Goal: Task Accomplishment & Management: Manage account settings

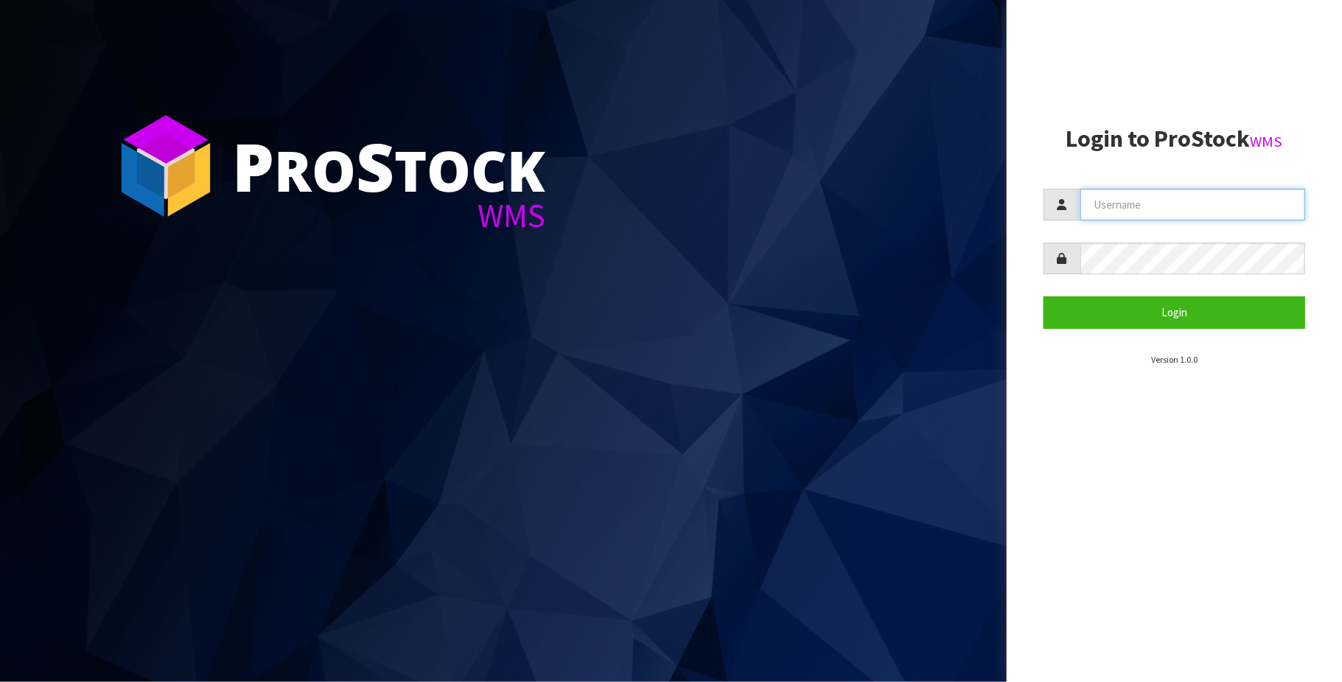
click at [1113, 201] on input "text" at bounding box center [1192, 205] width 225 height 32
type input "[PERSON_NAME][EMAIL_ADDRESS][DOMAIN_NAME]"
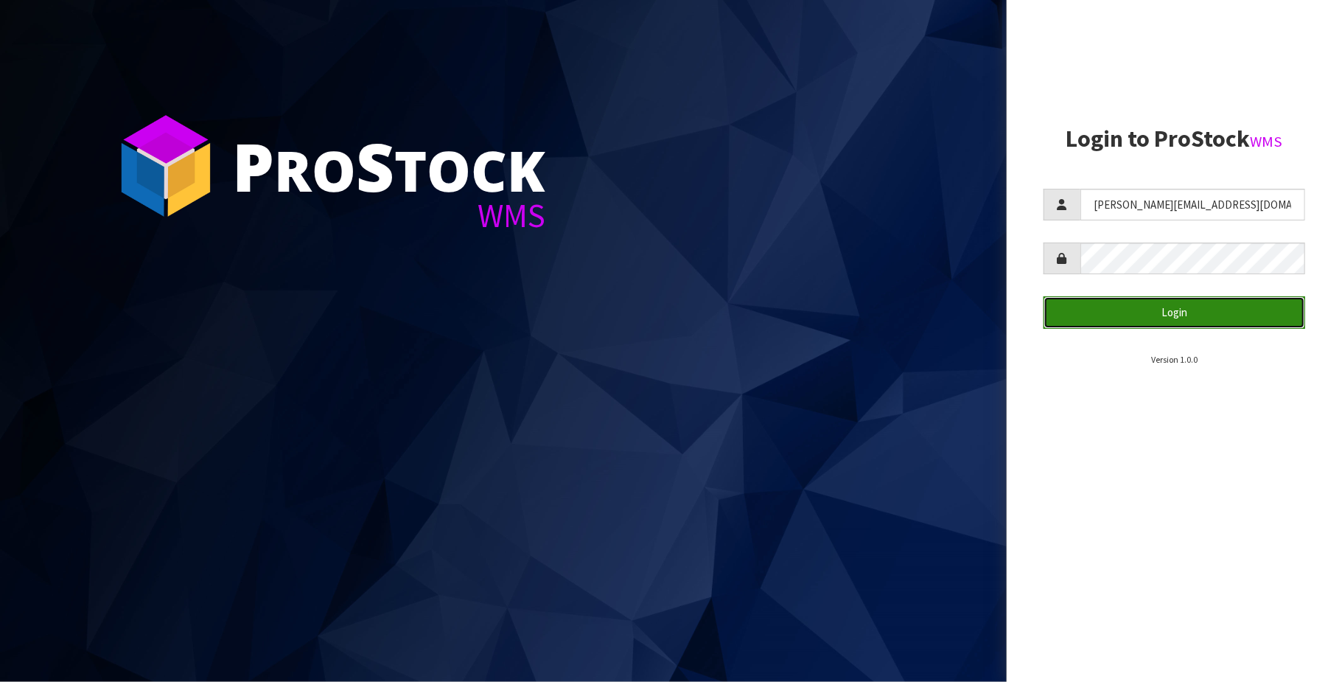
click at [1171, 310] on button "Login" at bounding box center [1175, 312] width 262 height 32
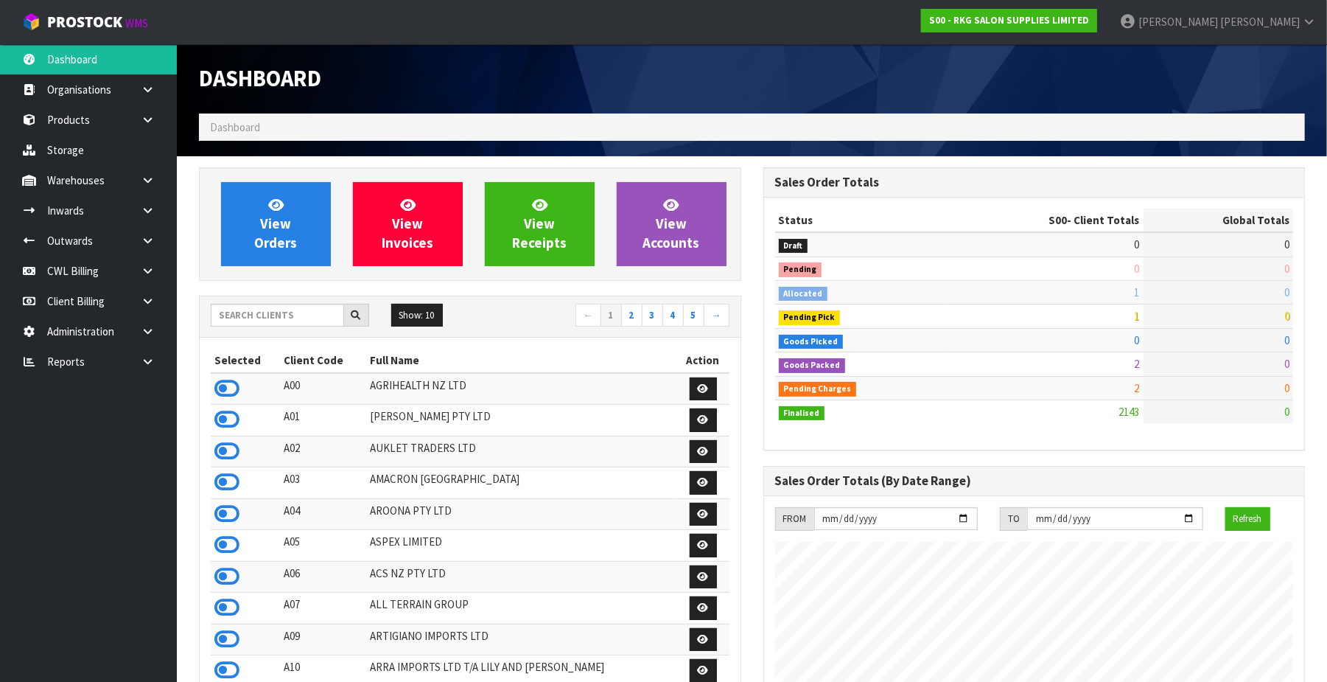
scroll to position [1122, 565]
click at [92, 272] on link "CWL Billing" at bounding box center [88, 271] width 177 height 30
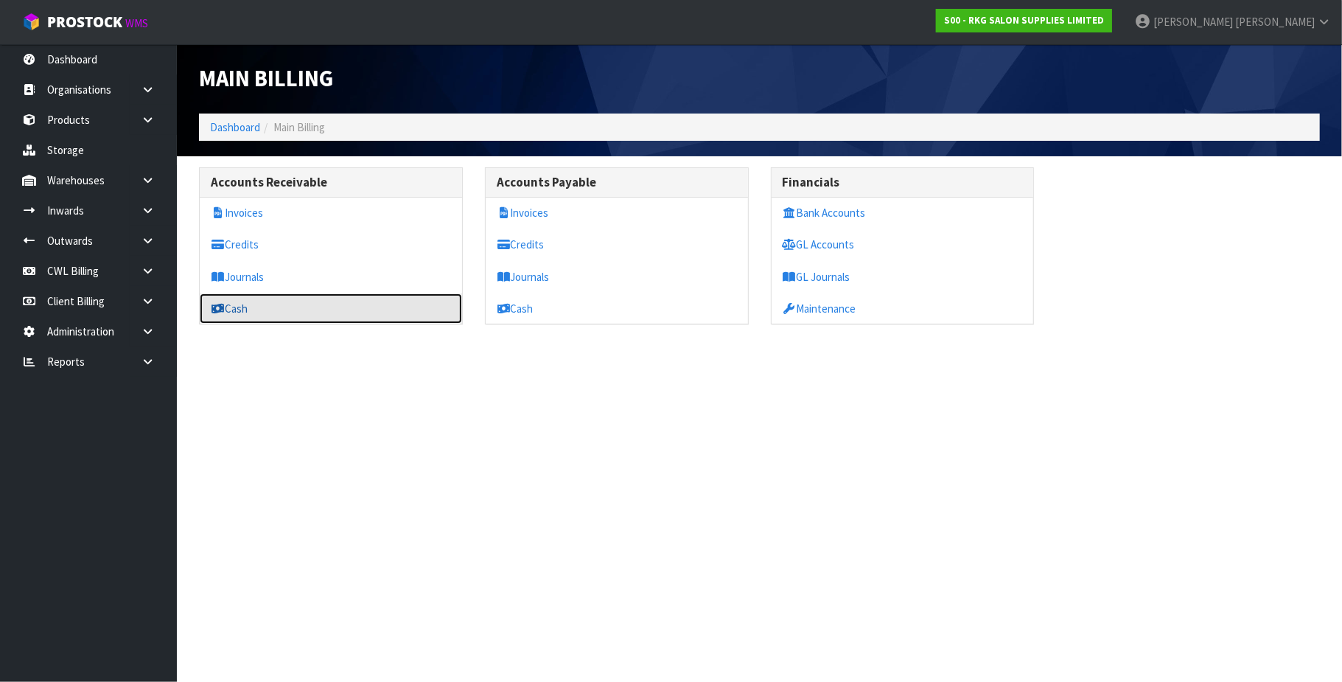
click at [345, 313] on link "Cash" at bounding box center [331, 308] width 262 height 30
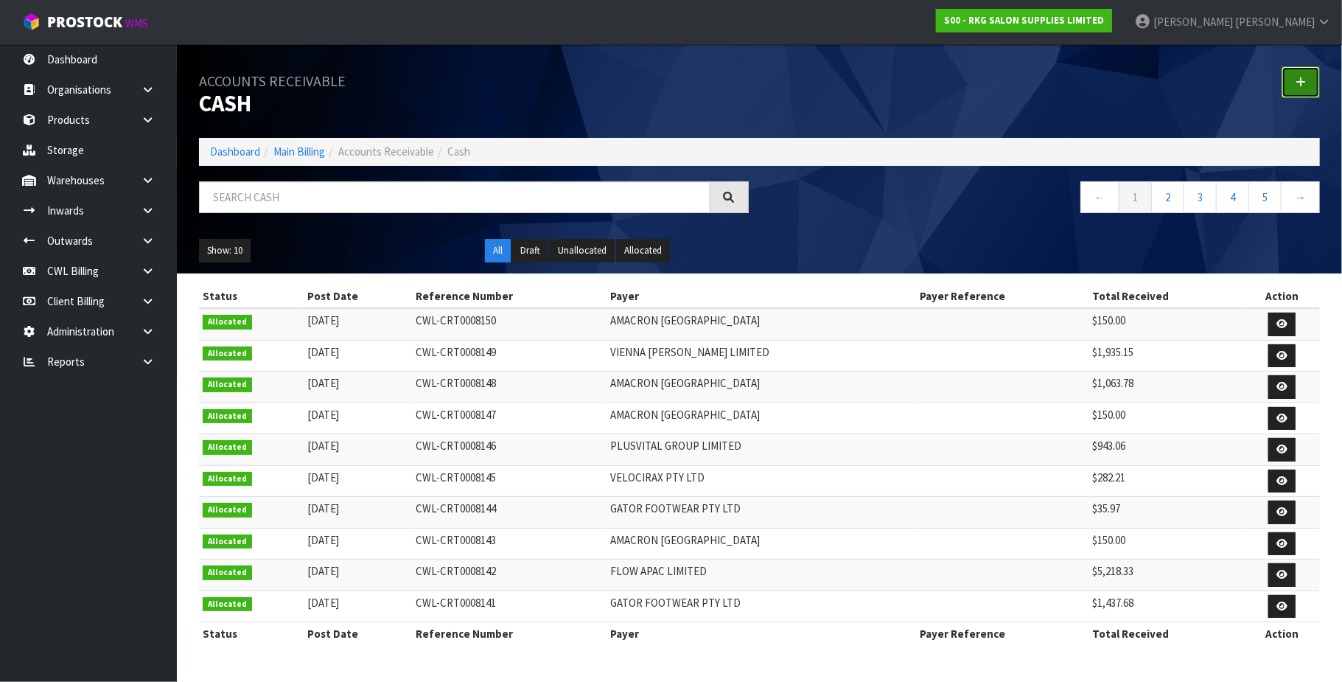
click at [1299, 80] on icon at bounding box center [1301, 82] width 10 height 11
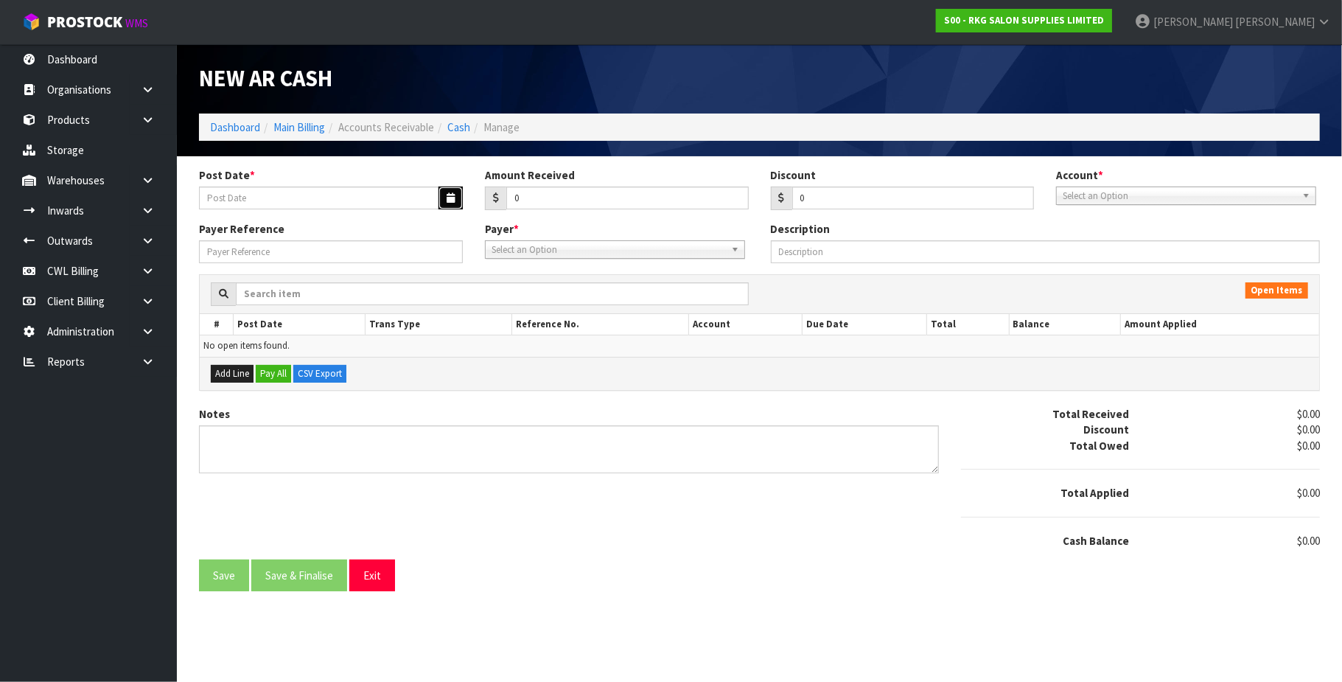
click at [447, 195] on icon "button" at bounding box center [451, 198] width 8 height 10
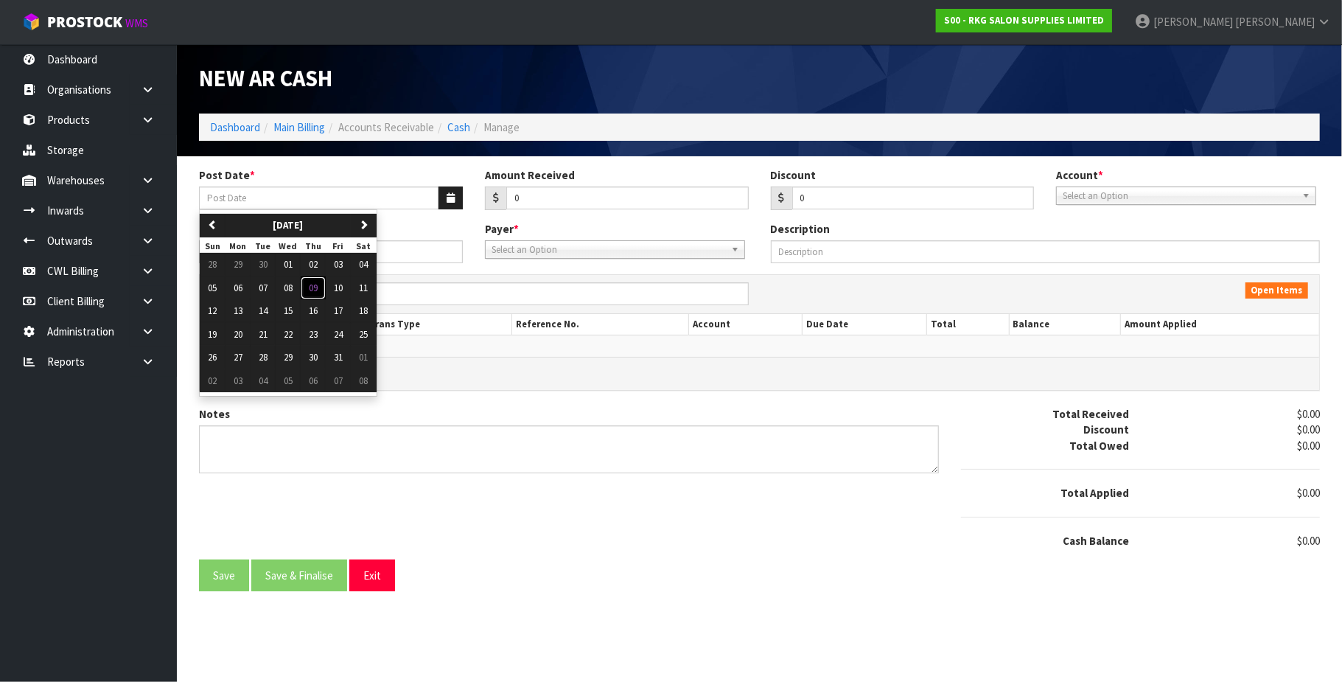
click at [318, 290] on span "09" at bounding box center [313, 288] width 9 height 13
type input "[DATE]"
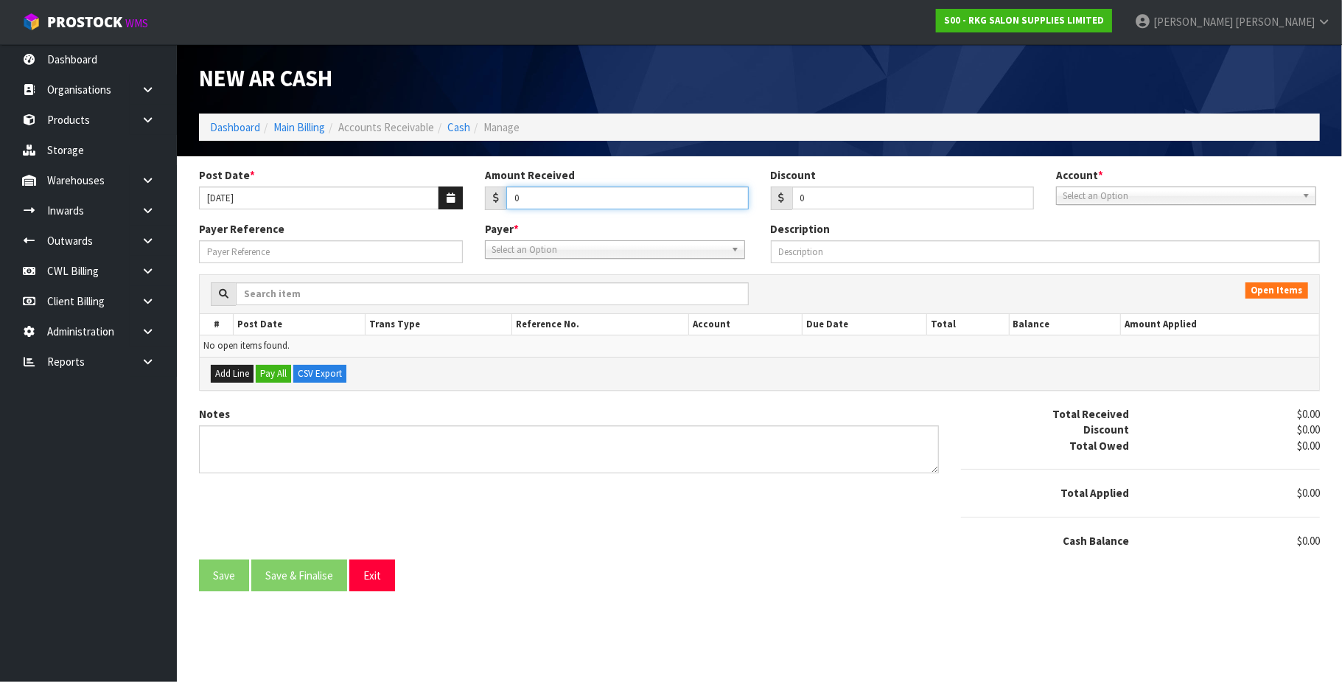
click at [563, 198] on input "0" at bounding box center [627, 197] width 242 height 23
paste input "2454.42"
type input "02454.42"
click at [1169, 196] on span "Select an Option" at bounding box center [1180, 196] width 234 height 18
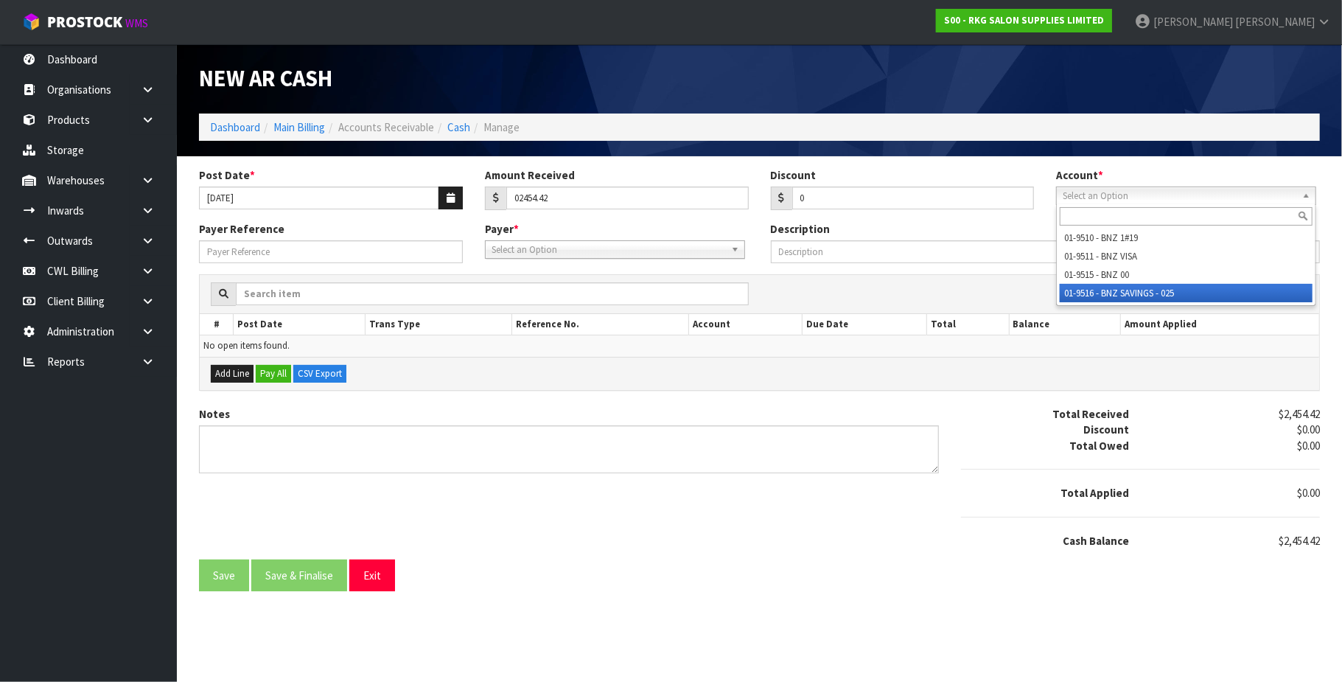
click at [1166, 293] on li "01-9516 - BNZ SAVINGS - 025" at bounding box center [1186, 293] width 253 height 18
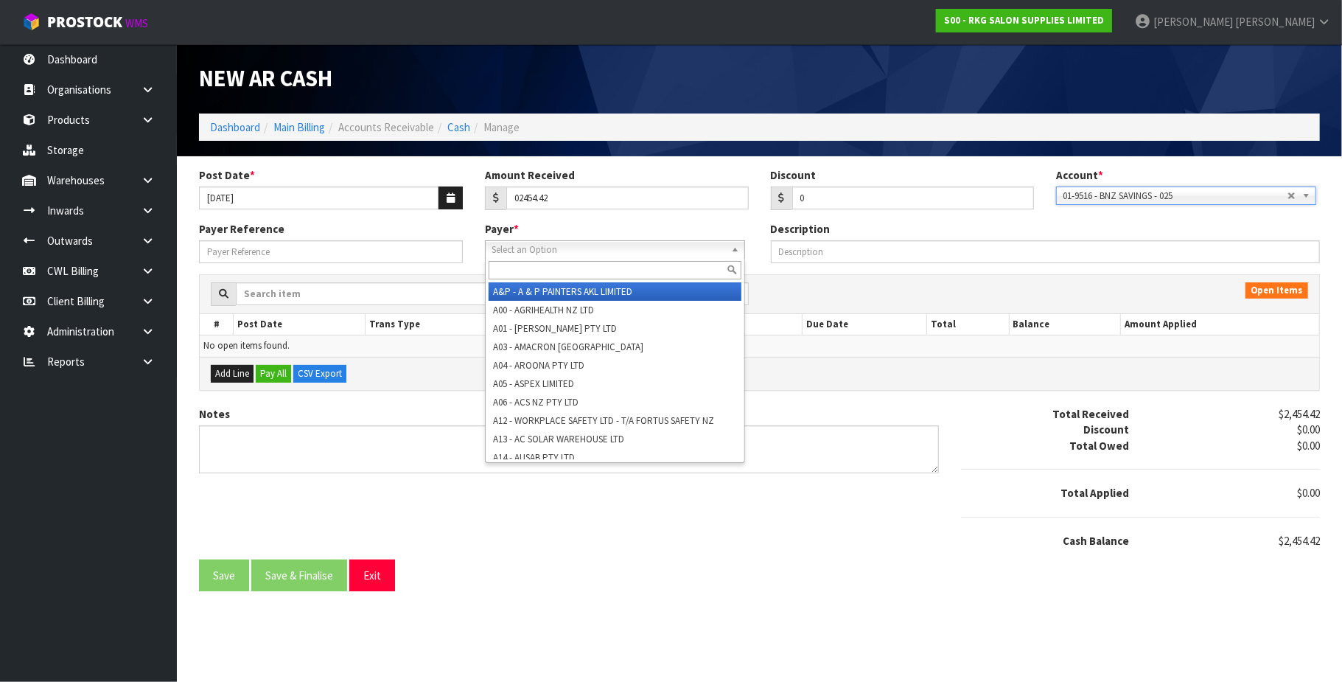
click at [623, 248] on span "Select an Option" at bounding box center [609, 250] width 234 height 18
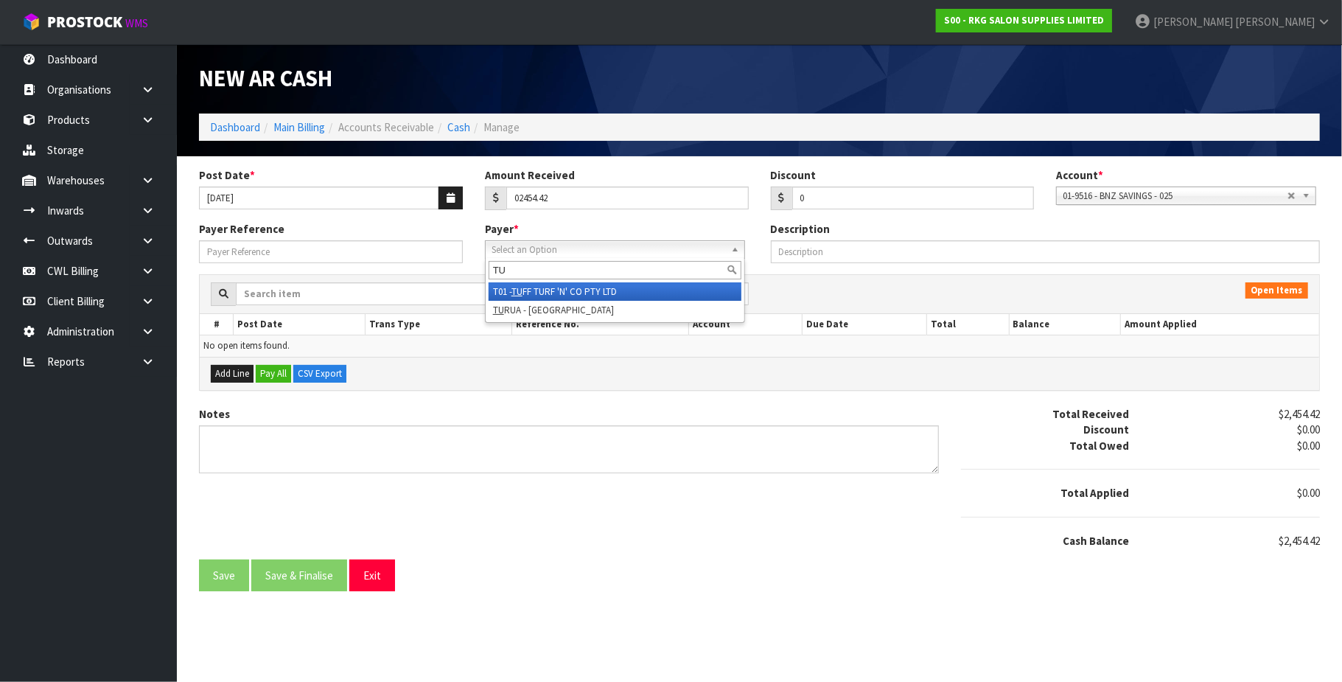
type input "TU"
click at [588, 287] on li "T01 - TU FF TURF 'N' CO PTY LTD" at bounding box center [615, 291] width 253 height 18
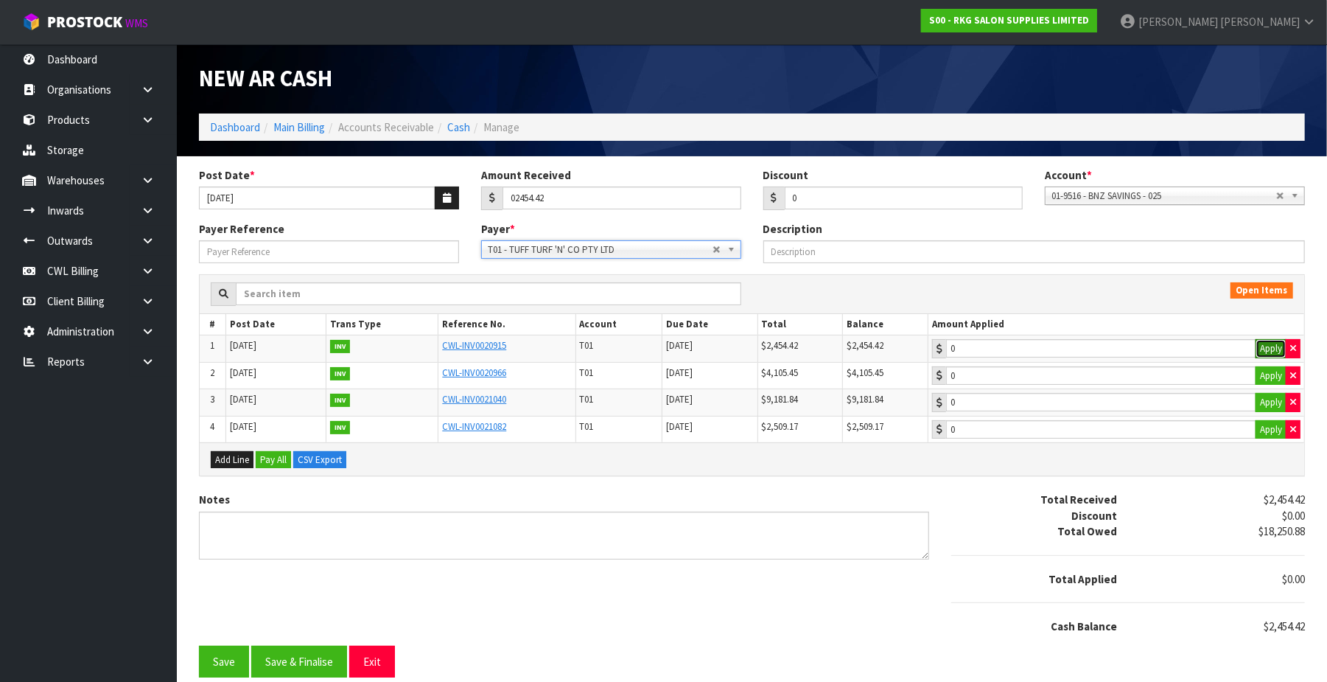
click at [1271, 348] on button "Apply" at bounding box center [1271, 348] width 31 height 19
type input "2454.42"
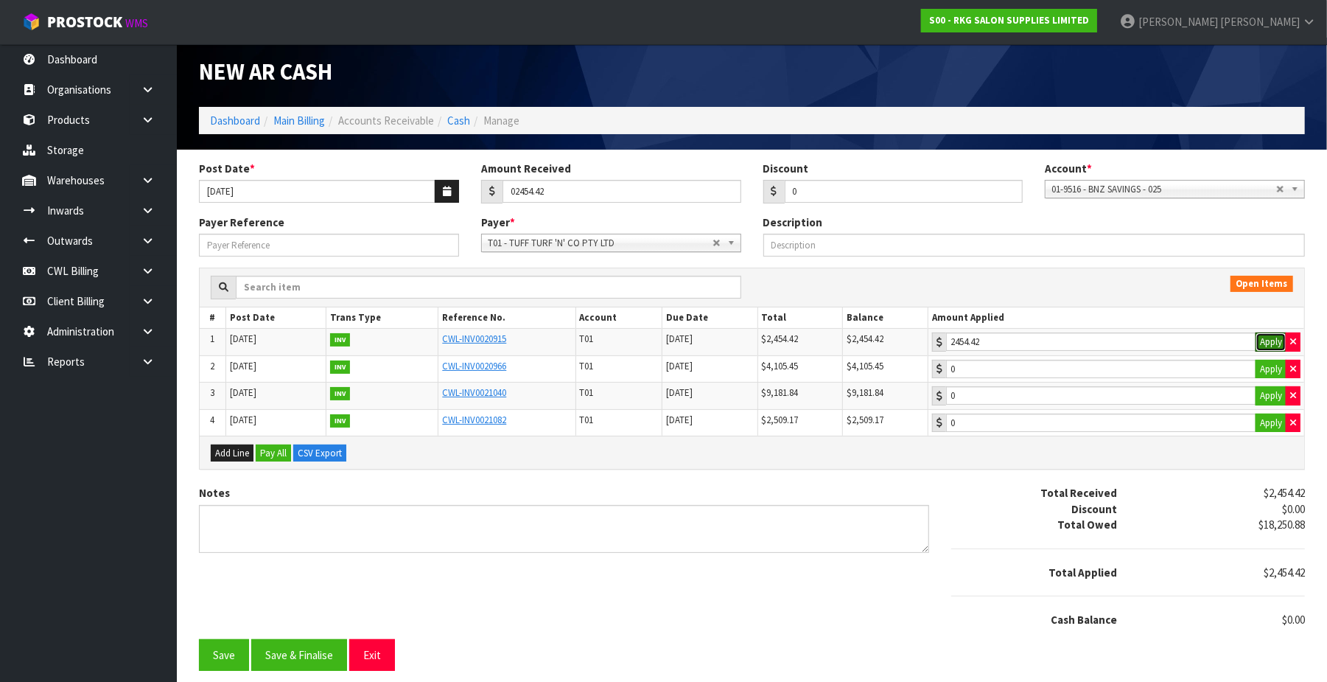
scroll to position [13, 0]
click at [296, 652] on button "Save & Finalise" at bounding box center [299, 655] width 96 height 32
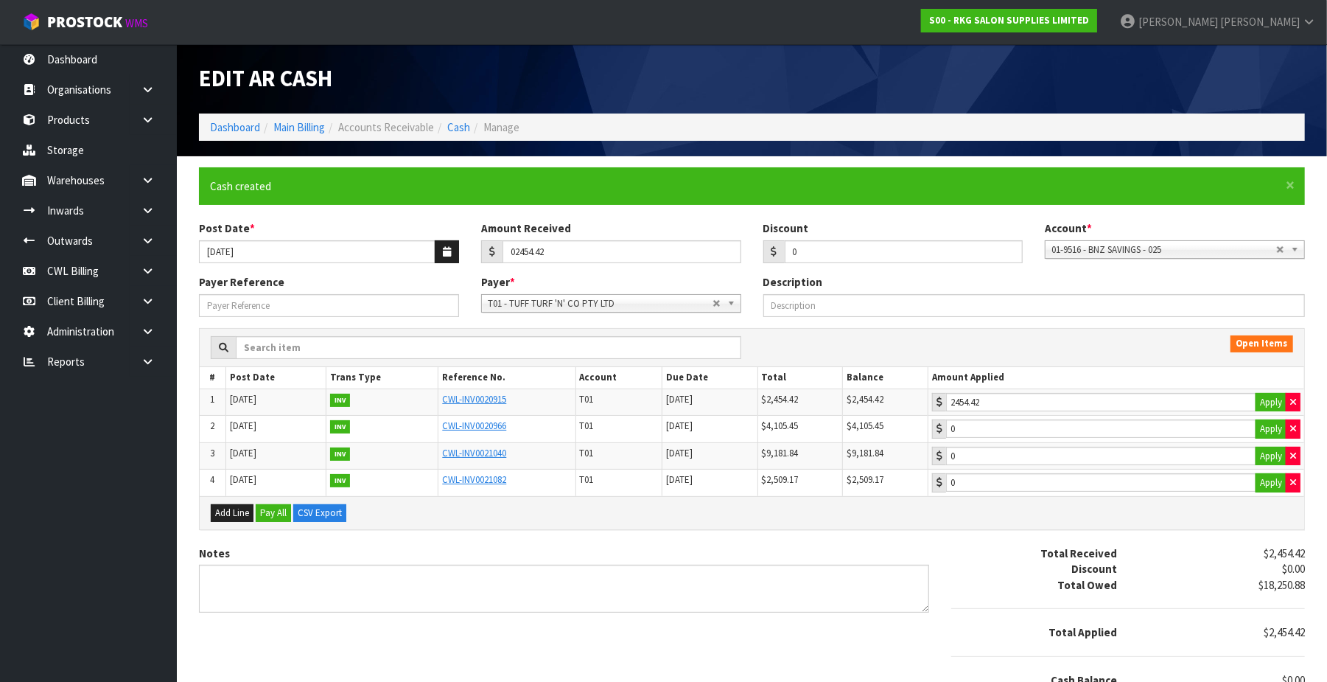
type input "2454.42"
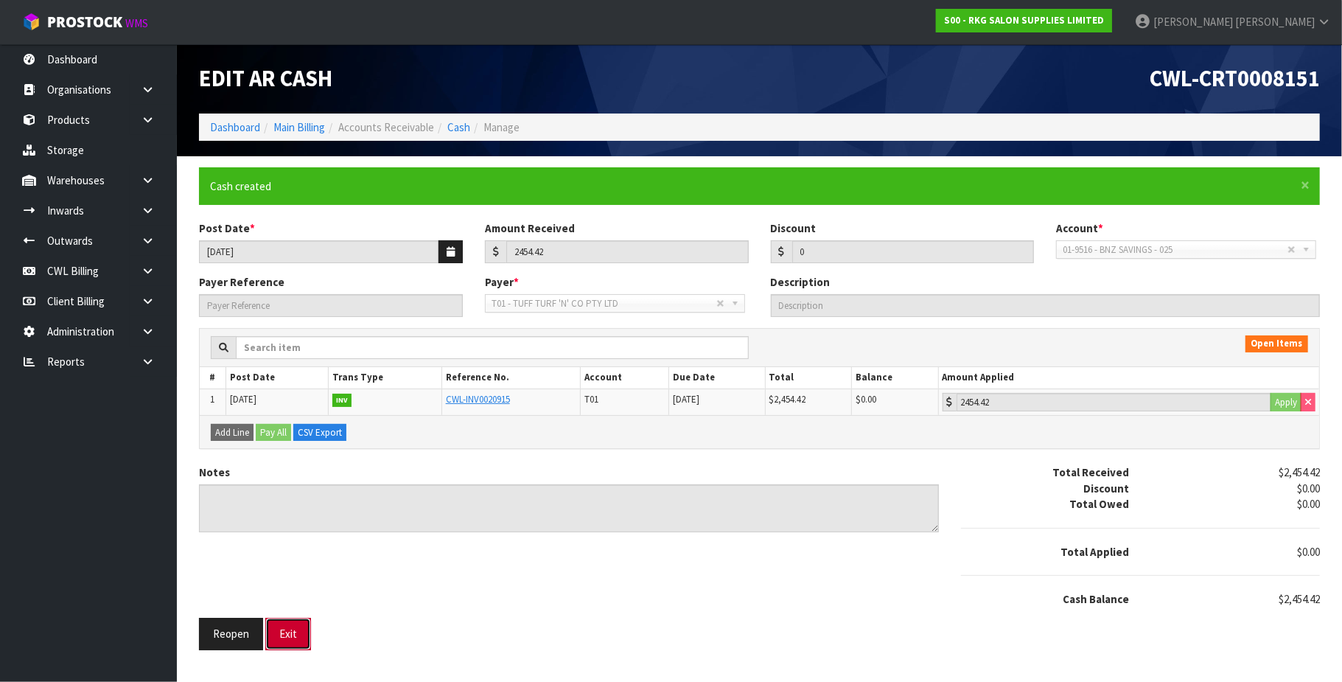
click at [302, 637] on button "Exit" at bounding box center [288, 634] width 46 height 32
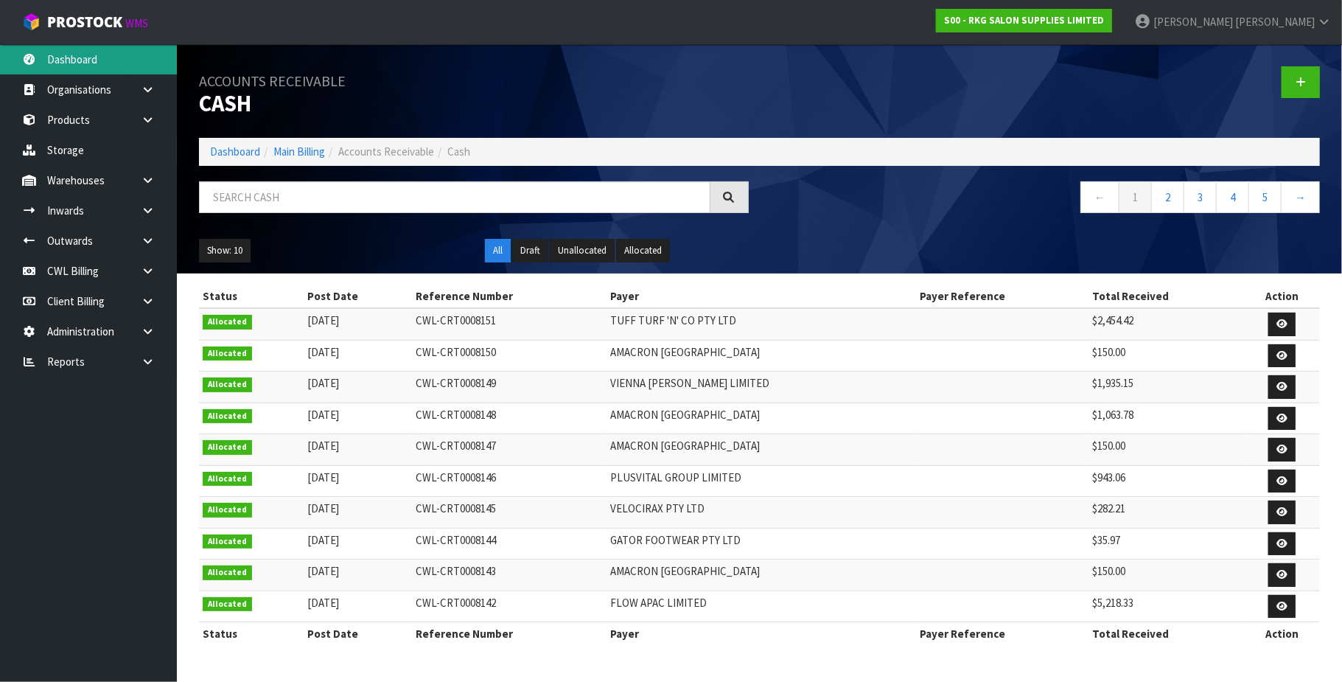
click at [86, 57] on link "Dashboard" at bounding box center [88, 59] width 177 height 30
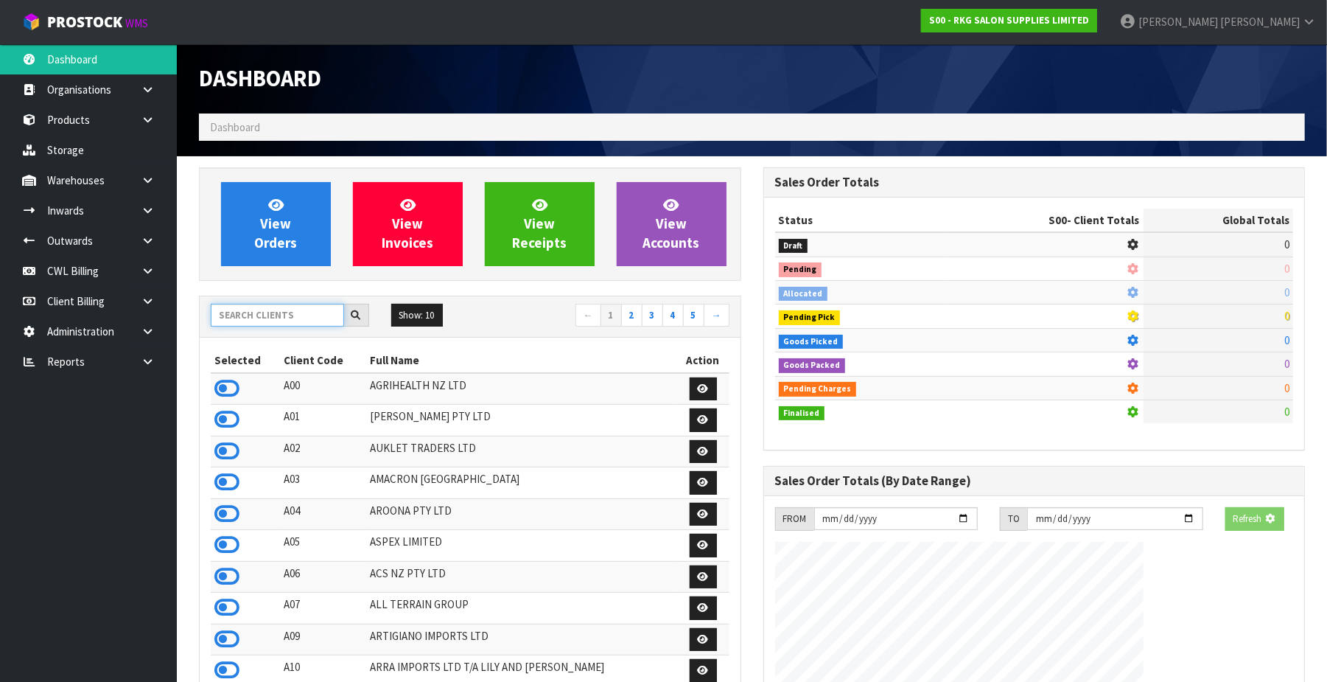
click at [237, 308] on input "text" at bounding box center [277, 315] width 133 height 23
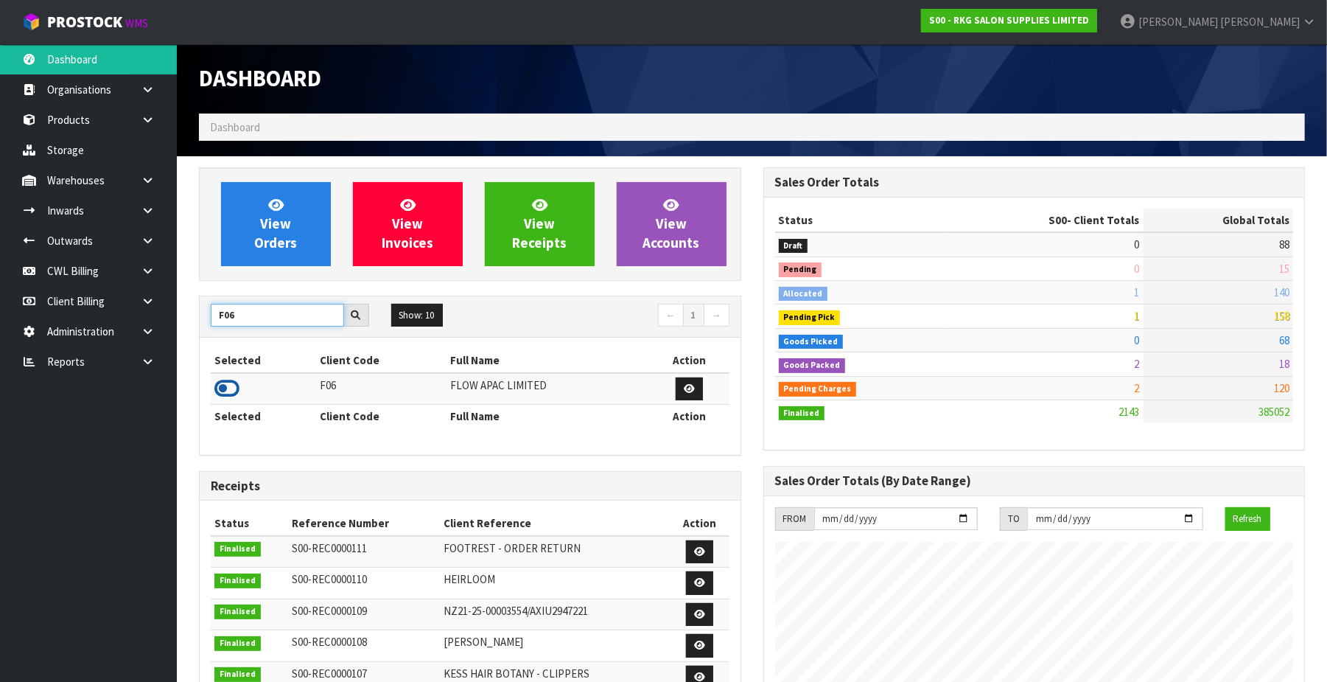
type input "F06"
click at [220, 388] on icon at bounding box center [226, 388] width 25 height 22
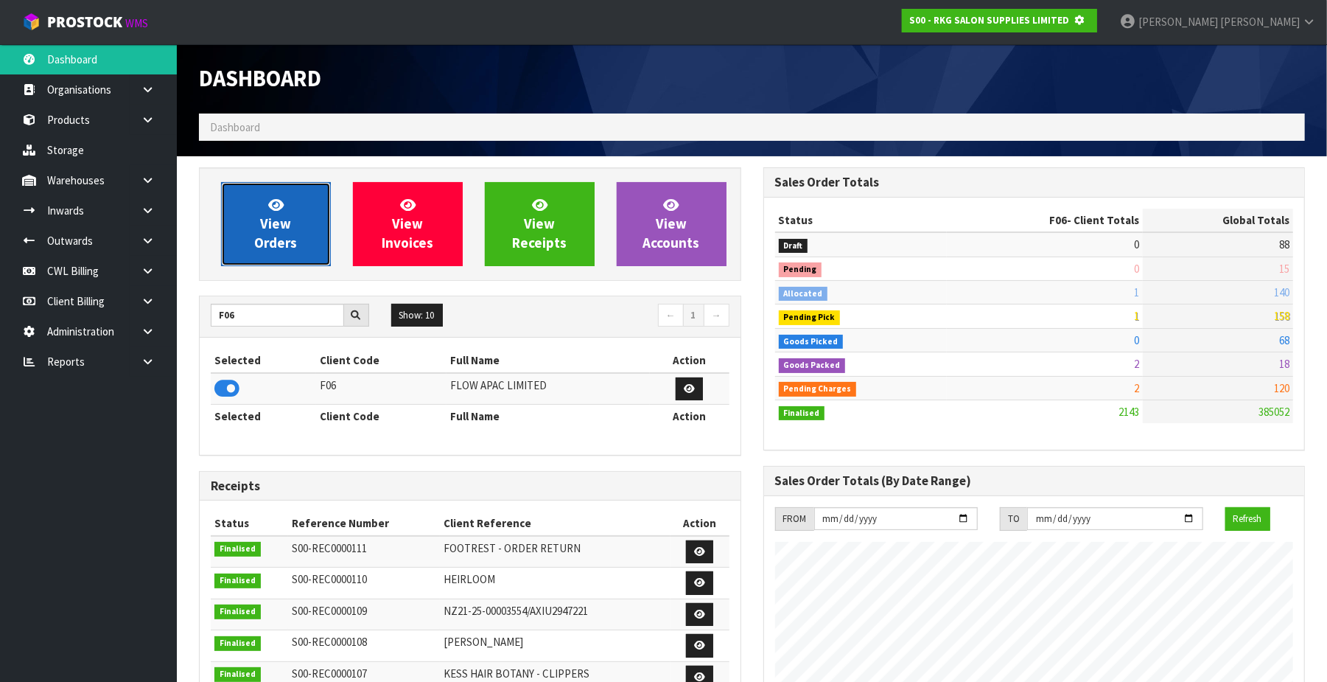
click at [263, 211] on link "View Orders" at bounding box center [276, 224] width 110 height 84
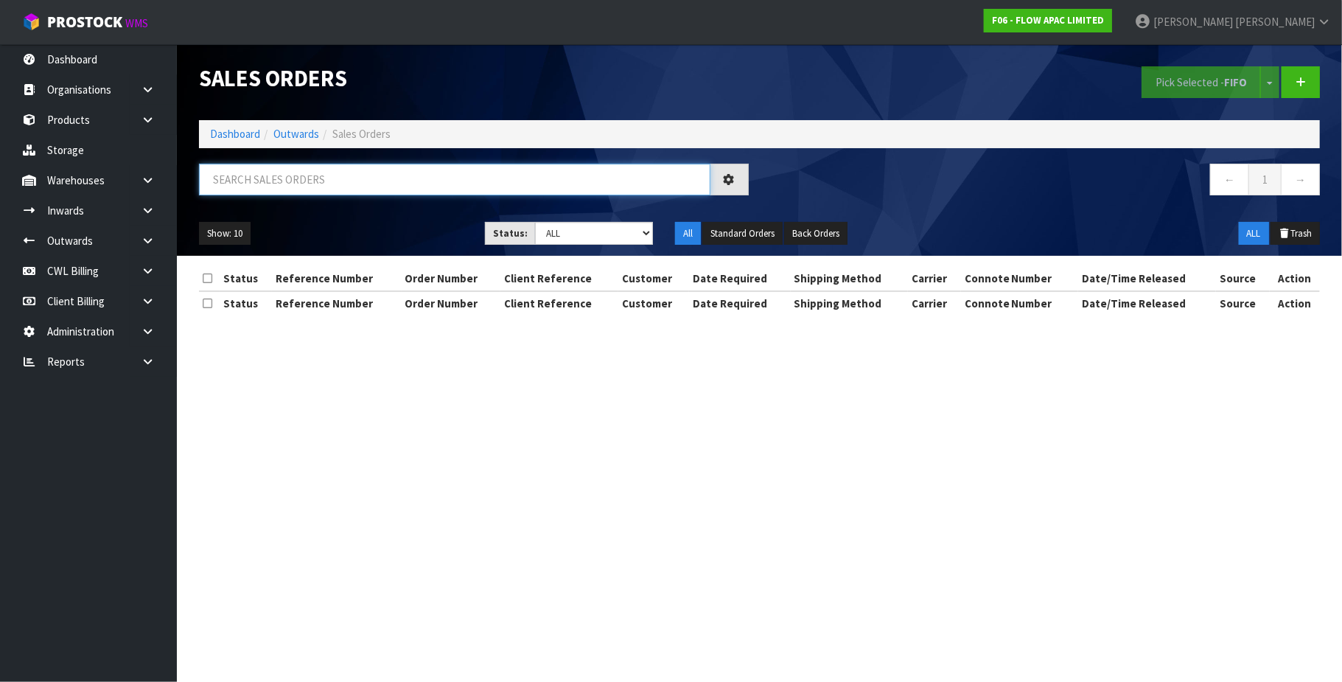
click at [272, 181] on input "text" at bounding box center [454, 180] width 511 height 32
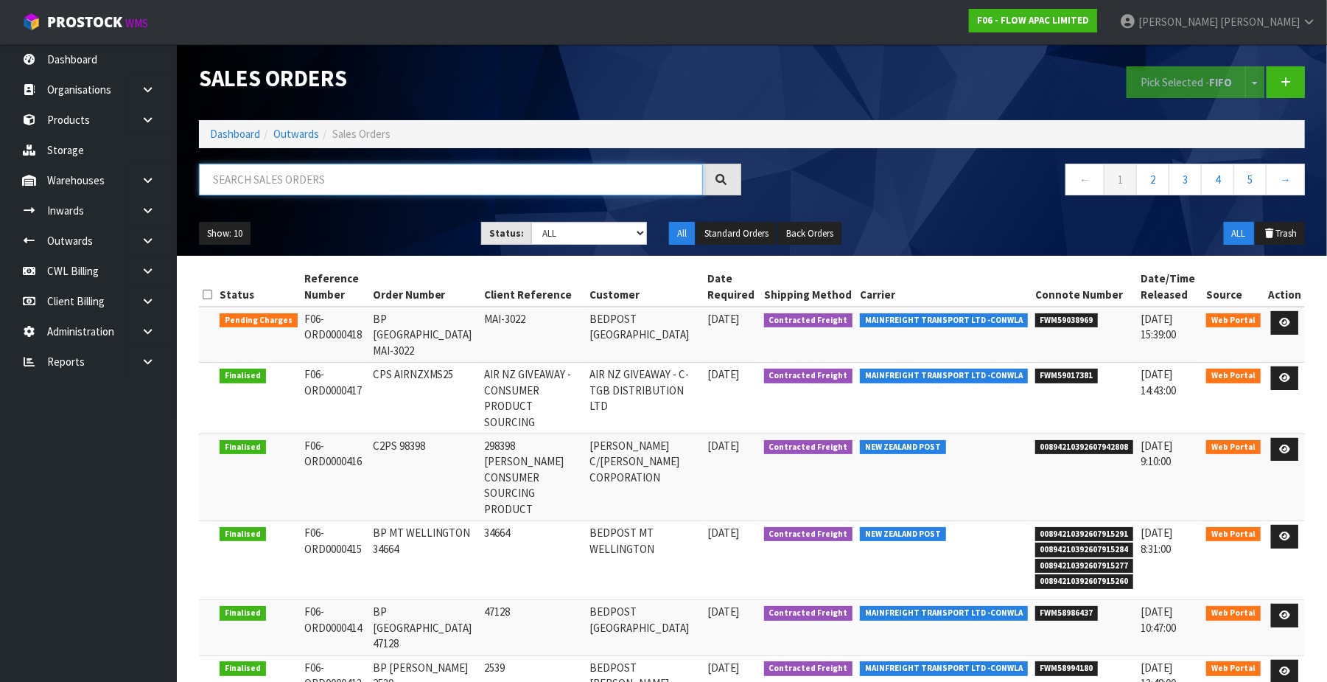
paste input "00894210392607915260"
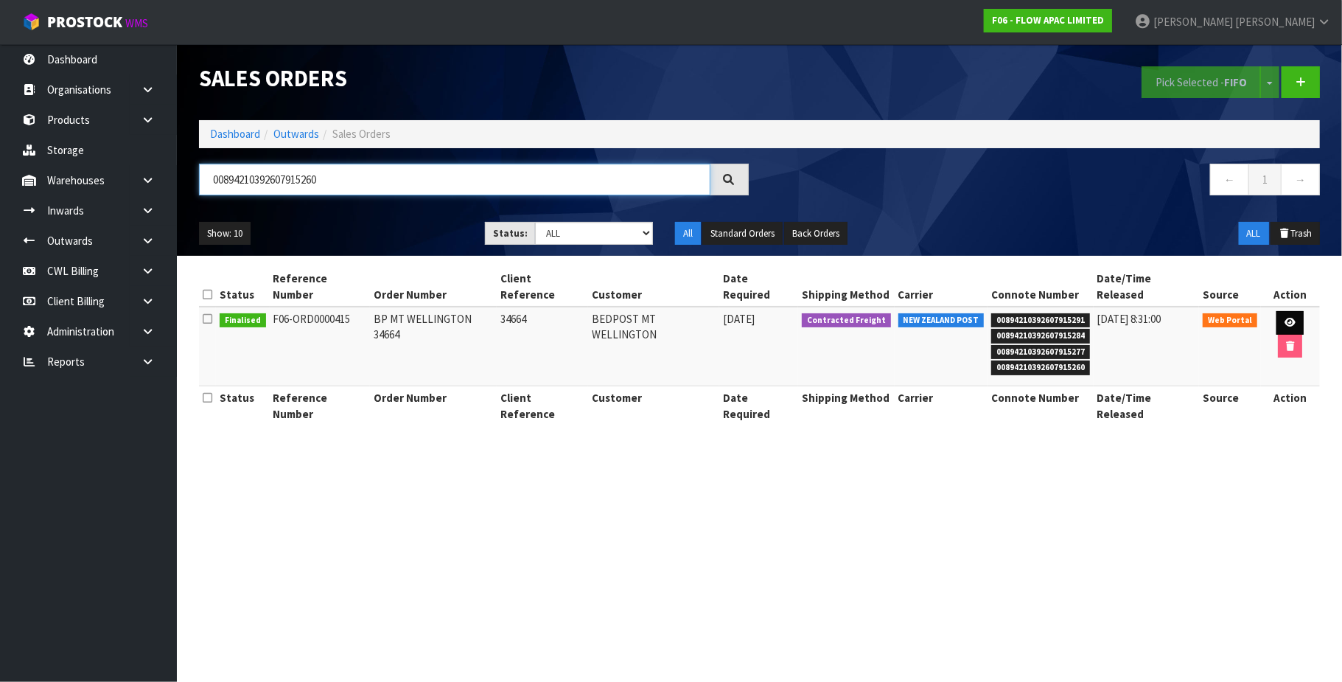
type input "00894210392607915260"
click at [1280, 311] on link at bounding box center [1289, 323] width 27 height 24
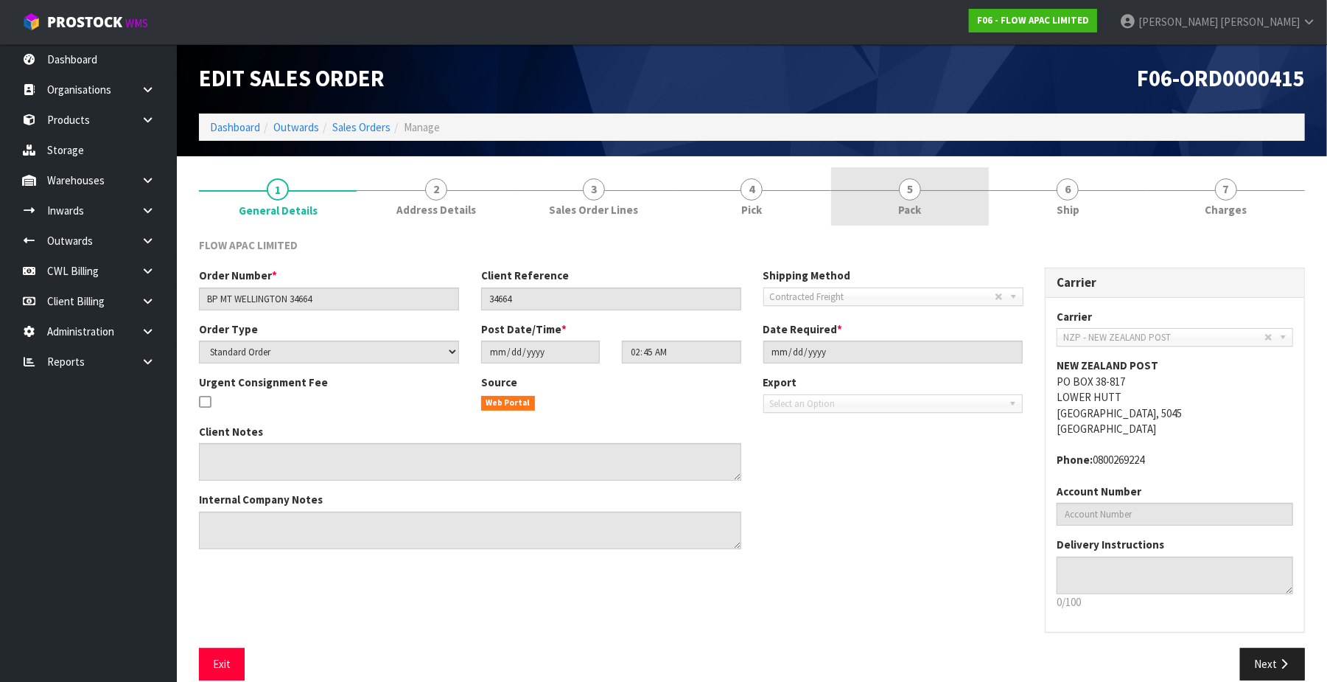
click at [915, 192] on span "5" at bounding box center [910, 189] width 22 height 22
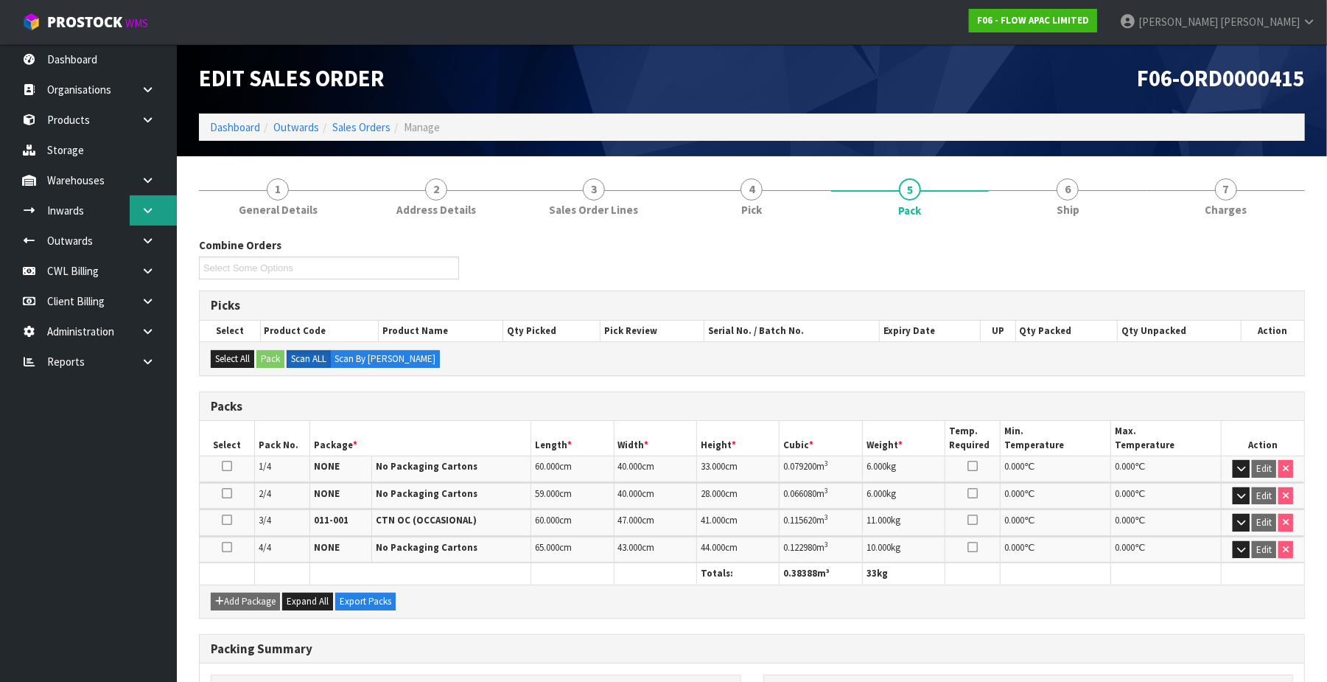
click at [146, 209] on icon at bounding box center [148, 210] width 14 height 11
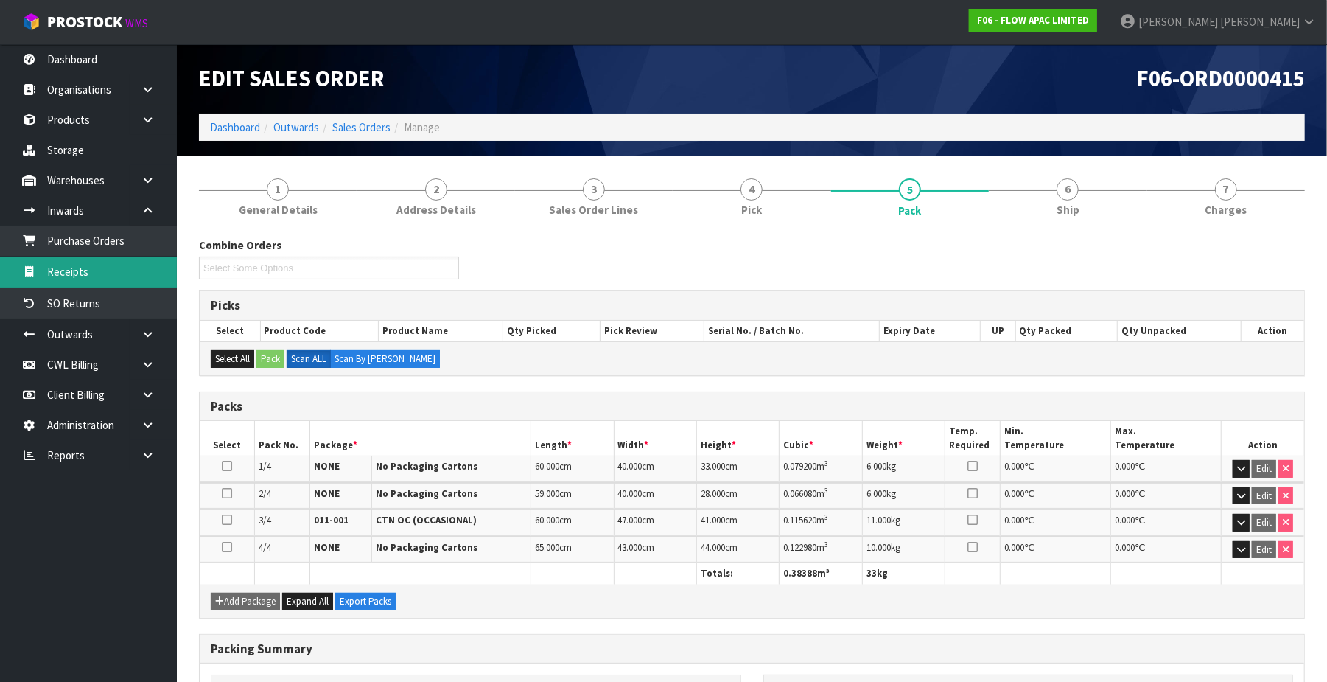
click at [106, 267] on link "Receipts" at bounding box center [88, 271] width 177 height 30
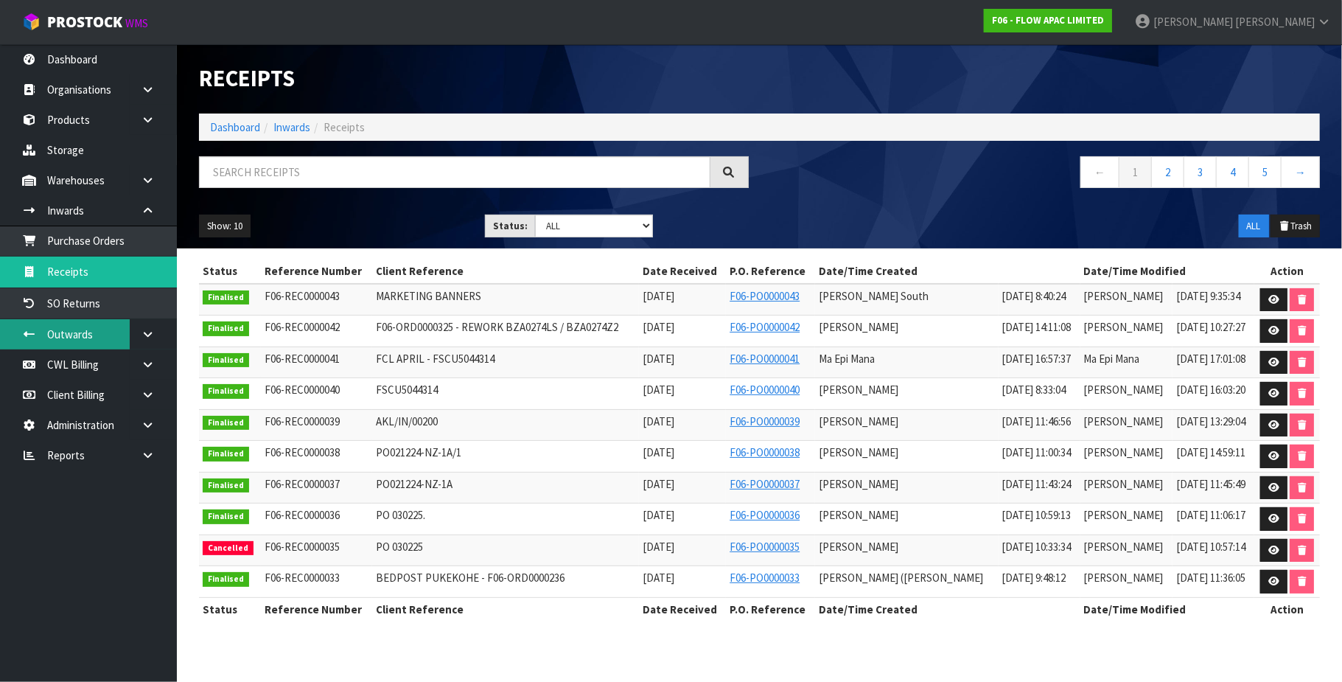
click at [122, 336] on link "Outwards" at bounding box center [88, 334] width 177 height 30
click at [146, 334] on icon at bounding box center [148, 334] width 14 height 11
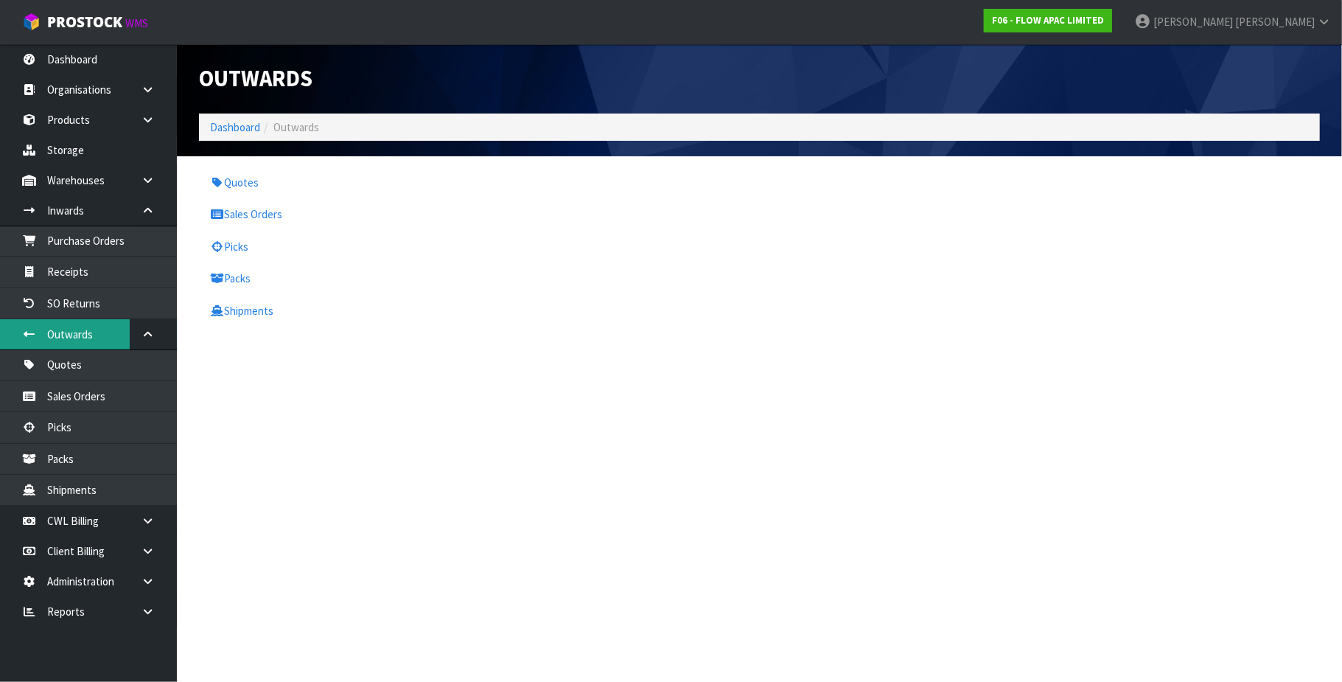
click at [91, 339] on body "Toggle navigation ProStock WMS F06 - FLOW APAC LIMITED [PERSON_NAME] Logout Das…" at bounding box center [671, 341] width 1342 height 682
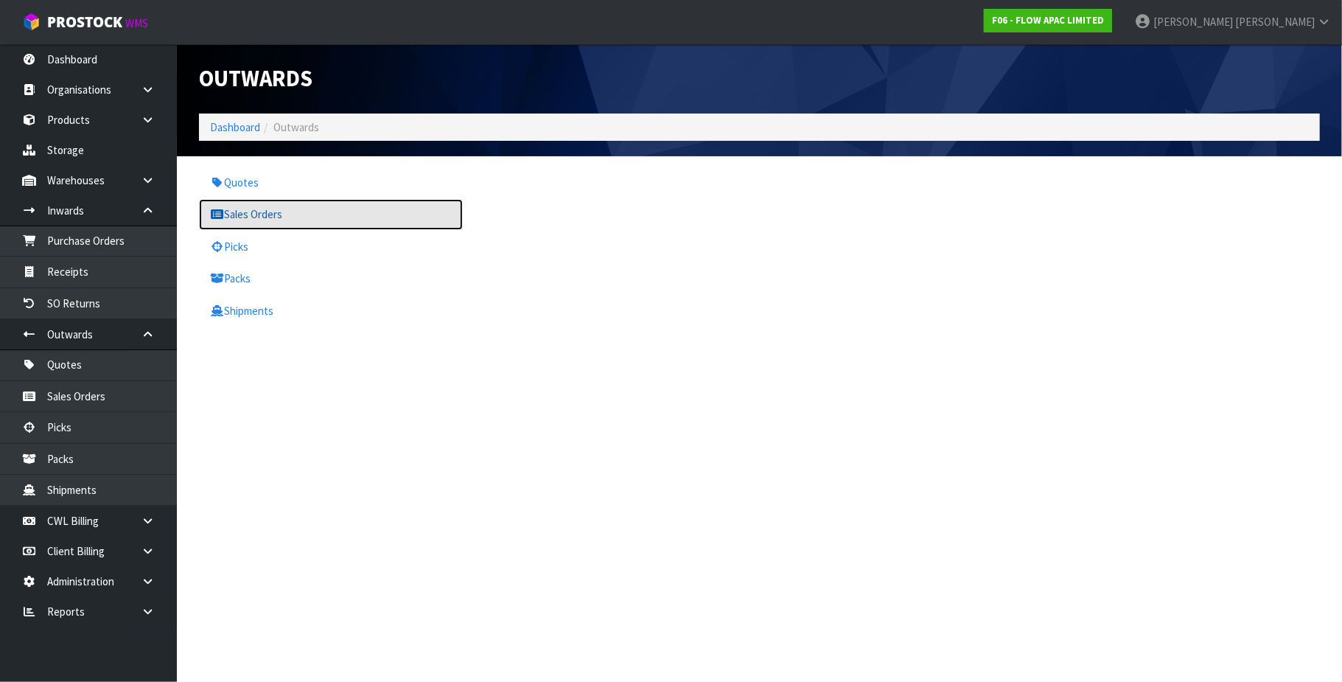
click at [268, 219] on link "Sales Orders" at bounding box center [331, 214] width 264 height 30
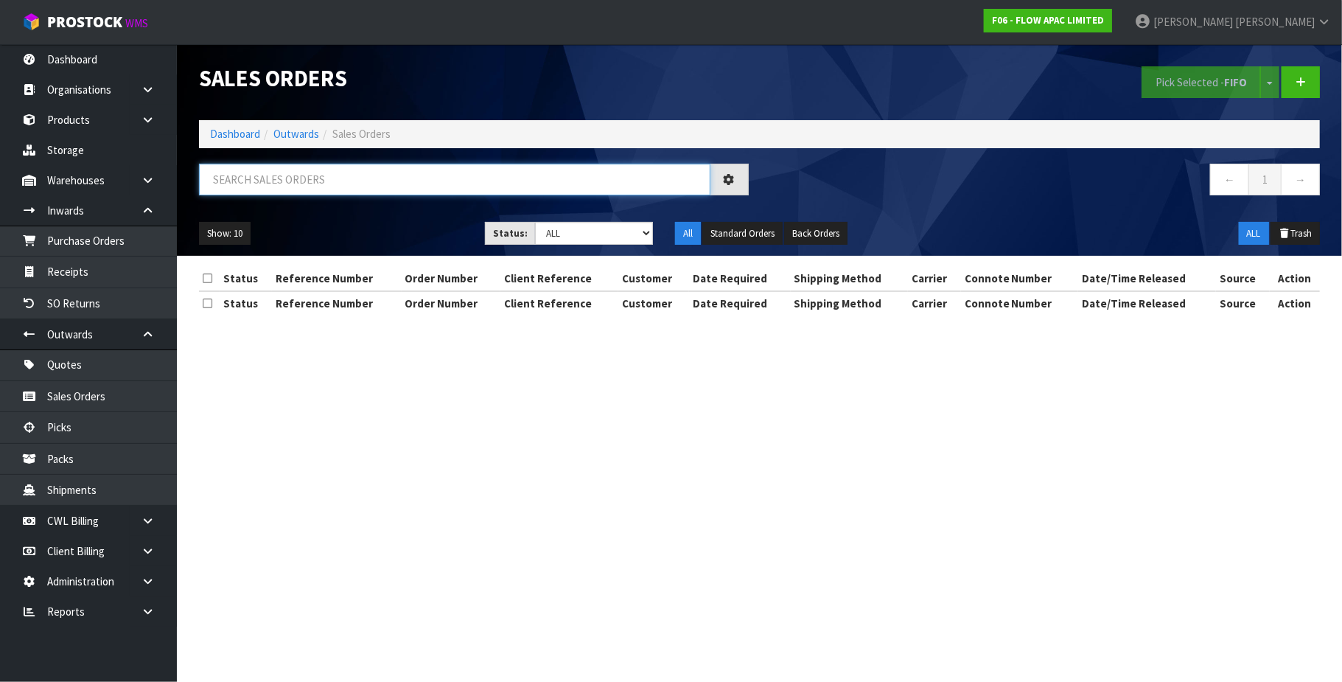
click at [261, 178] on input "text" at bounding box center [454, 180] width 511 height 32
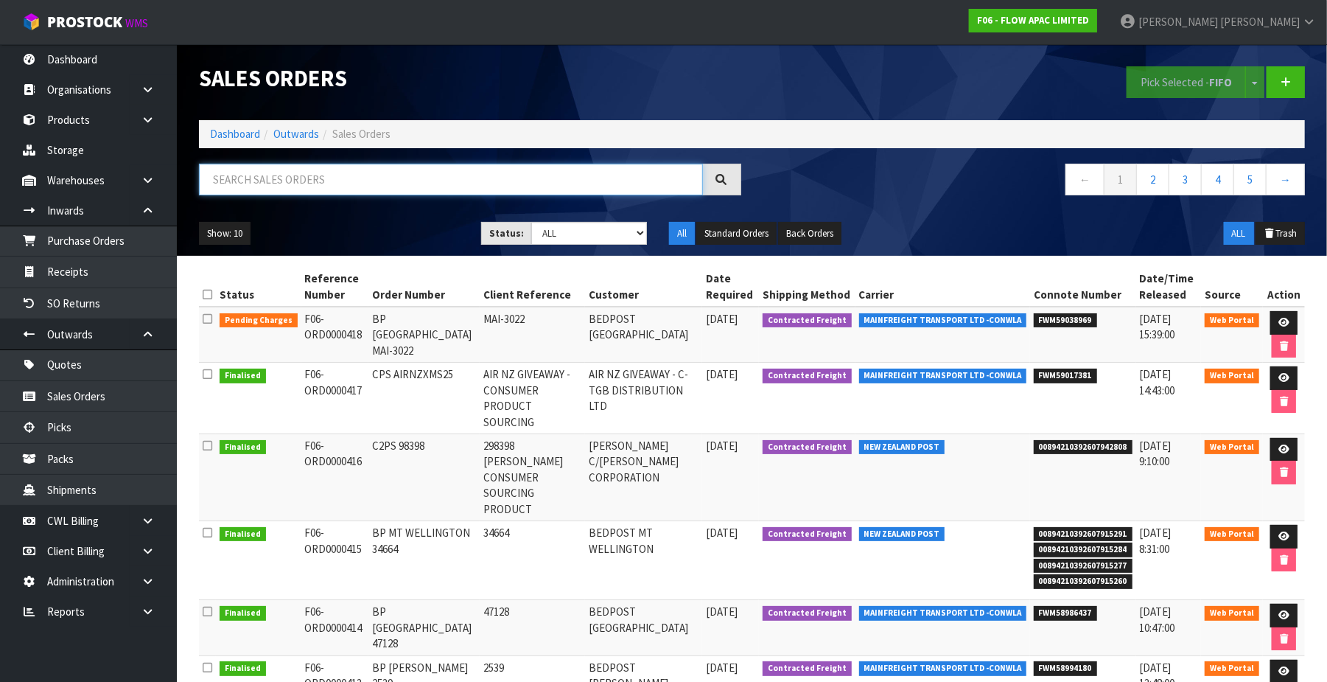
click at [292, 172] on input "text" at bounding box center [451, 180] width 504 height 32
paste input "00894210392607915260"
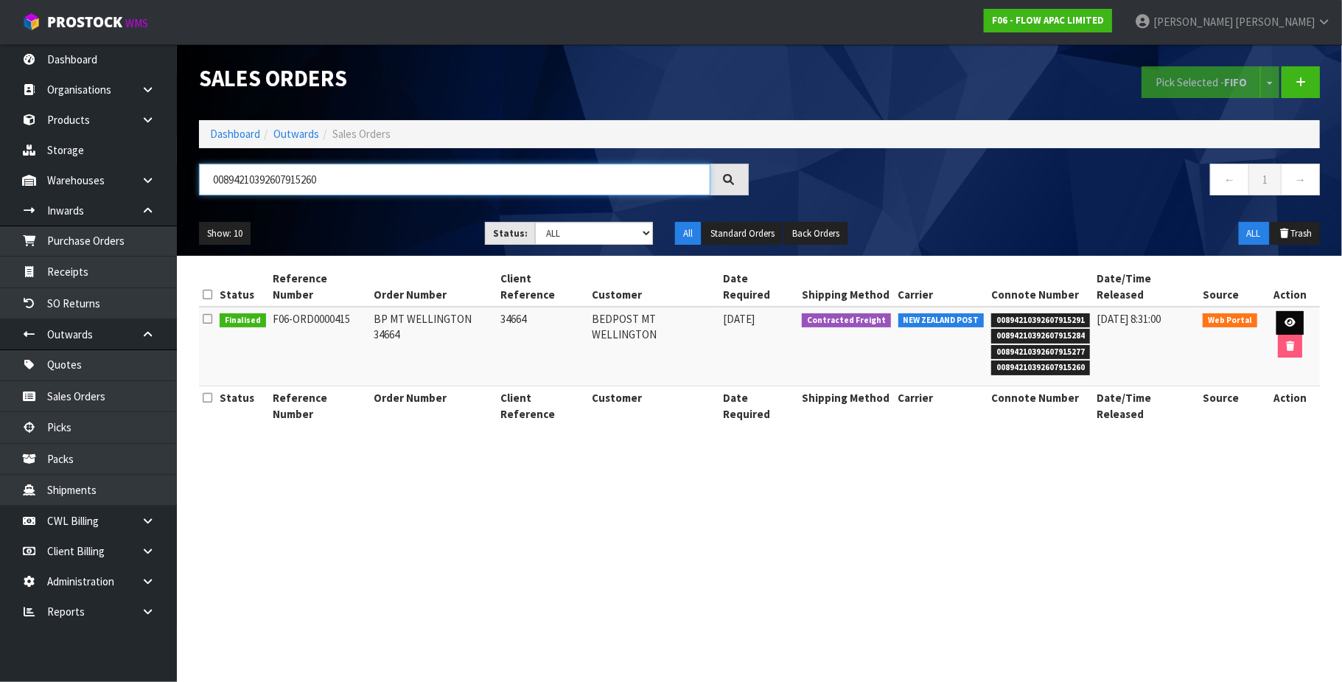
type input "00894210392607915260"
click at [1285, 318] on icon at bounding box center [1290, 323] width 11 height 10
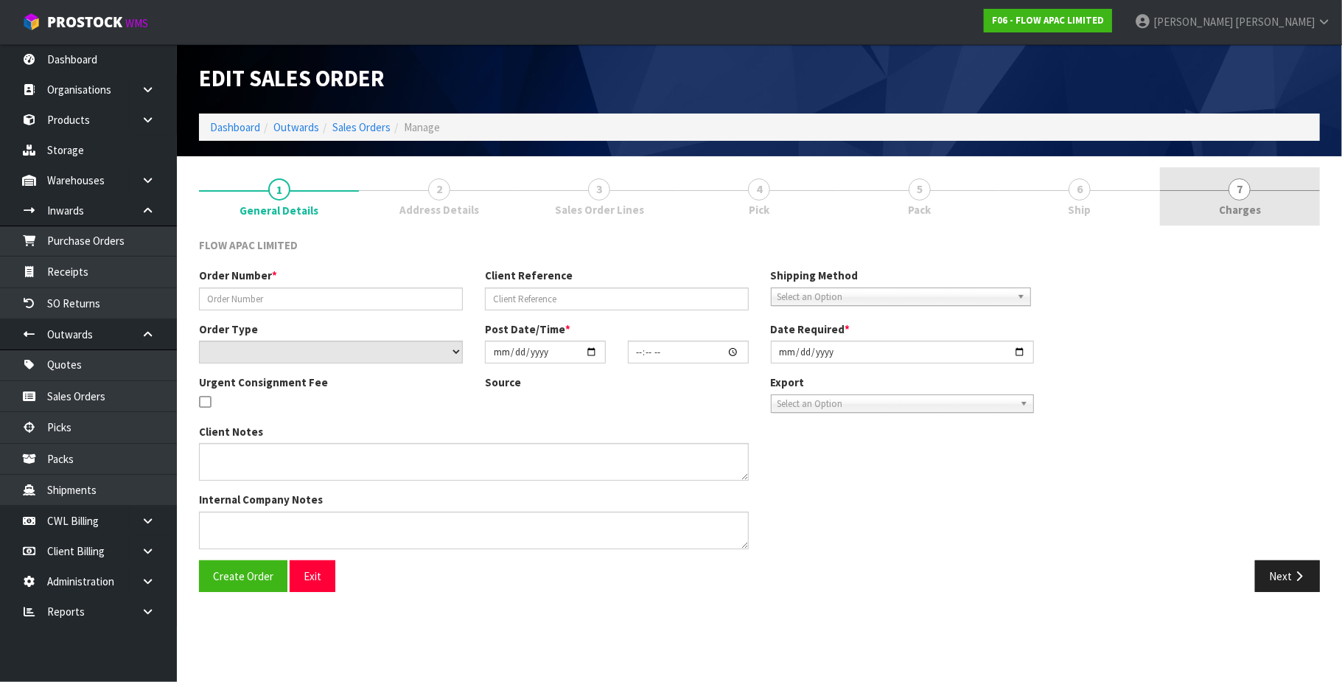
type input "BP MT WELLINGTON 34664"
type input "34664"
select select "number:0"
type input "[DATE]"
type input "02:45:00.000"
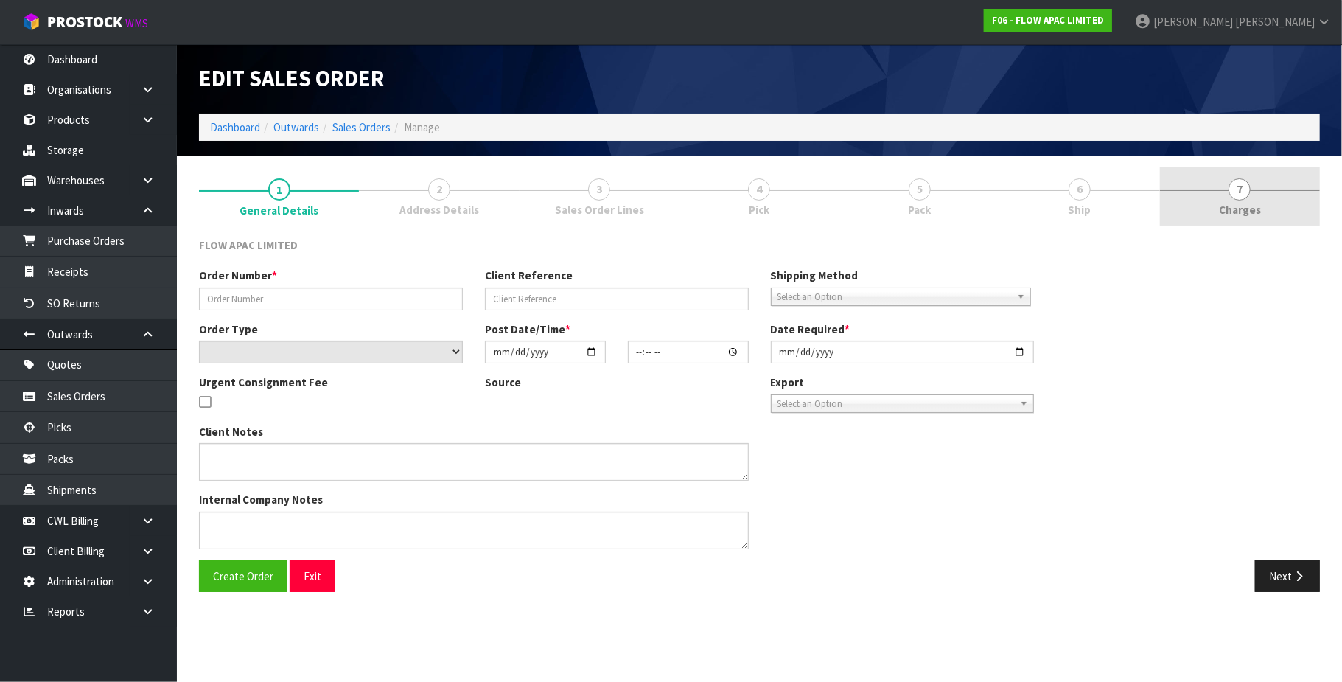
type input "[DATE]"
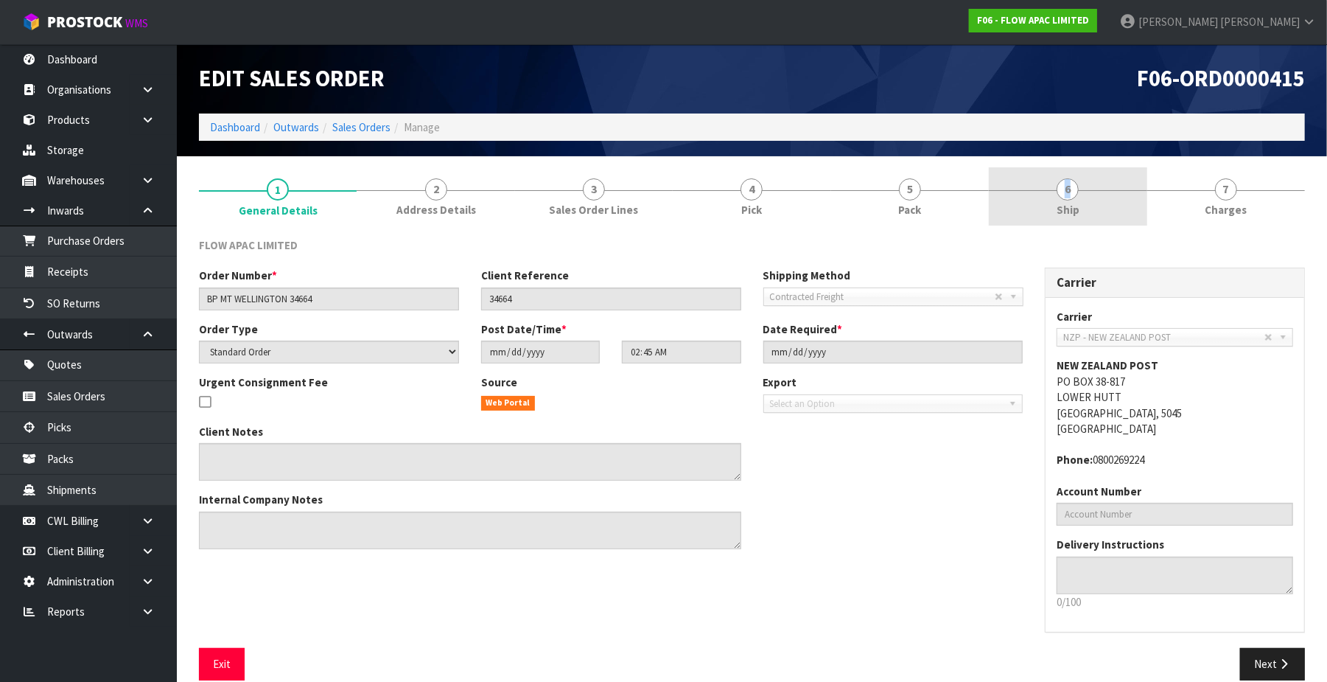
drag, startPoint x: 1068, startPoint y: 190, endPoint x: 1080, endPoint y: 203, distance: 18.2
click at [1069, 190] on span "6" at bounding box center [1068, 189] width 22 height 22
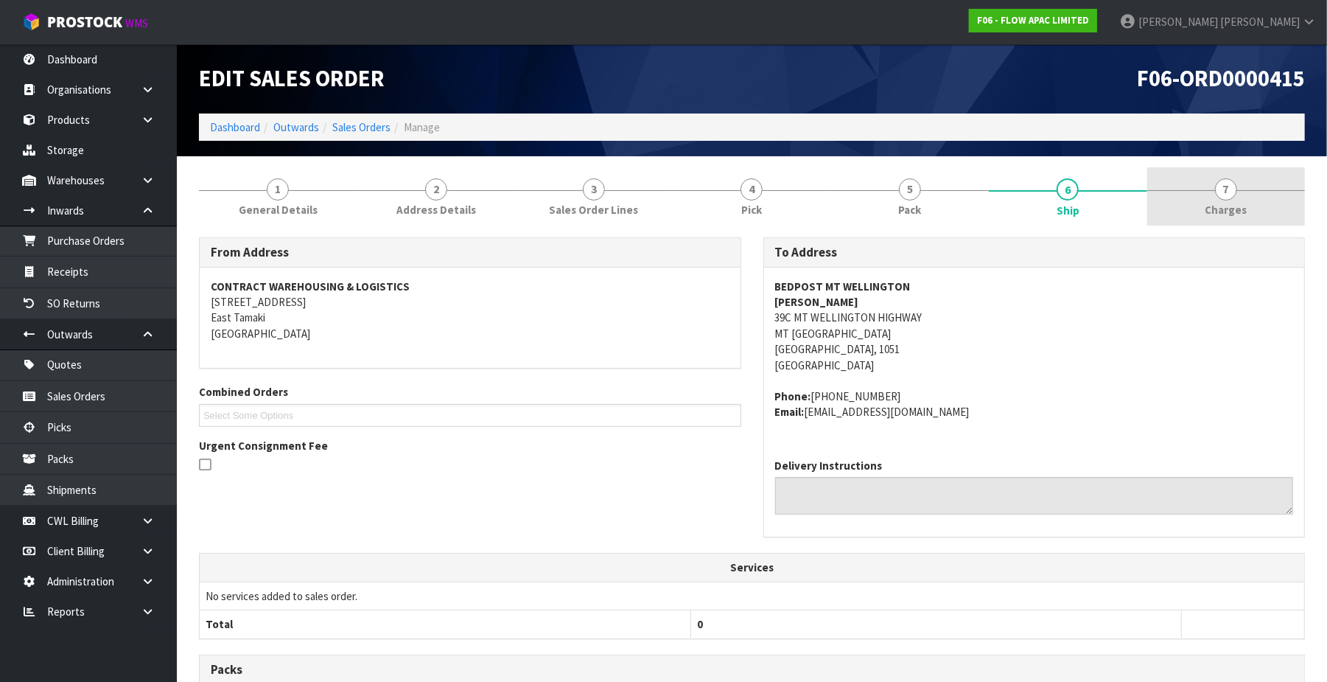
click at [1225, 195] on span "7" at bounding box center [1226, 189] width 22 height 22
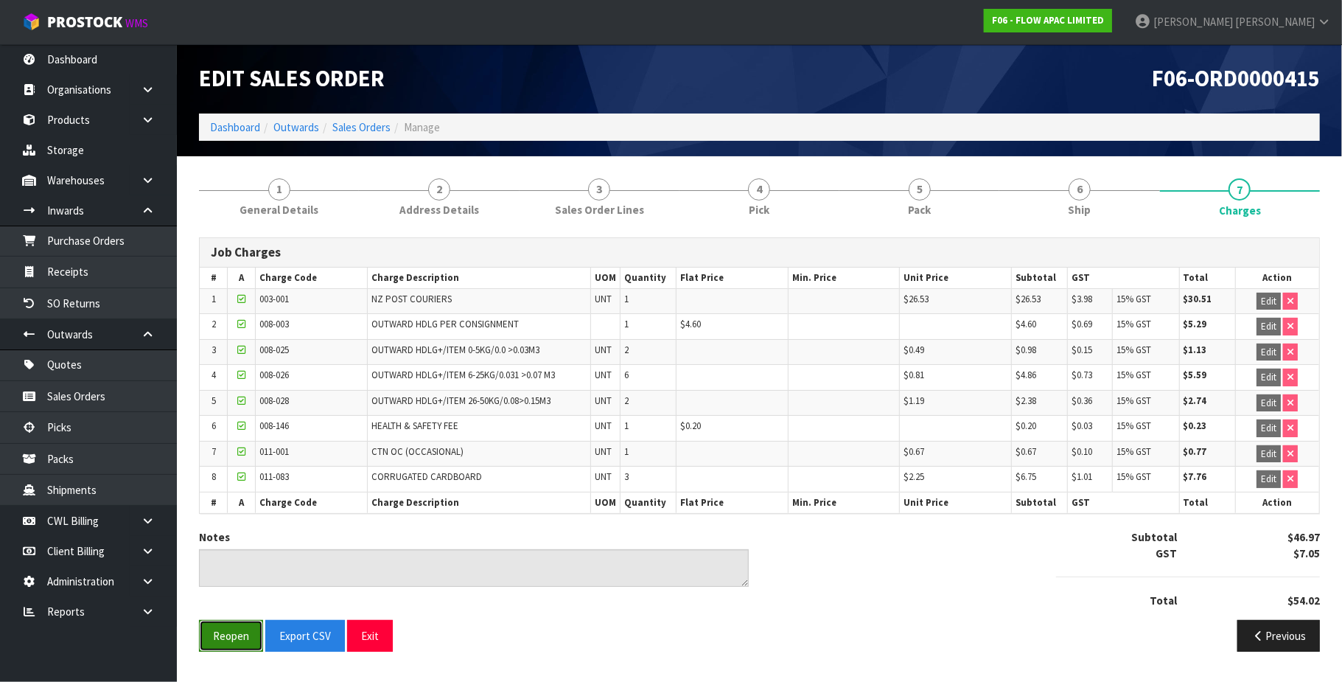
click at [251, 644] on button "Reopen" at bounding box center [231, 636] width 64 height 32
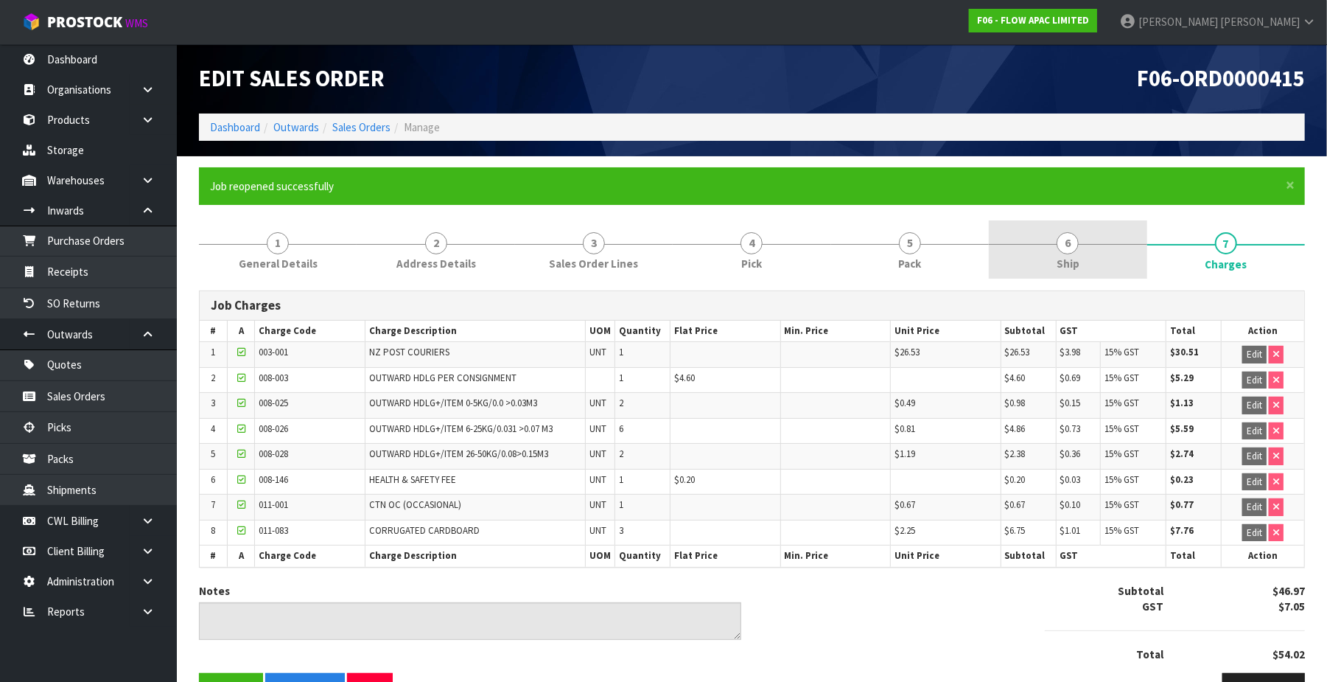
click at [1069, 243] on span "6" at bounding box center [1068, 243] width 22 height 22
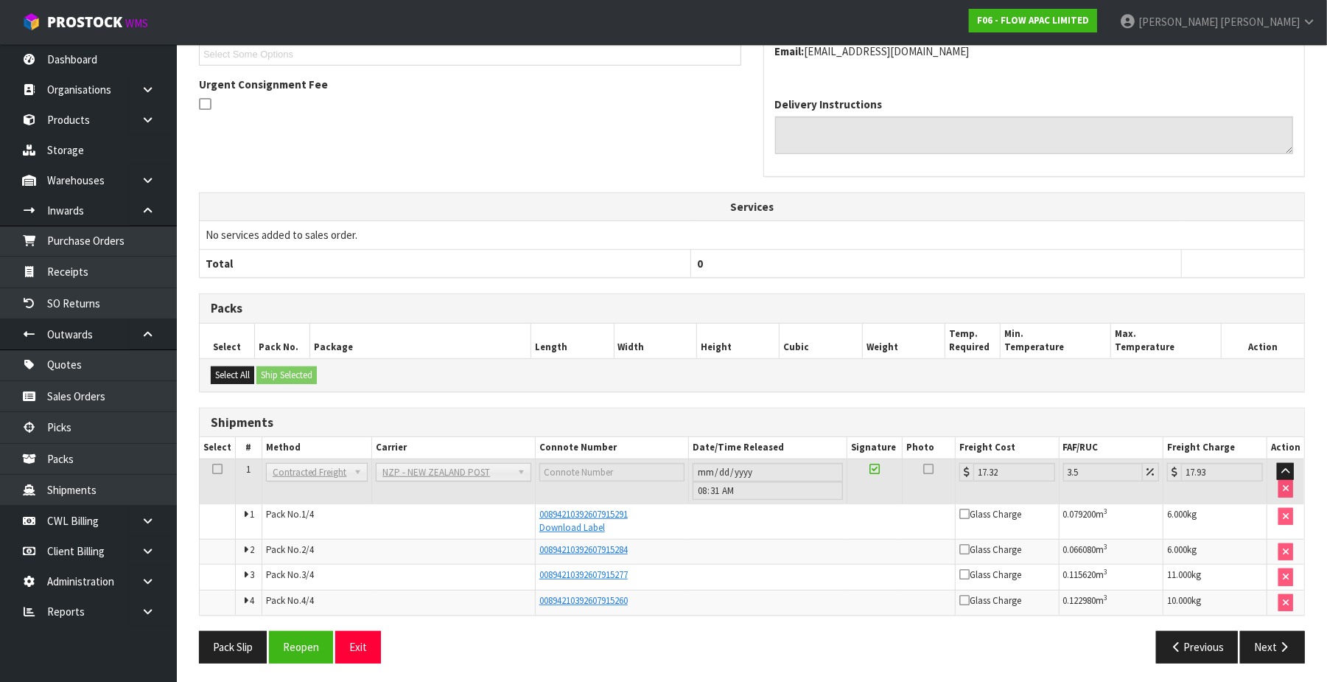
scroll to position [424, 0]
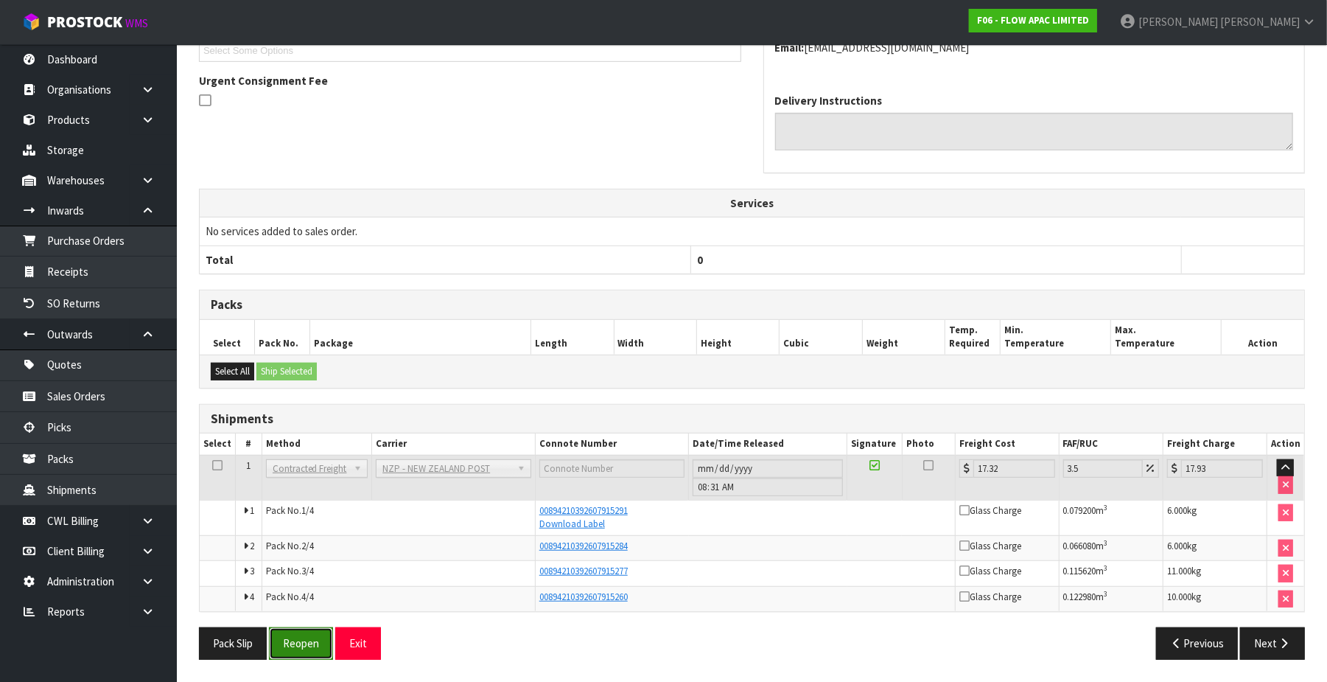
click at [301, 641] on button "Reopen" at bounding box center [301, 643] width 64 height 32
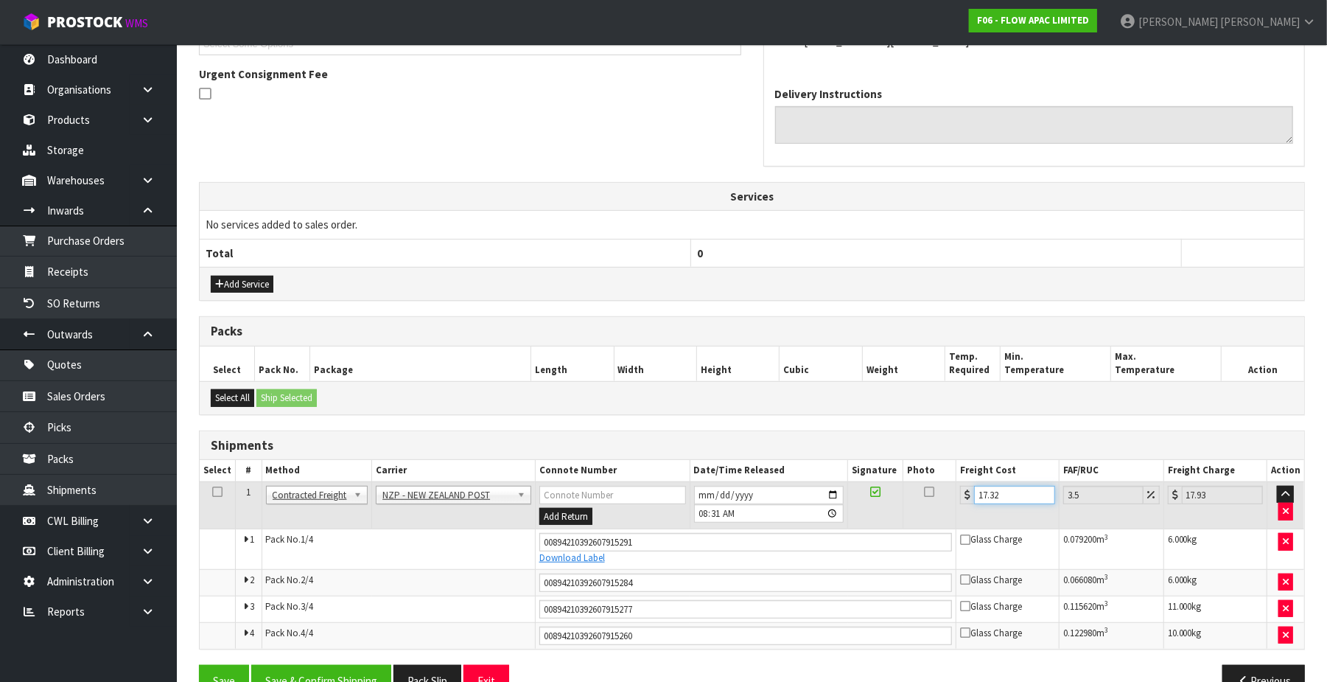
click at [1009, 494] on input "17.32" at bounding box center [1014, 495] width 81 height 18
type input "17.3"
type input "17.91"
type input "17"
type input "17.59"
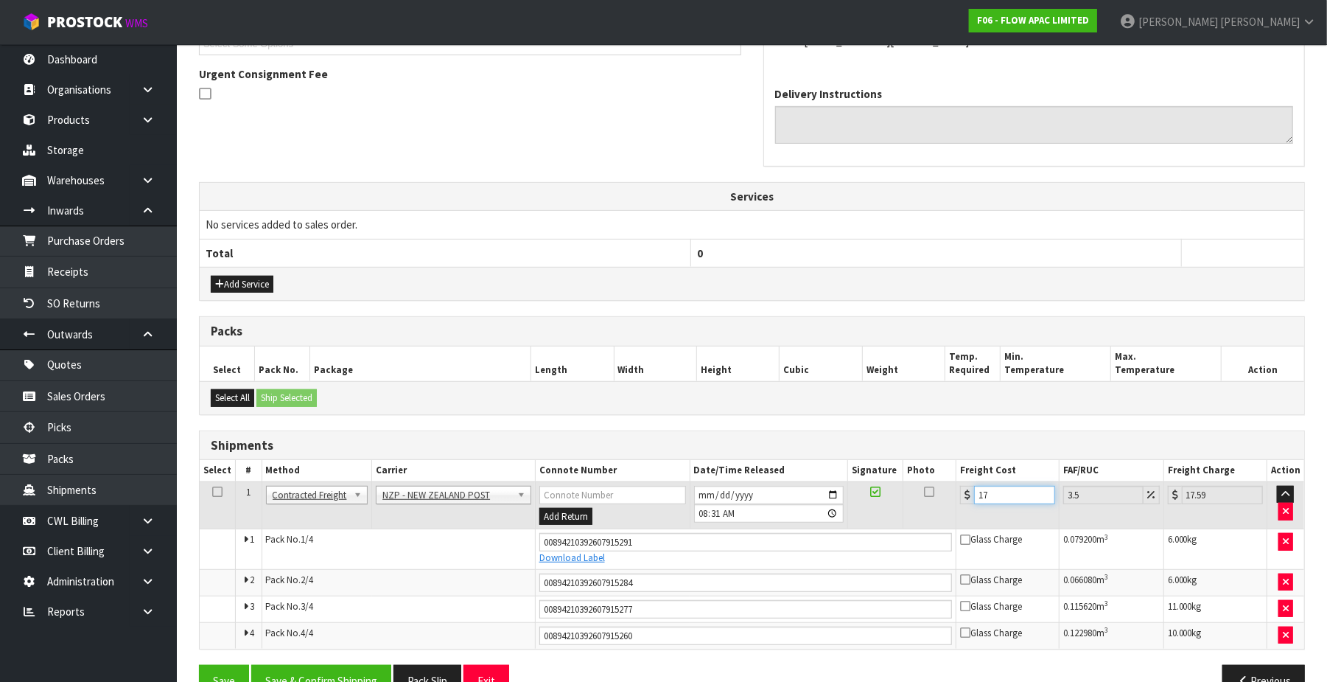
type input "1"
type input "1.03"
type input "0"
type input "4"
type input "4.14"
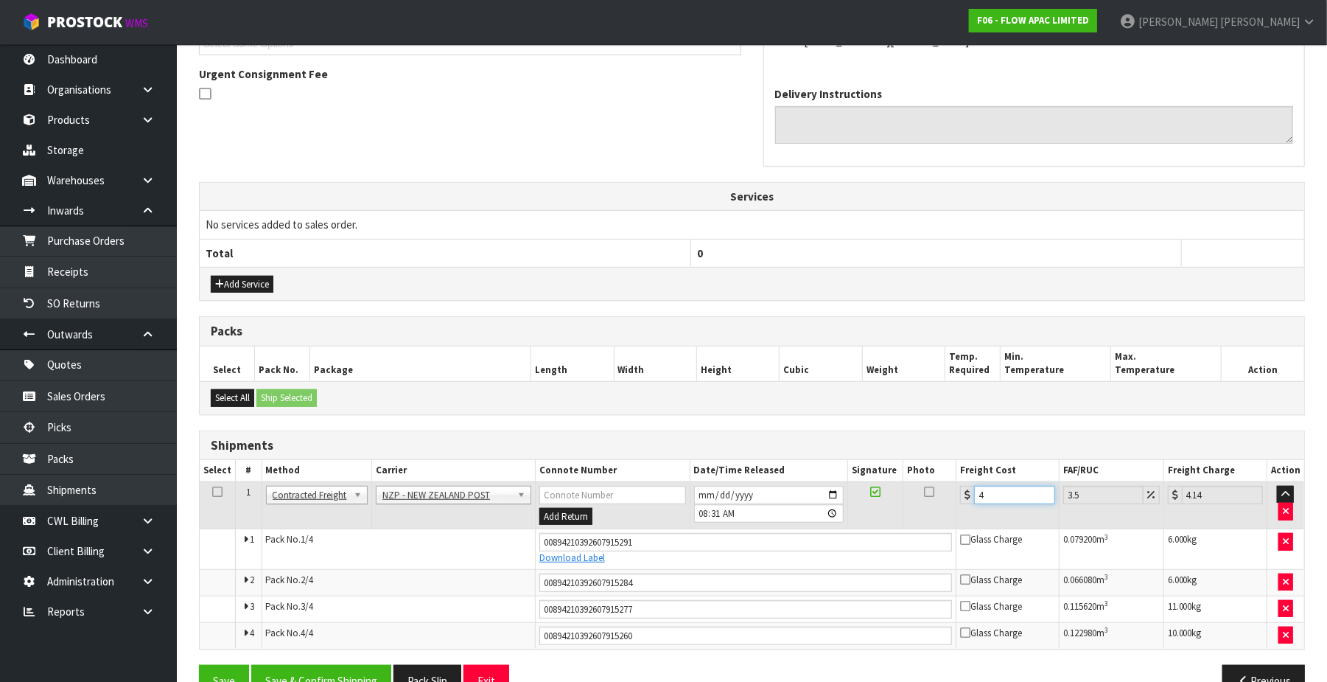
type input "46"
type input "47.61"
type input "46.7"
type input "48.33"
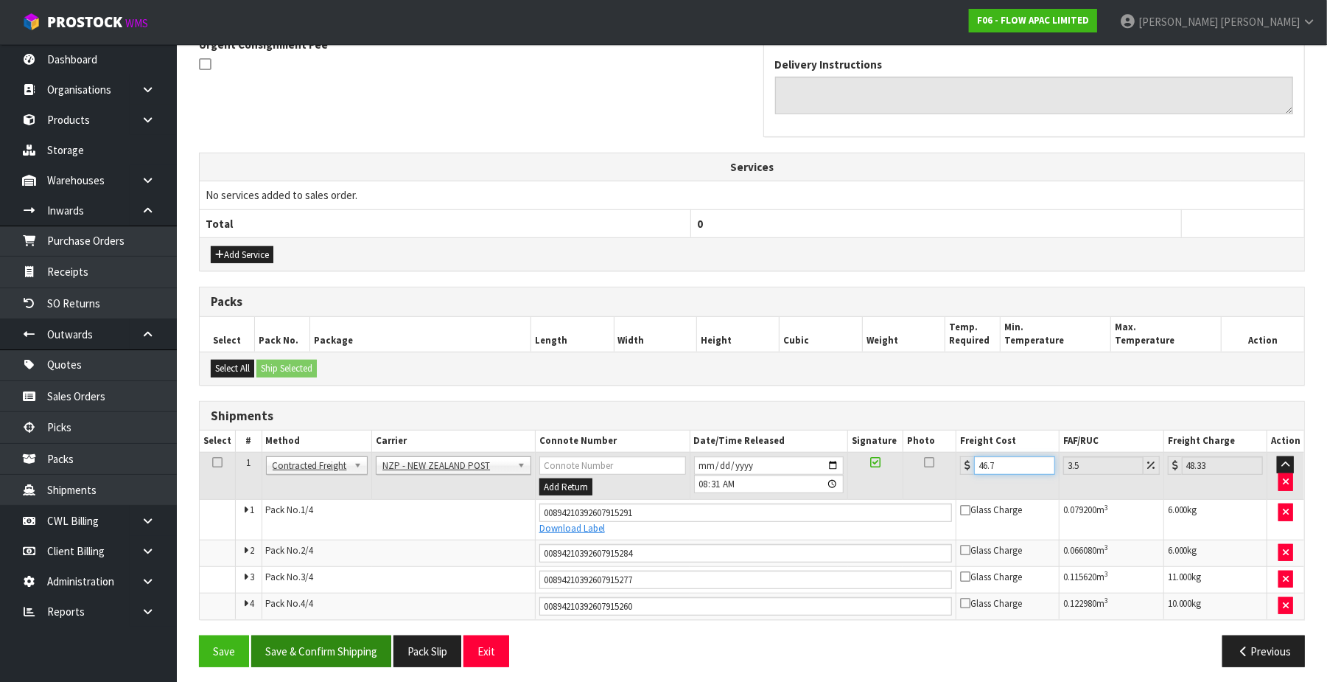
scroll to position [467, 0]
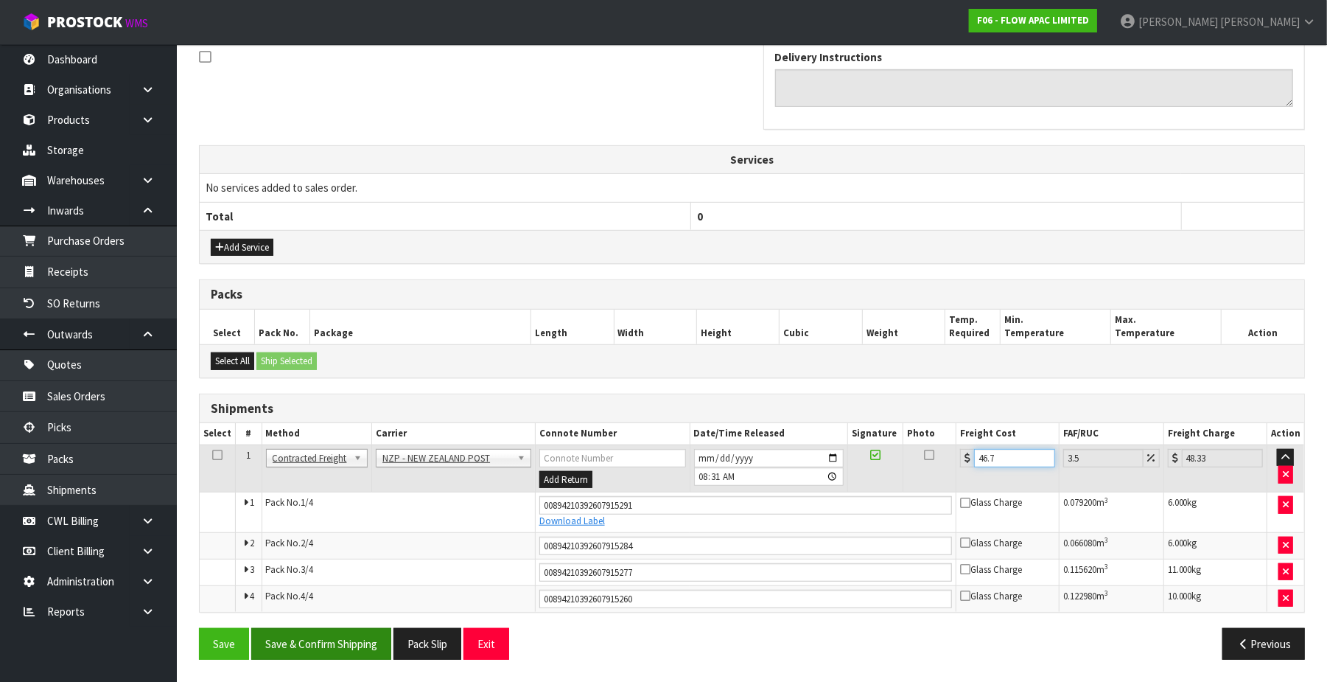
type input "46.7"
click at [337, 637] on button "Save & Confirm Shipping" at bounding box center [321, 644] width 140 height 32
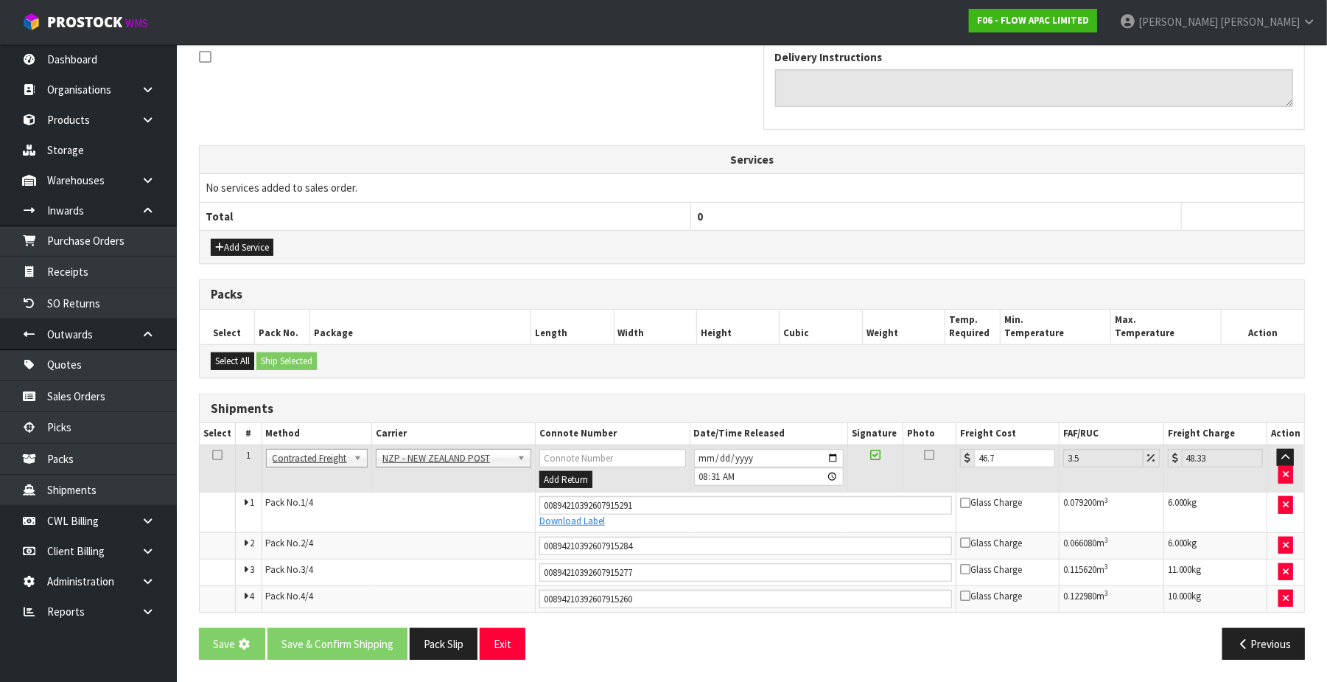
scroll to position [0, 0]
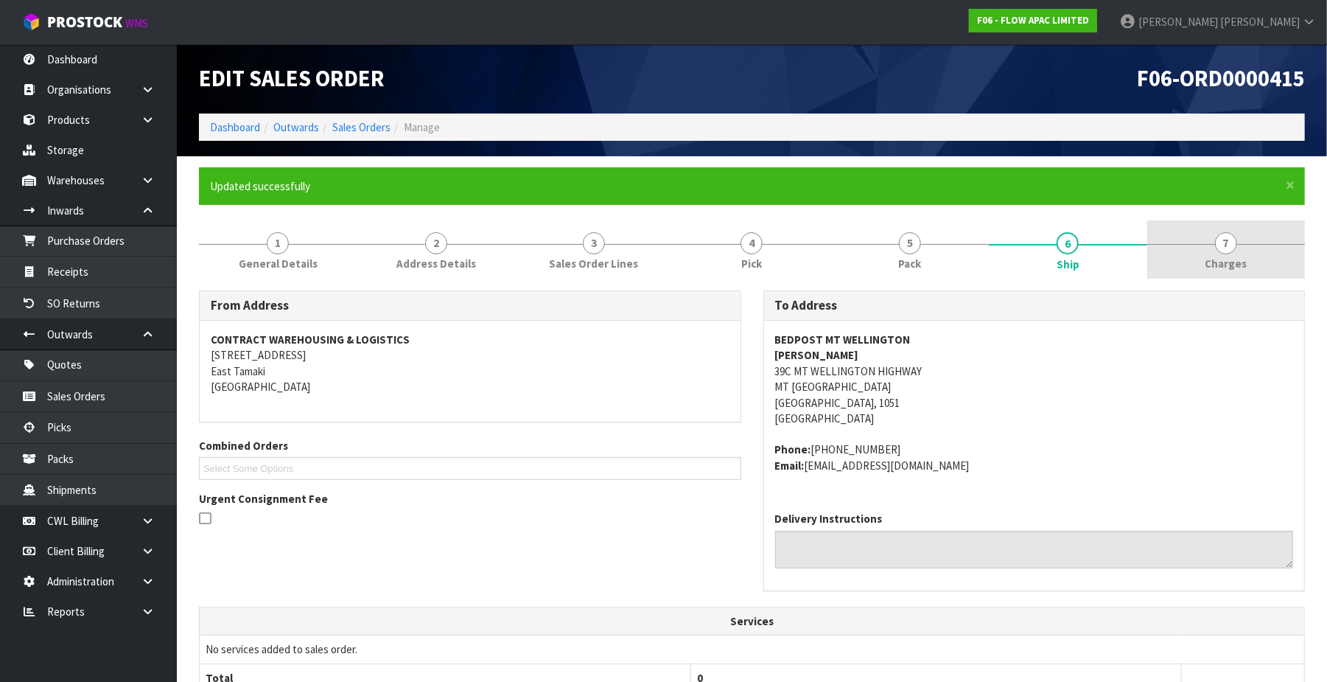
click at [1234, 242] on span "7" at bounding box center [1226, 243] width 22 height 22
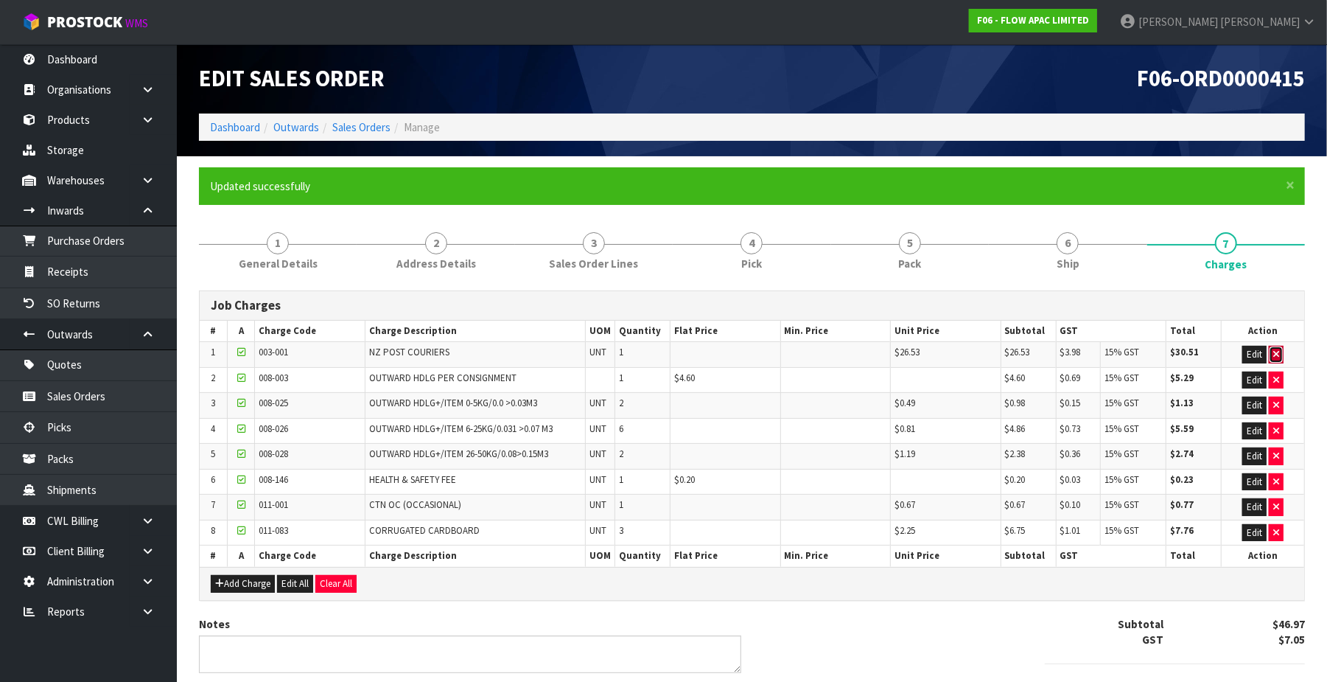
click at [1279, 352] on icon "button" at bounding box center [1276, 354] width 6 height 10
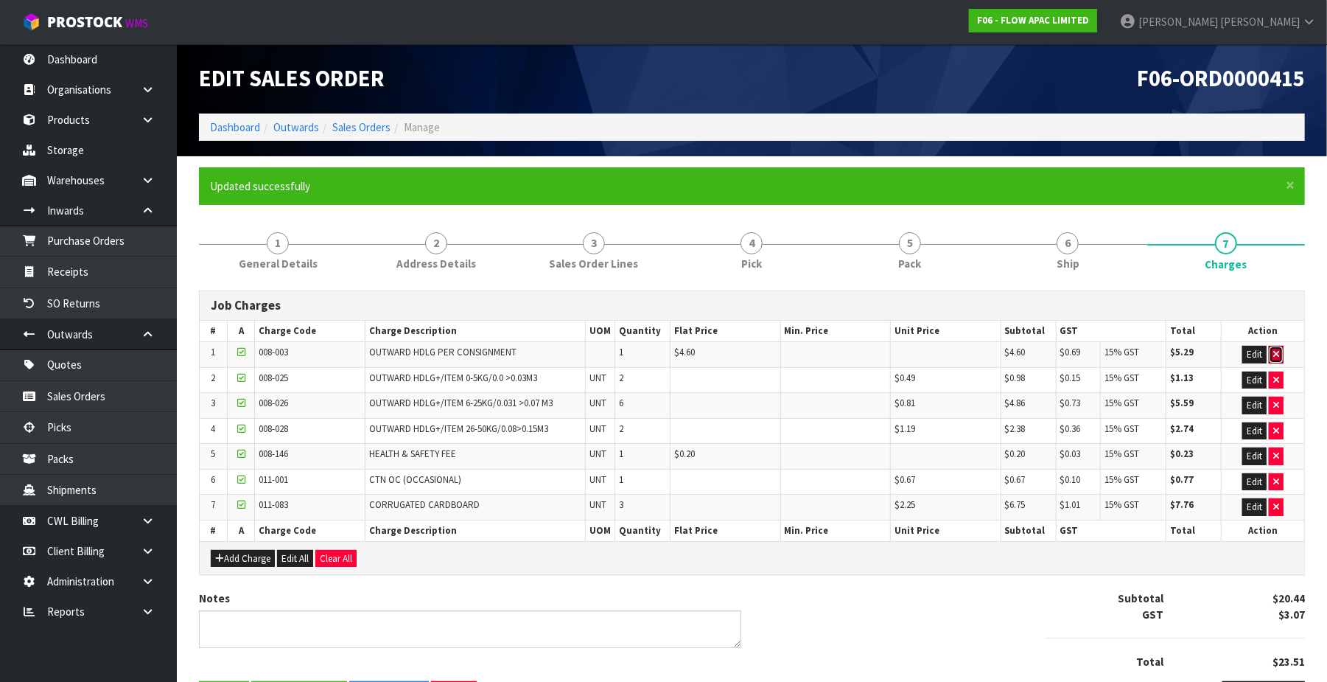
click at [1279, 352] on icon "button" at bounding box center [1276, 354] width 6 height 10
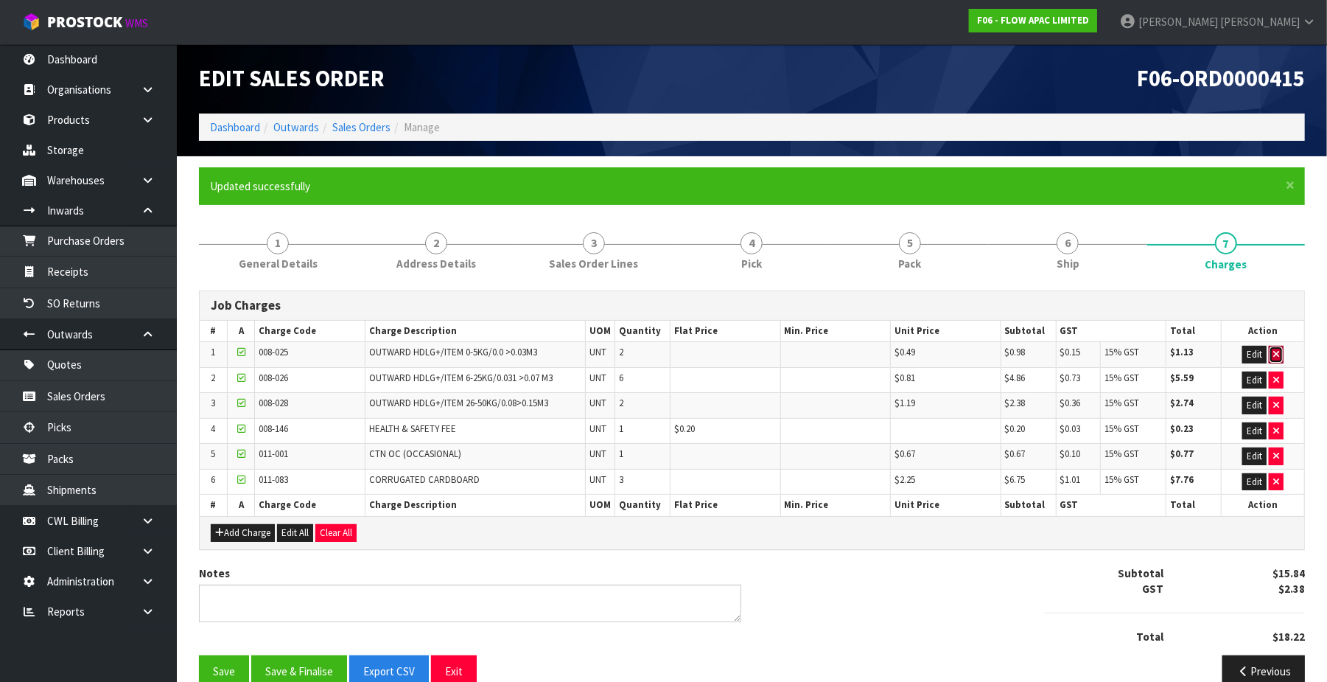
click at [1279, 352] on icon "button" at bounding box center [1276, 354] width 6 height 10
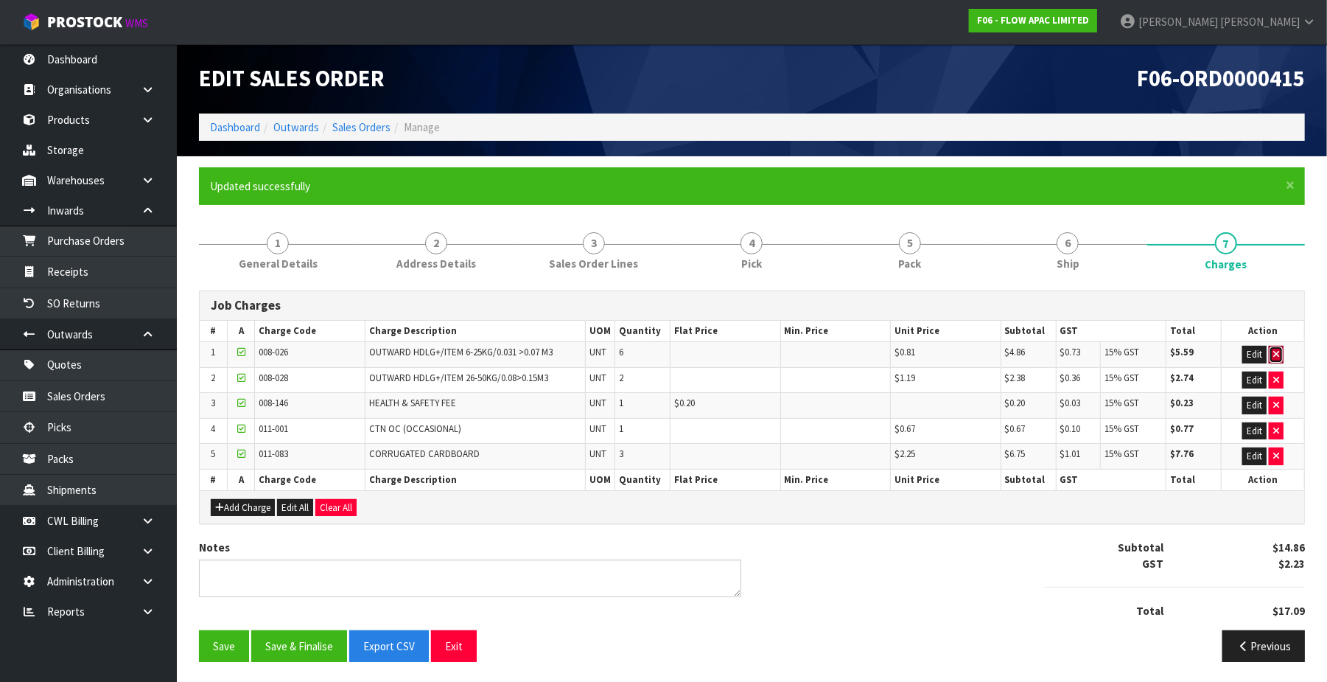
click at [1279, 352] on icon "button" at bounding box center [1276, 354] width 6 height 10
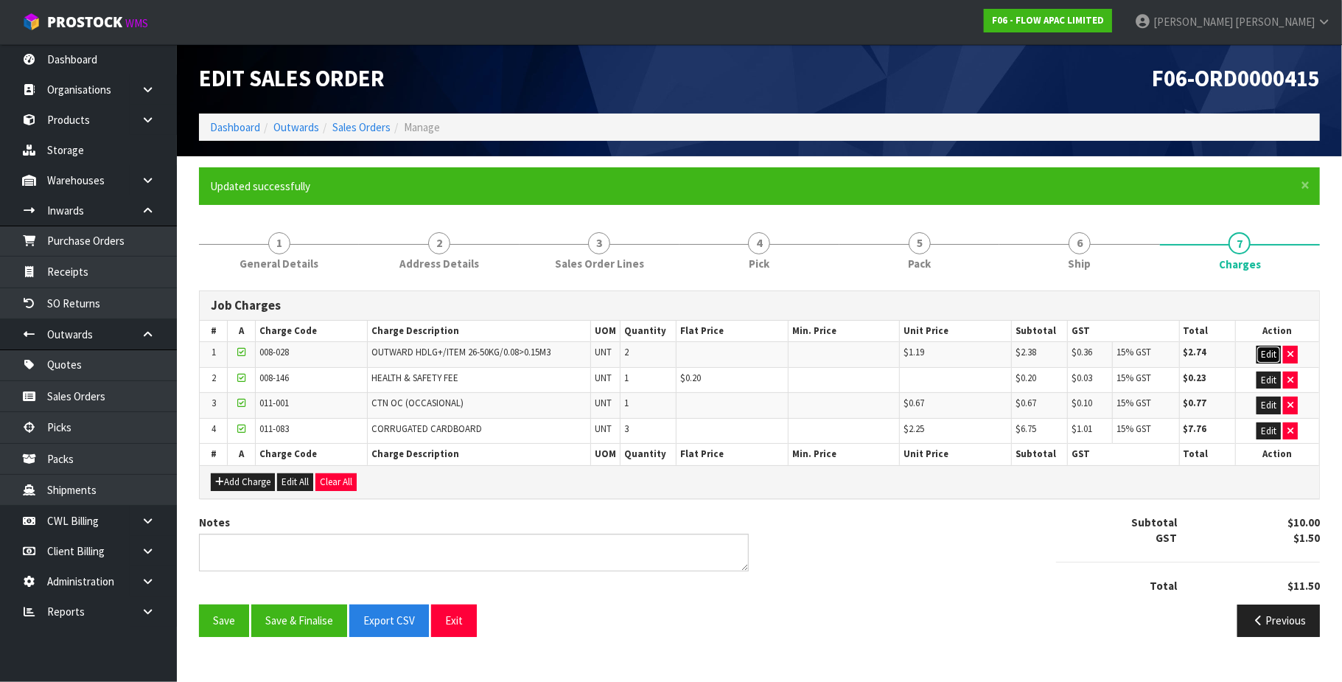
click at [1279, 352] on button "Edit" at bounding box center [1269, 355] width 24 height 18
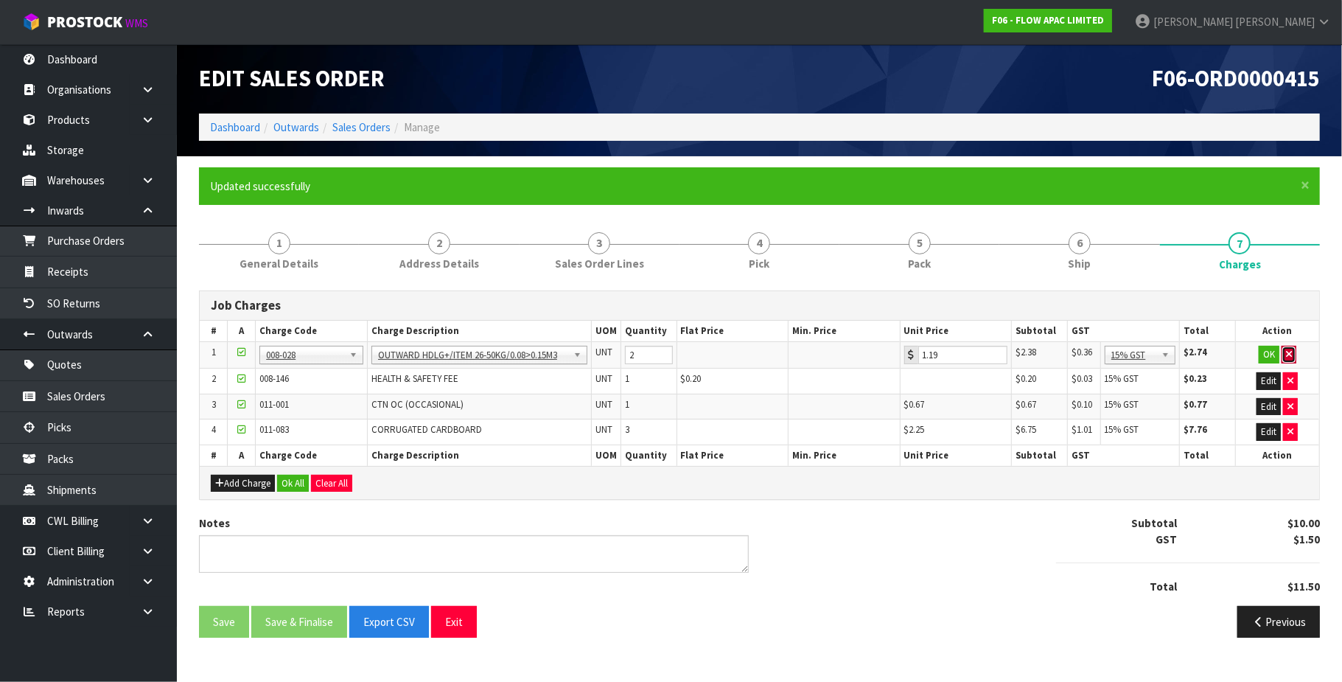
click at [1290, 349] on icon "button" at bounding box center [1289, 354] width 6 height 10
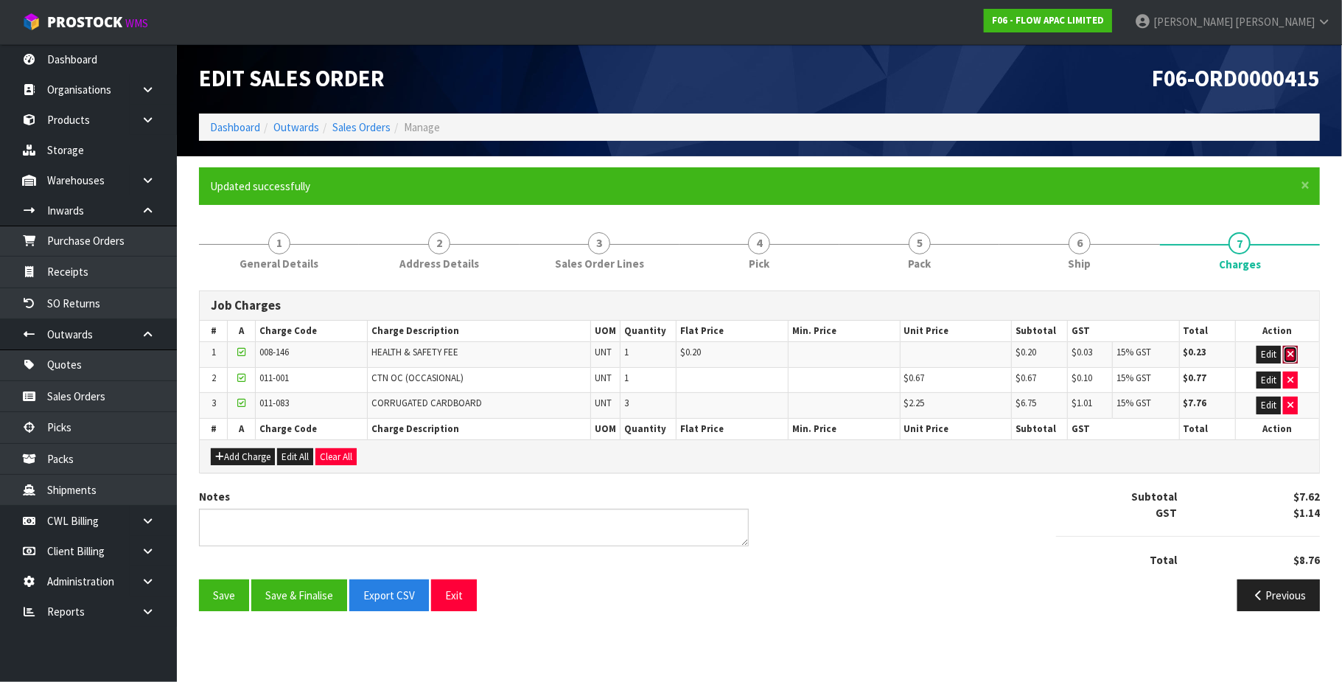
click at [1290, 349] on icon "button" at bounding box center [1290, 354] width 6 height 10
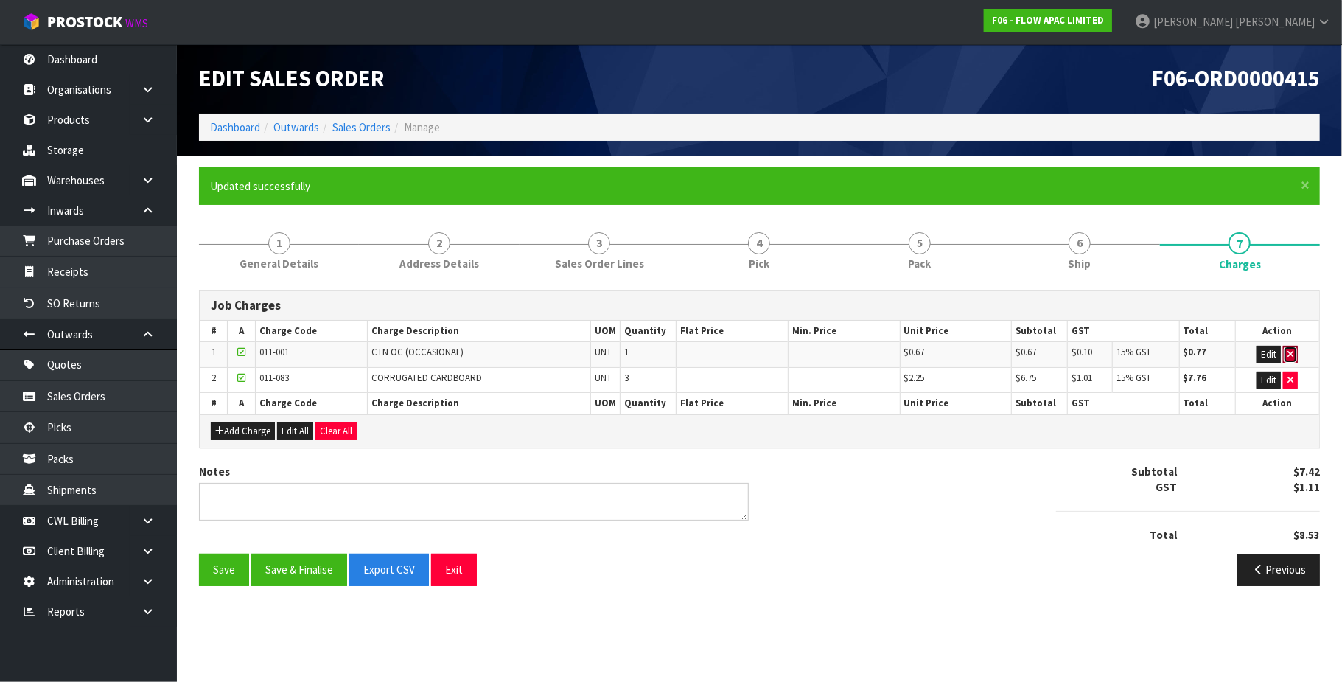
click at [1290, 349] on icon "button" at bounding box center [1290, 354] width 6 height 10
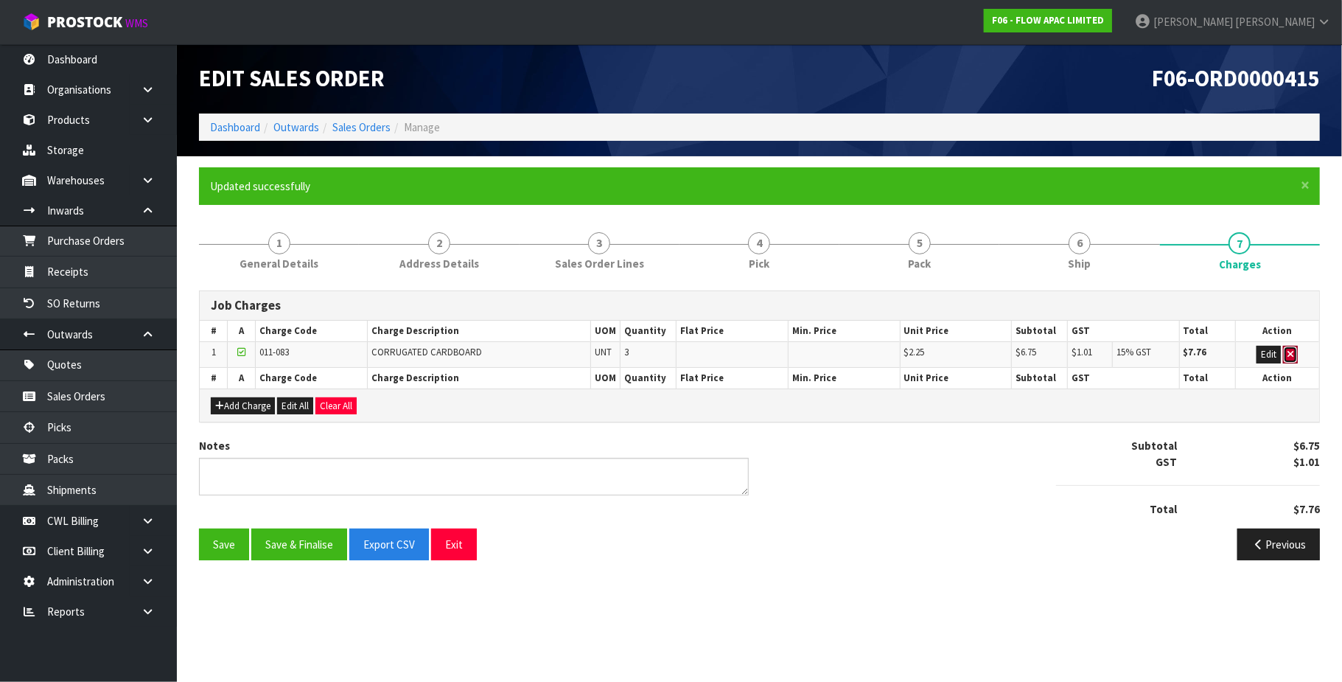
click at [1290, 349] on icon "button" at bounding box center [1290, 354] width 6 height 10
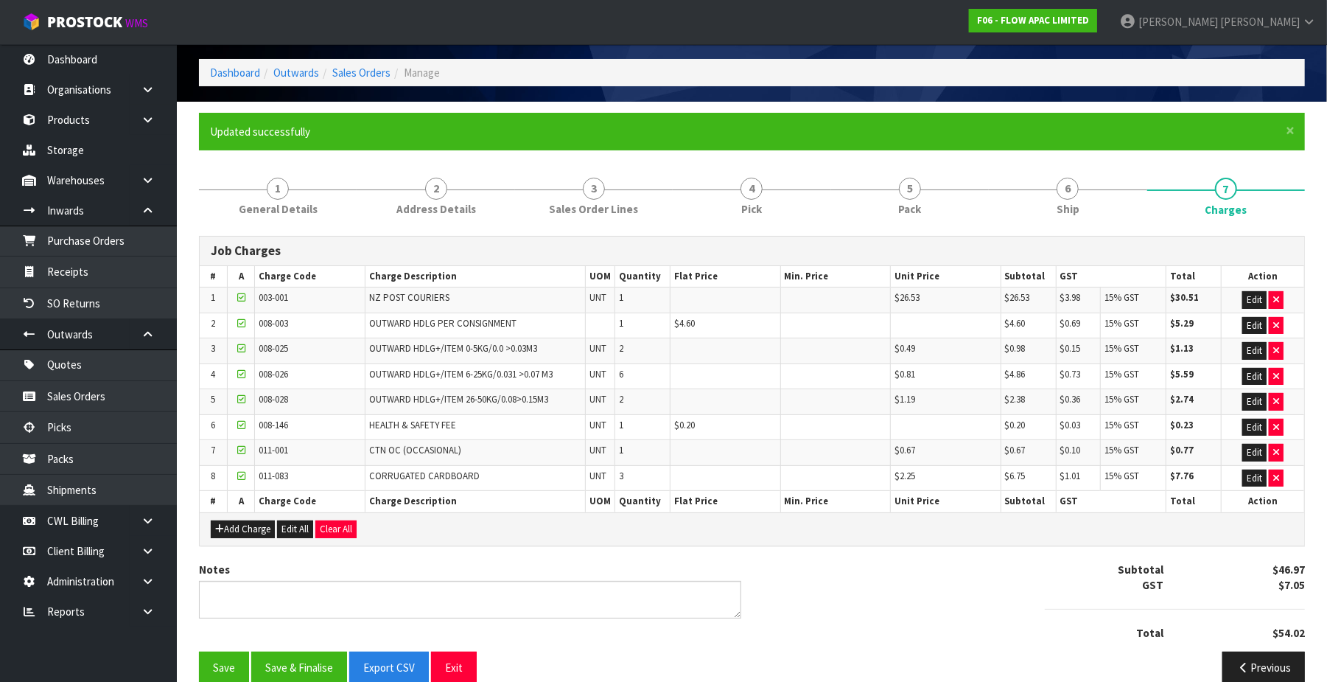
scroll to position [85, 0]
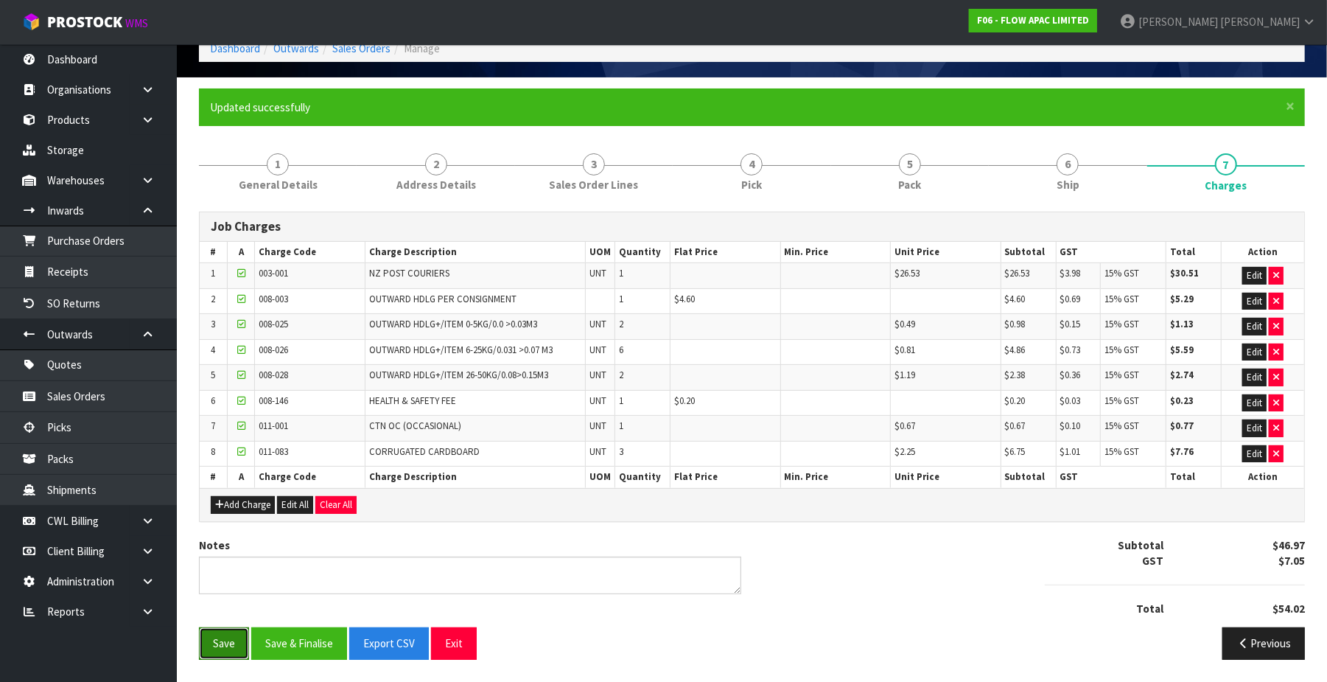
click at [212, 649] on button "Save" at bounding box center [224, 643] width 50 height 32
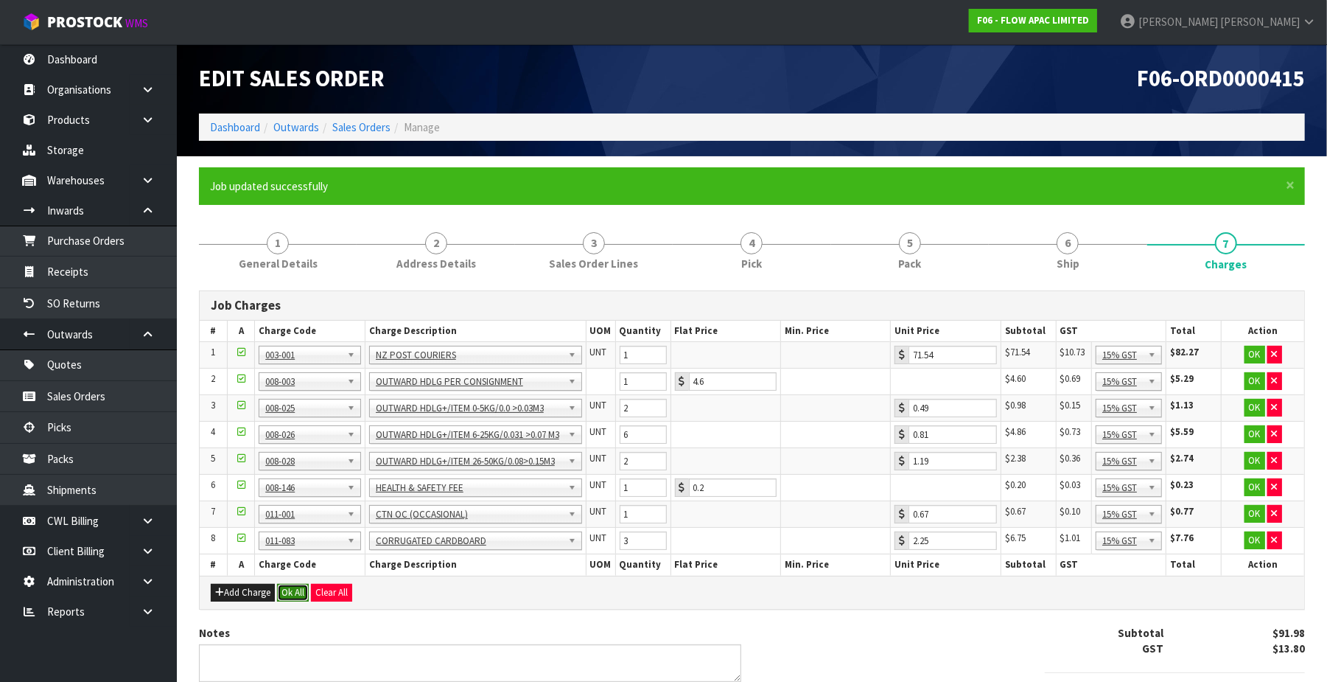
click at [295, 594] on button "Ok All" at bounding box center [293, 593] width 32 height 18
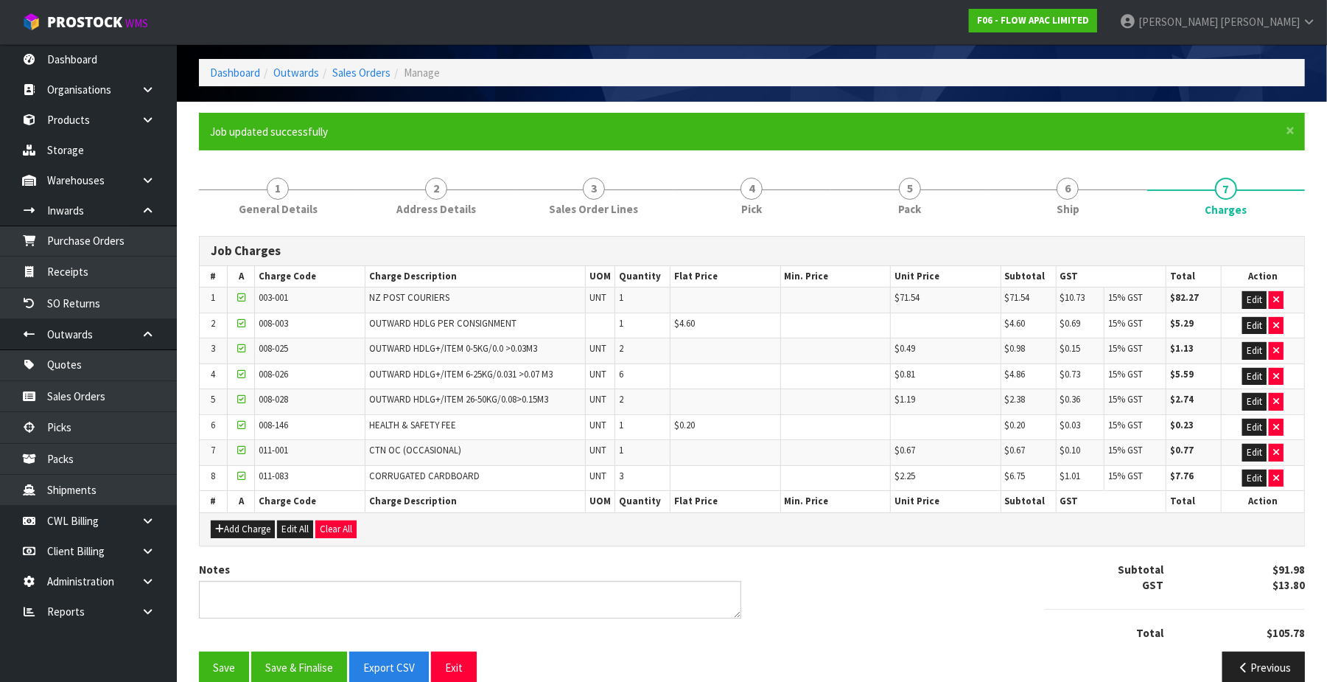
scroll to position [85, 0]
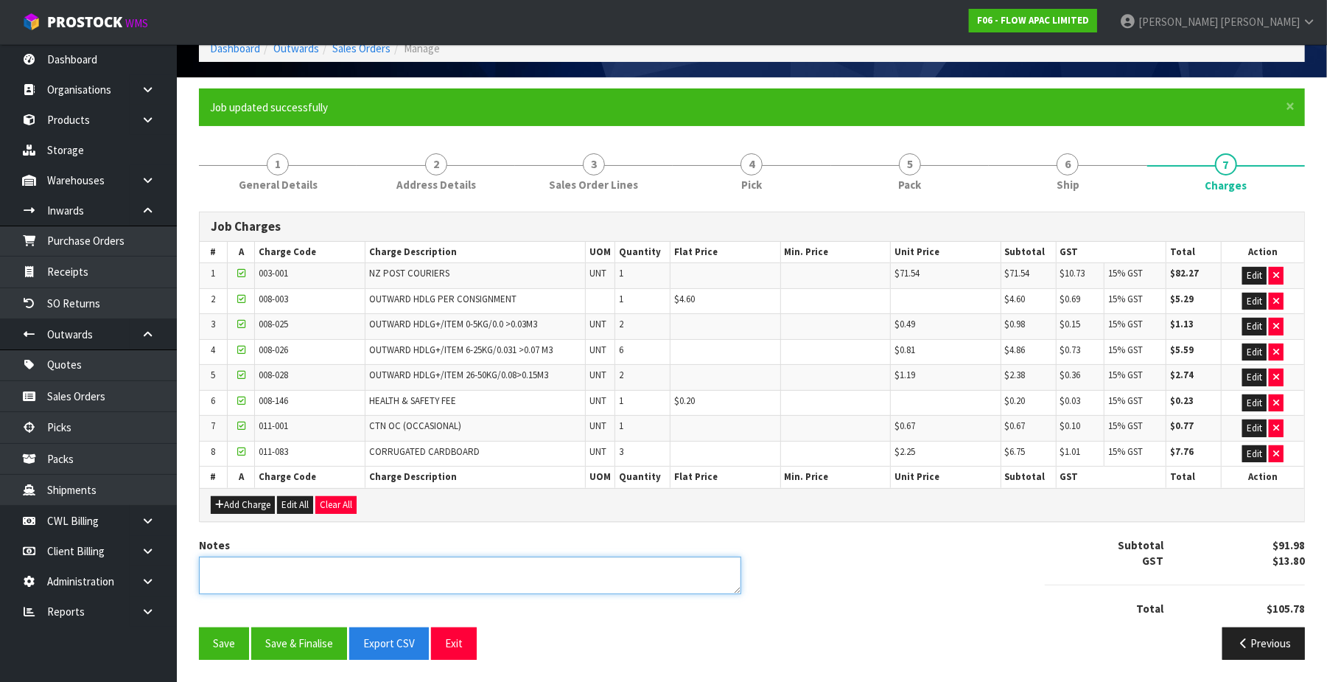
click at [270, 570] on textarea at bounding box center [470, 575] width 542 height 38
type textarea "OVERSIZED FEE ADDED"
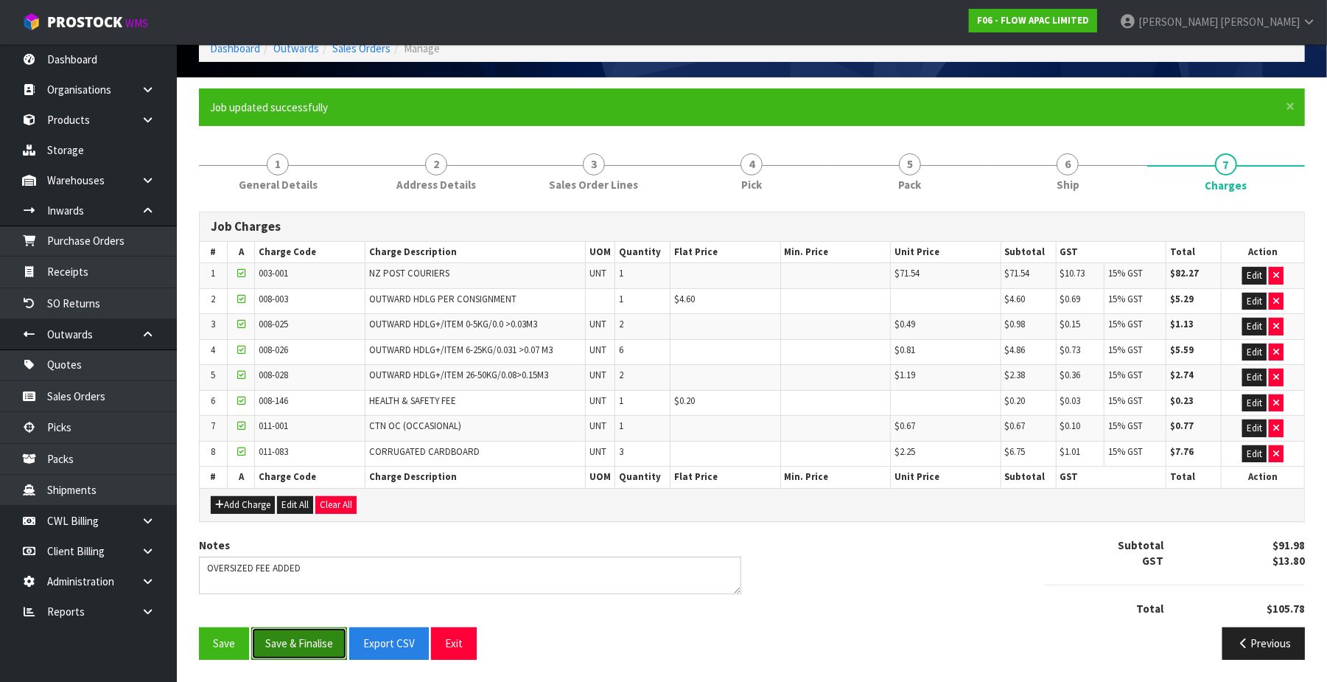
click at [318, 643] on button "Save & Finalise" at bounding box center [299, 643] width 96 height 32
click at [443, 643] on button "Exit" at bounding box center [454, 643] width 46 height 32
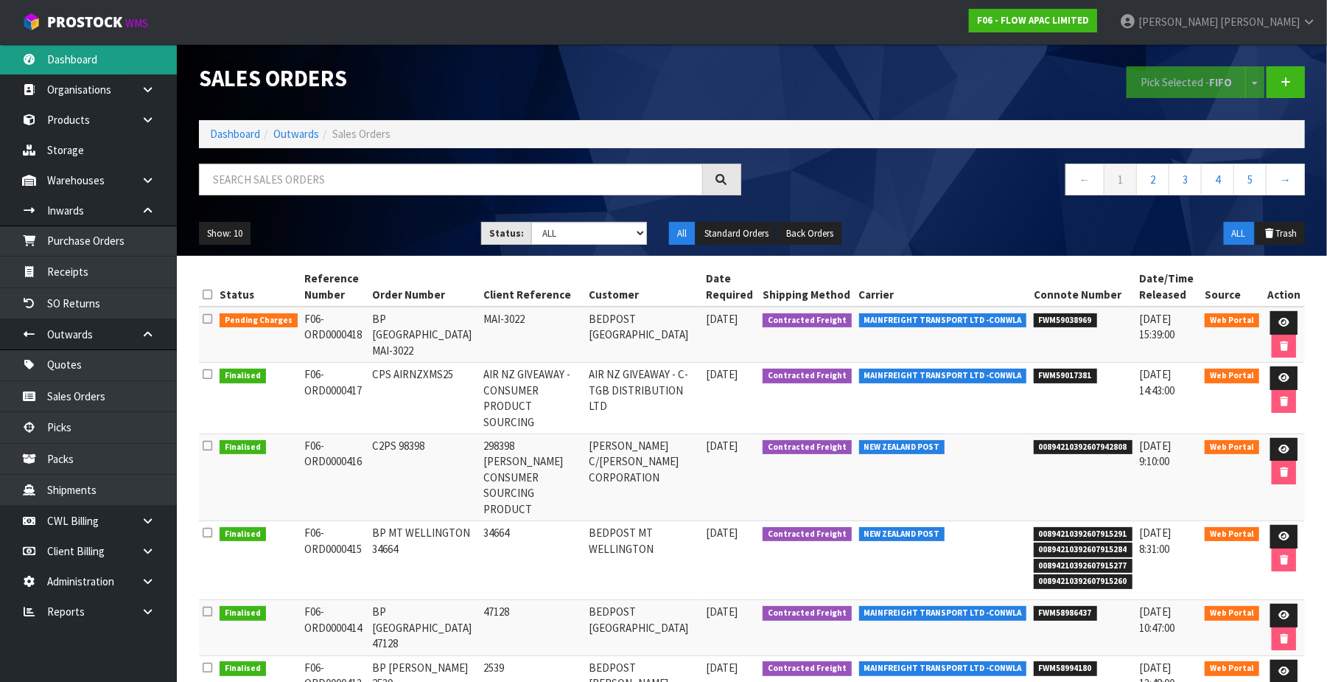
click at [74, 54] on link "Dashboard" at bounding box center [88, 59] width 177 height 30
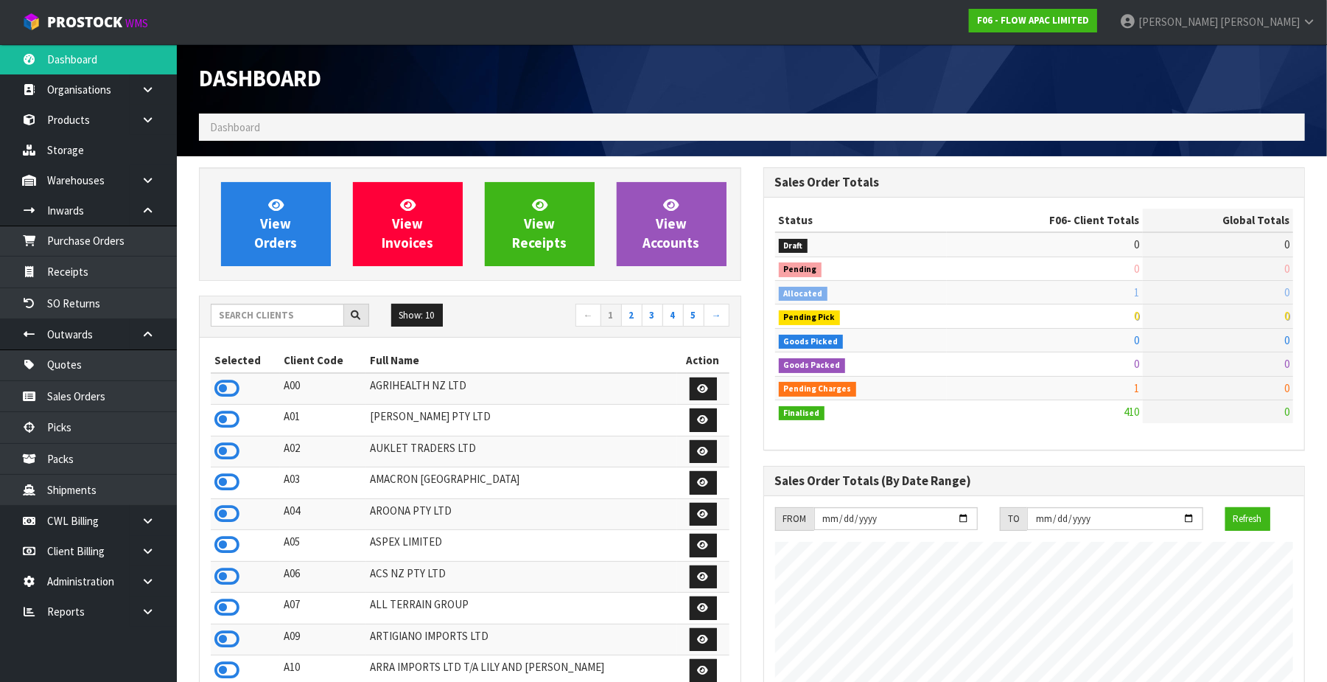
scroll to position [1122, 565]
click at [259, 312] on input "text" at bounding box center [277, 315] width 133 height 23
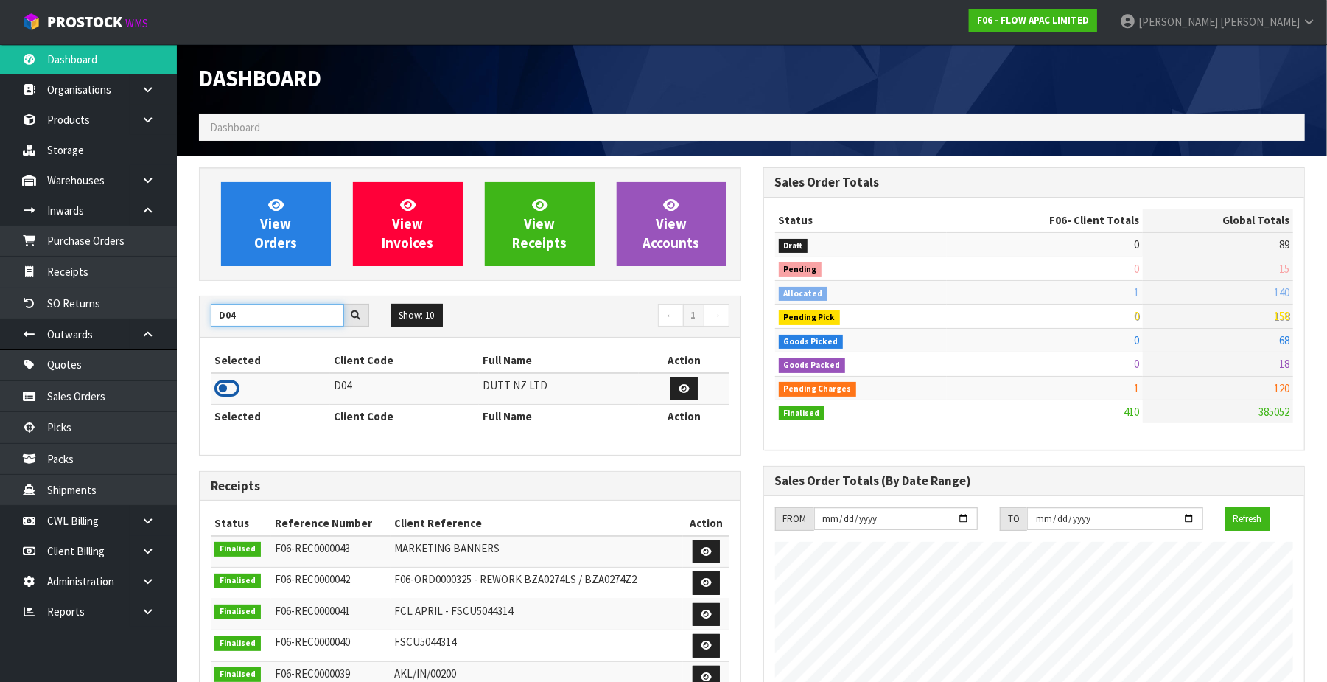
type input "D04"
click at [230, 388] on icon at bounding box center [226, 388] width 25 height 22
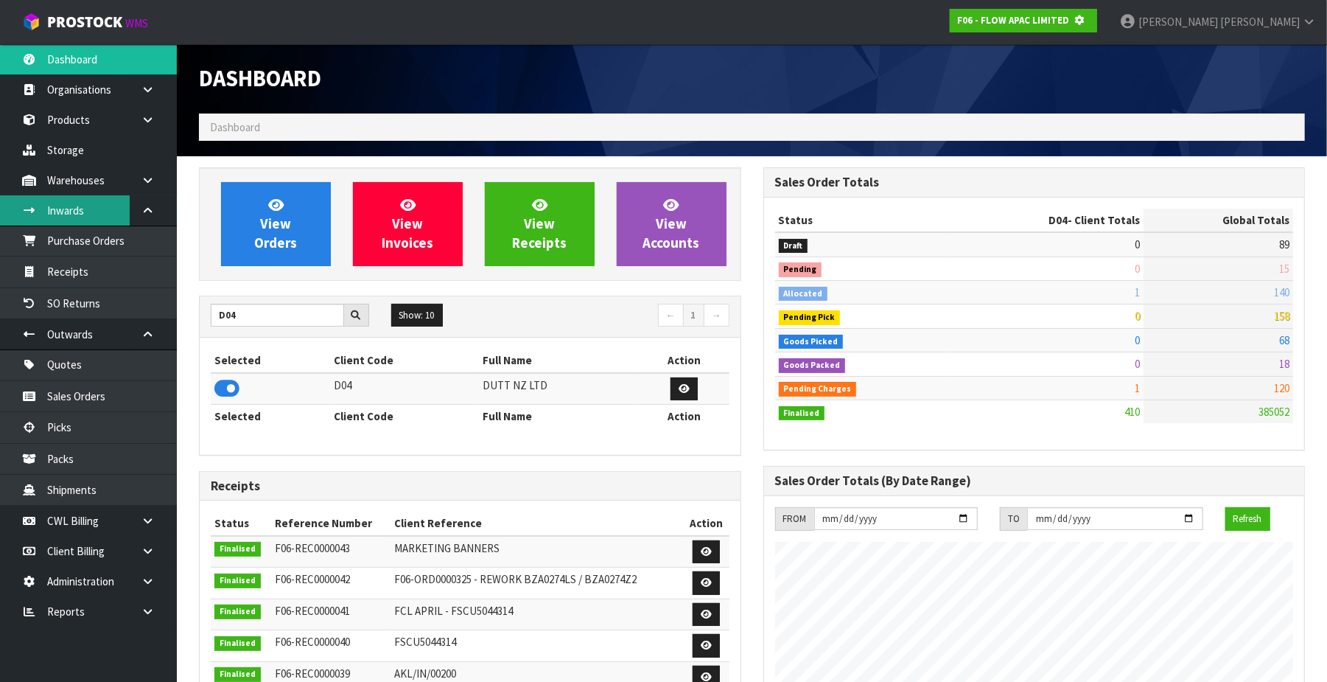
scroll to position [736050, 736409]
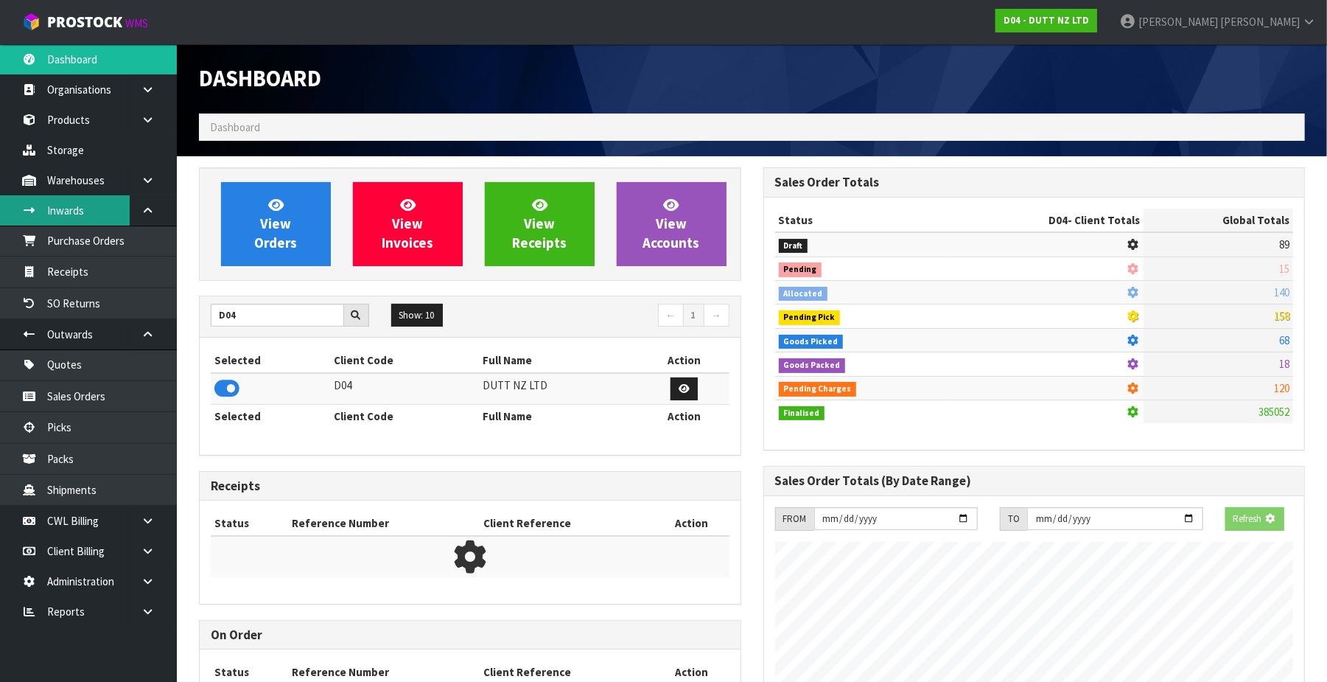
click at [78, 207] on link "Inwards" at bounding box center [88, 210] width 177 height 30
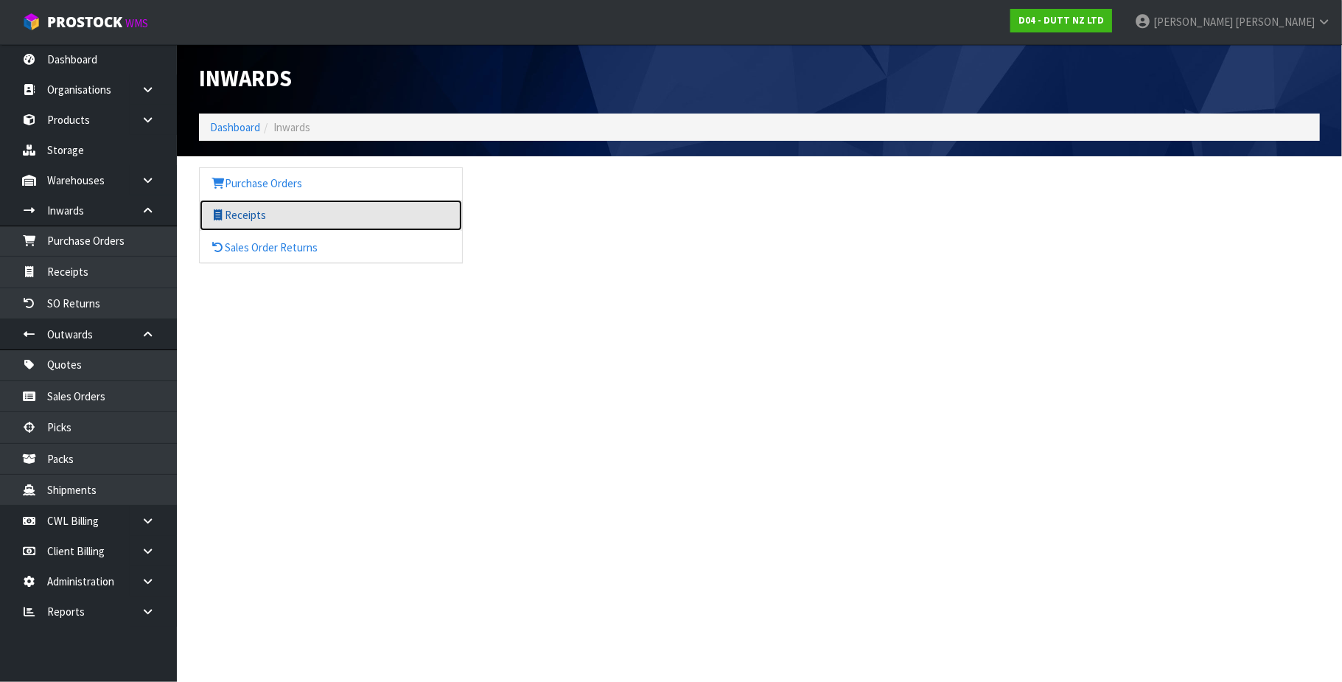
click at [248, 213] on link "Receipts" at bounding box center [331, 215] width 262 height 30
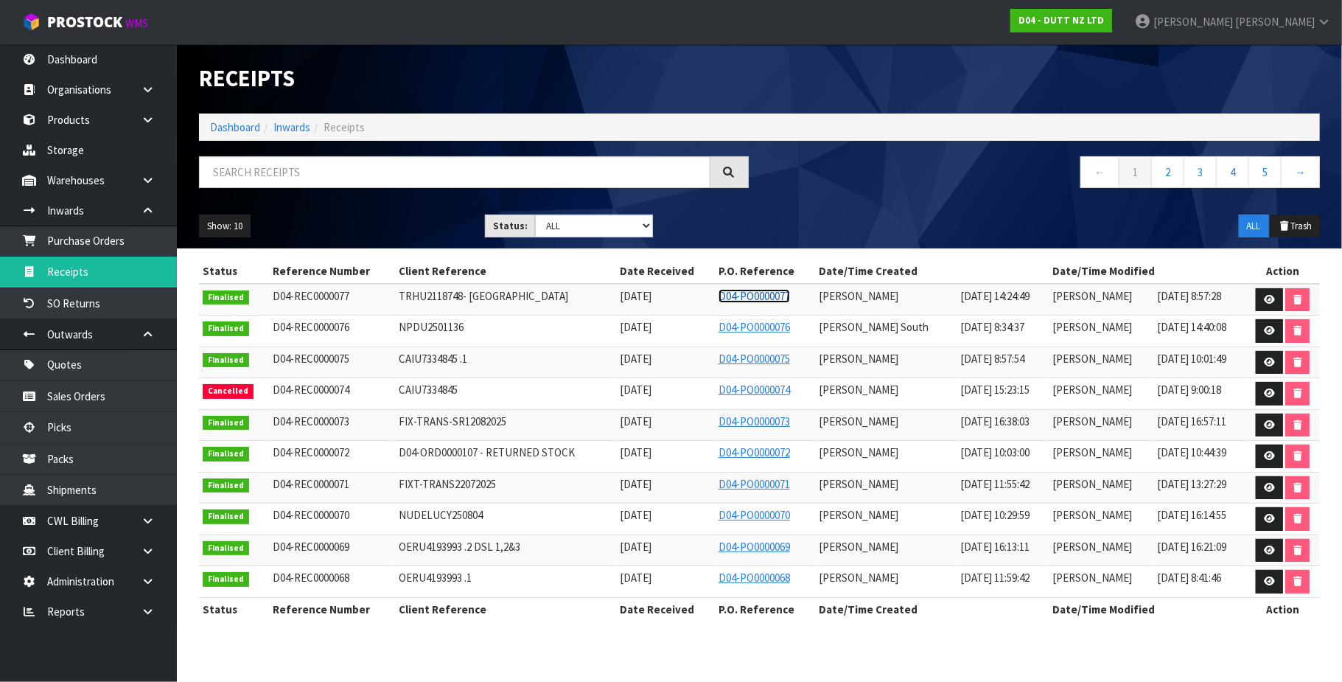
click at [750, 296] on link "D04-PO0000077" at bounding box center [754, 296] width 71 height 14
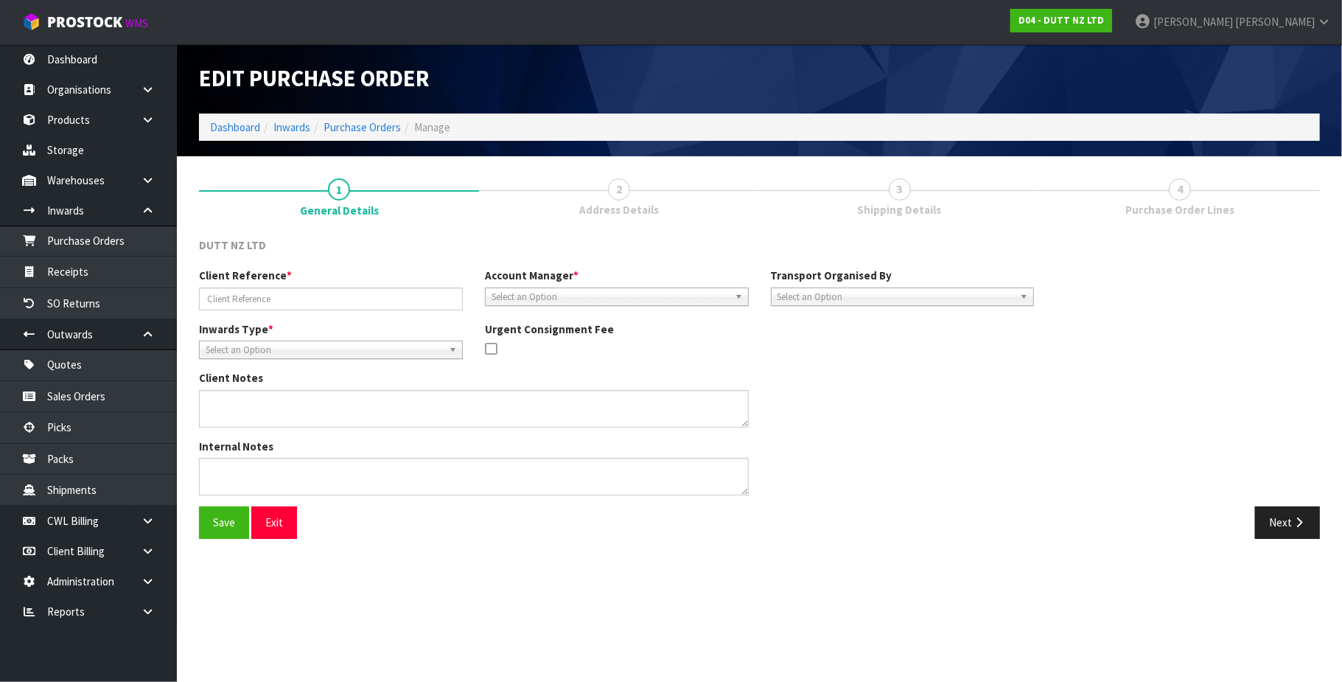
type input "TRHU2118748- [GEOGRAPHIC_DATA]"
type textarea "CONTAINER DELIVERED TO [GEOGRAPHIC_DATA]"
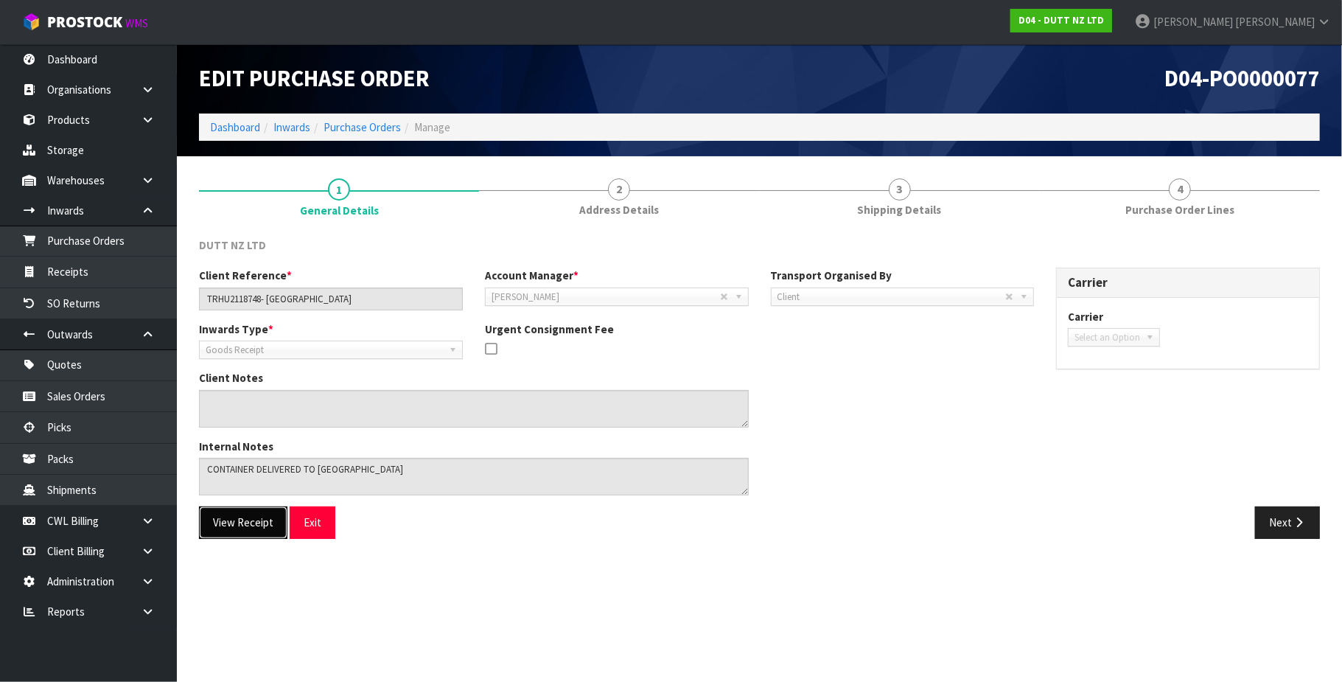
click at [240, 526] on button "View Receipt" at bounding box center [243, 522] width 88 height 32
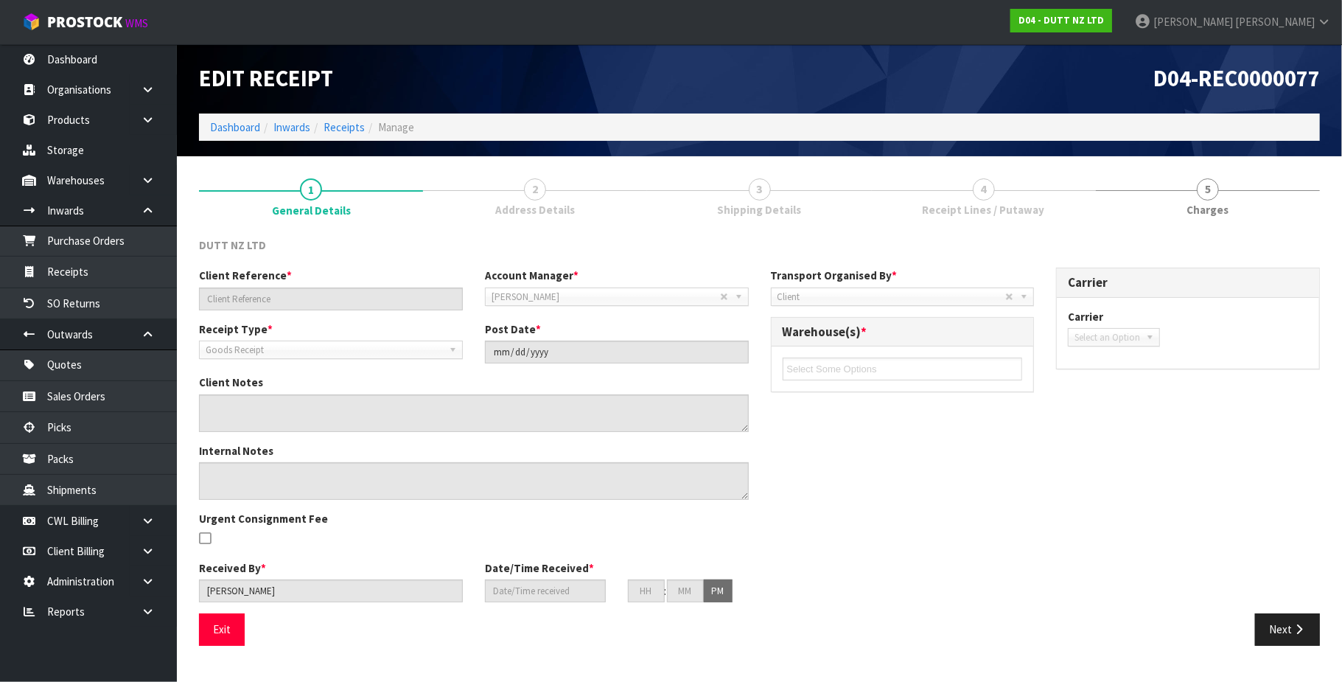
type input "TRHU2118748- [GEOGRAPHIC_DATA]"
type input "[DATE]"
type textarea "CONTAINER DELIVERED TO [GEOGRAPHIC_DATA]"
type input "[PERSON_NAME]"
type input "[DATE]"
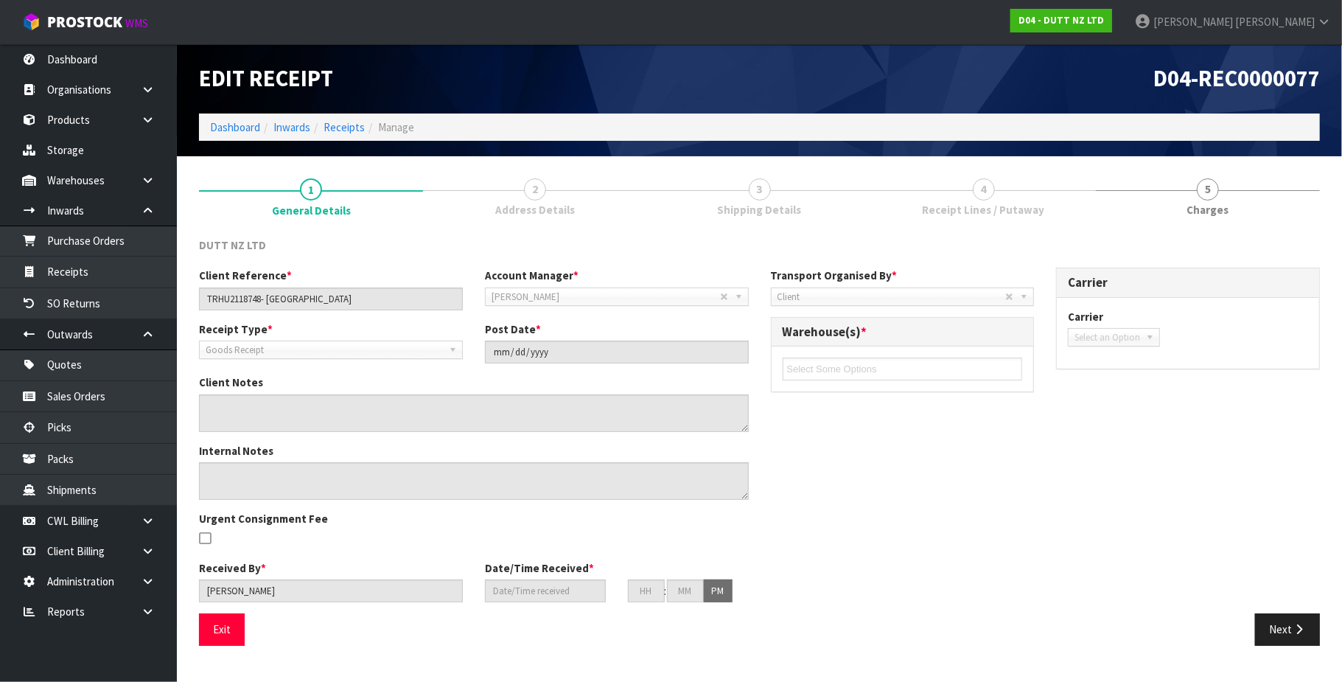
type input "02"
type input "24"
click at [340, 127] on link "Receipts" at bounding box center [344, 127] width 41 height 14
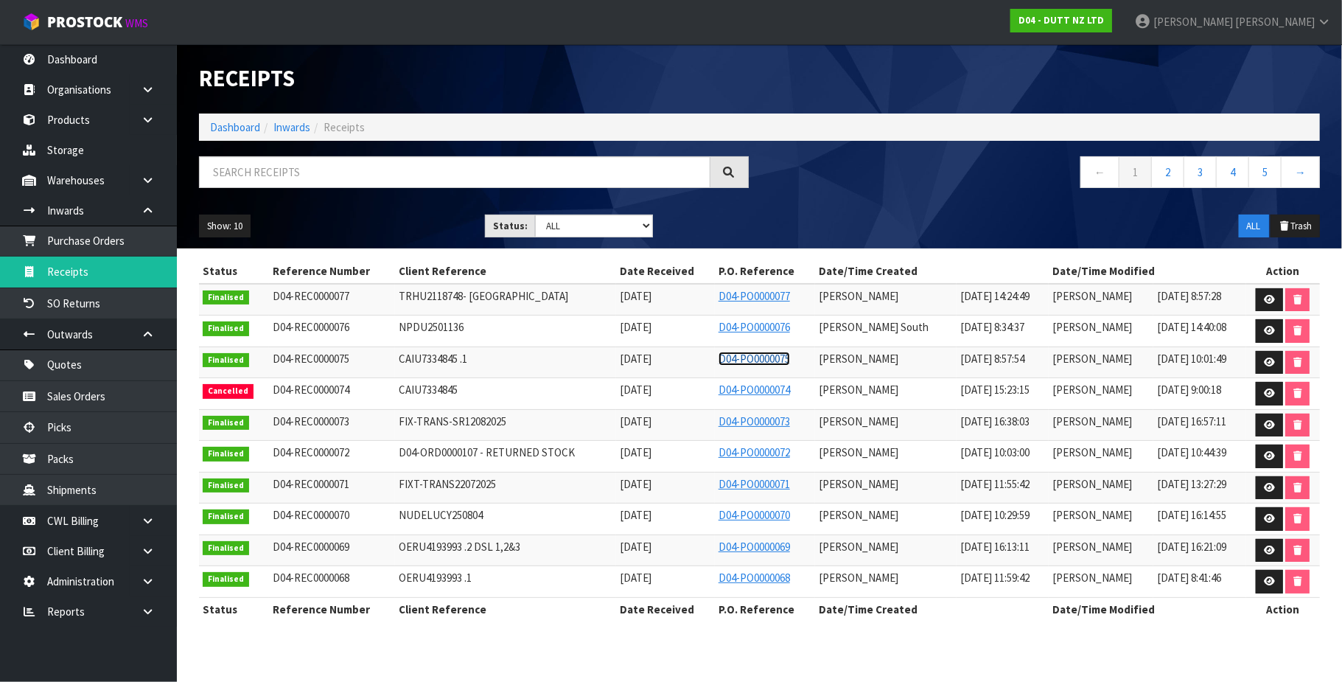
click at [749, 357] on link "D04-PO0000075" at bounding box center [754, 359] width 71 height 14
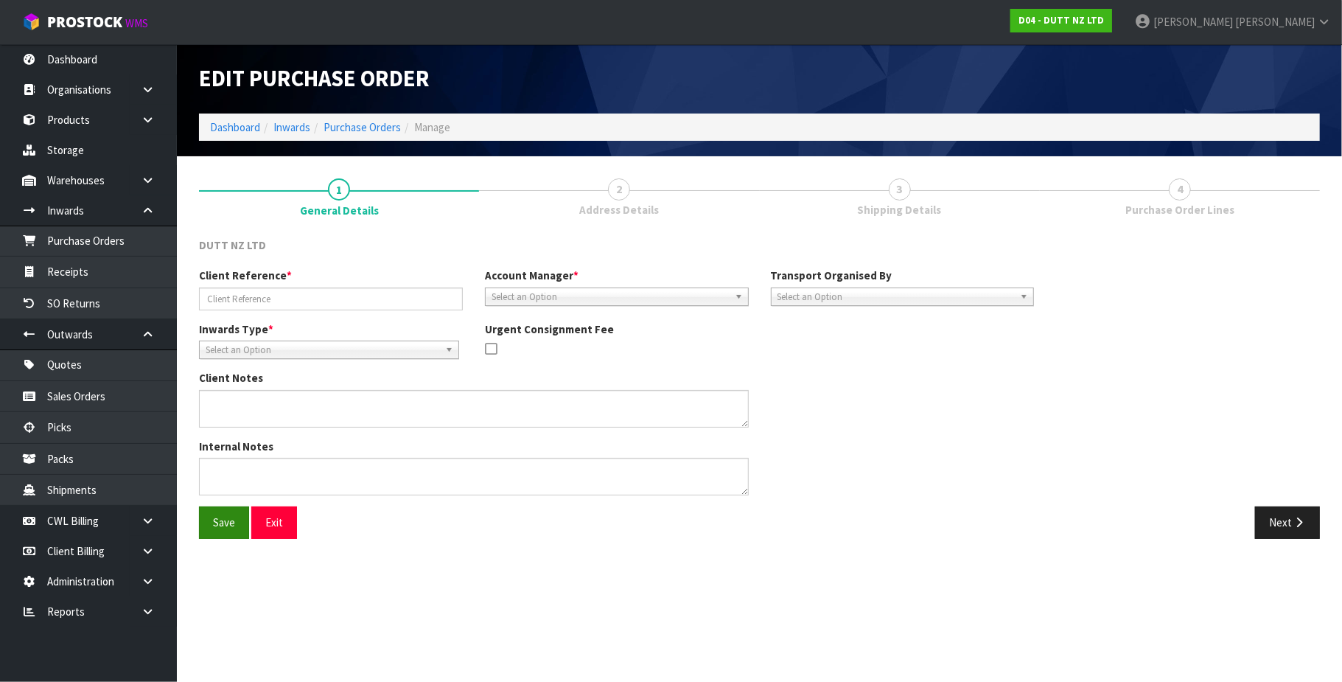
type input "CAIU7334845 .1"
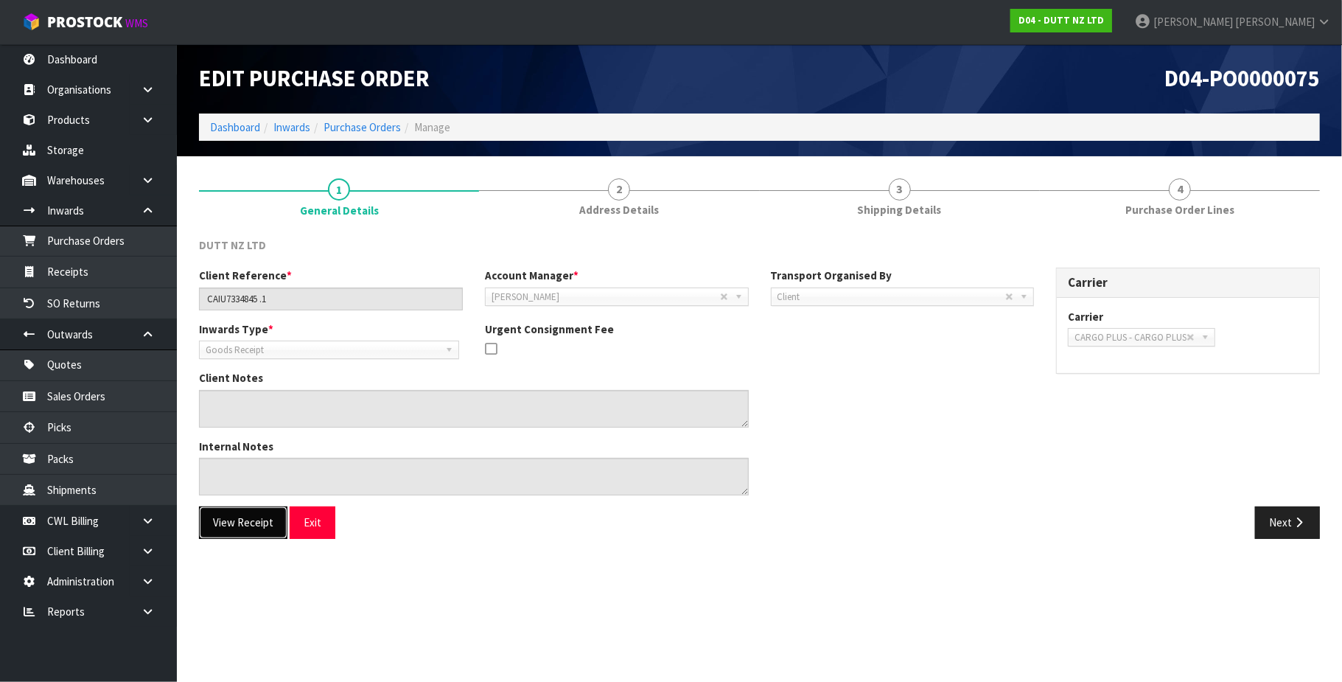
click at [245, 520] on button "View Receipt" at bounding box center [243, 522] width 88 height 32
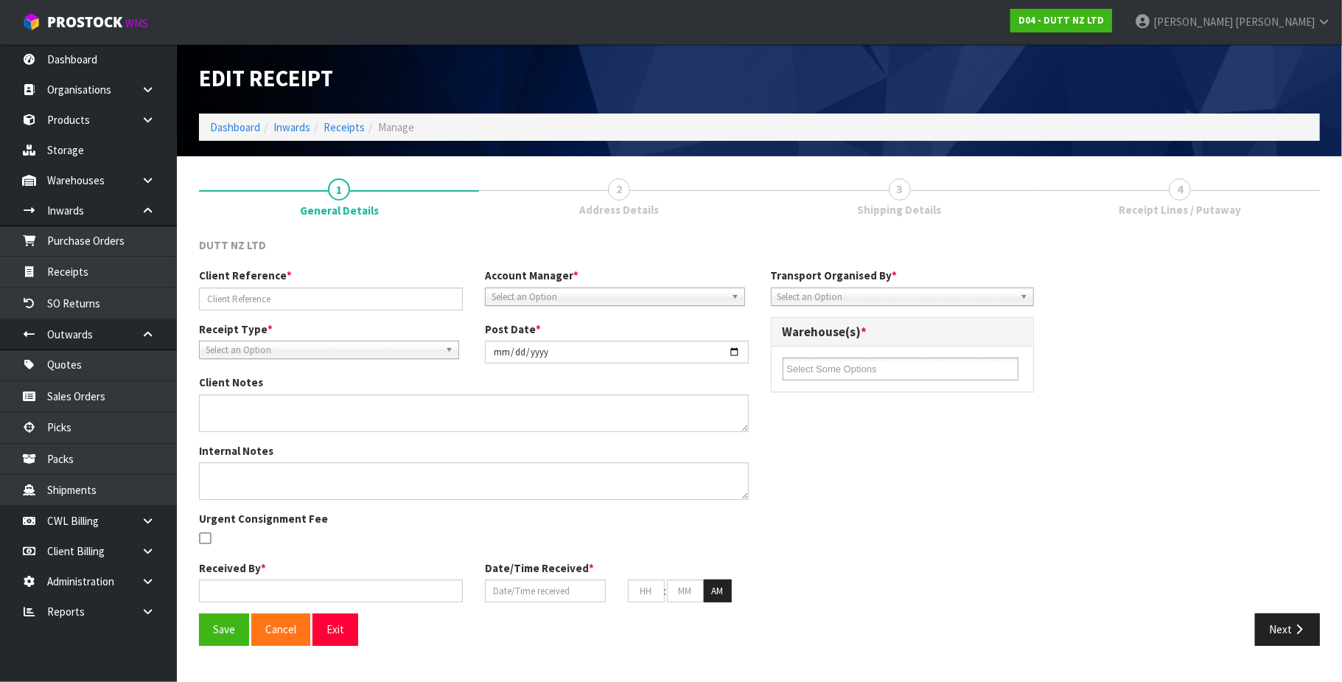
type input "CAIU7334845 .1"
type input "[DATE]"
type textarea "REMADE PO AS CLIENT ADVISED THEY WANT IT BOOKED IN AS PALLETS AND PREVIOUS PO W…"
type input "[PERSON_NAME]"
type input "[DATE]"
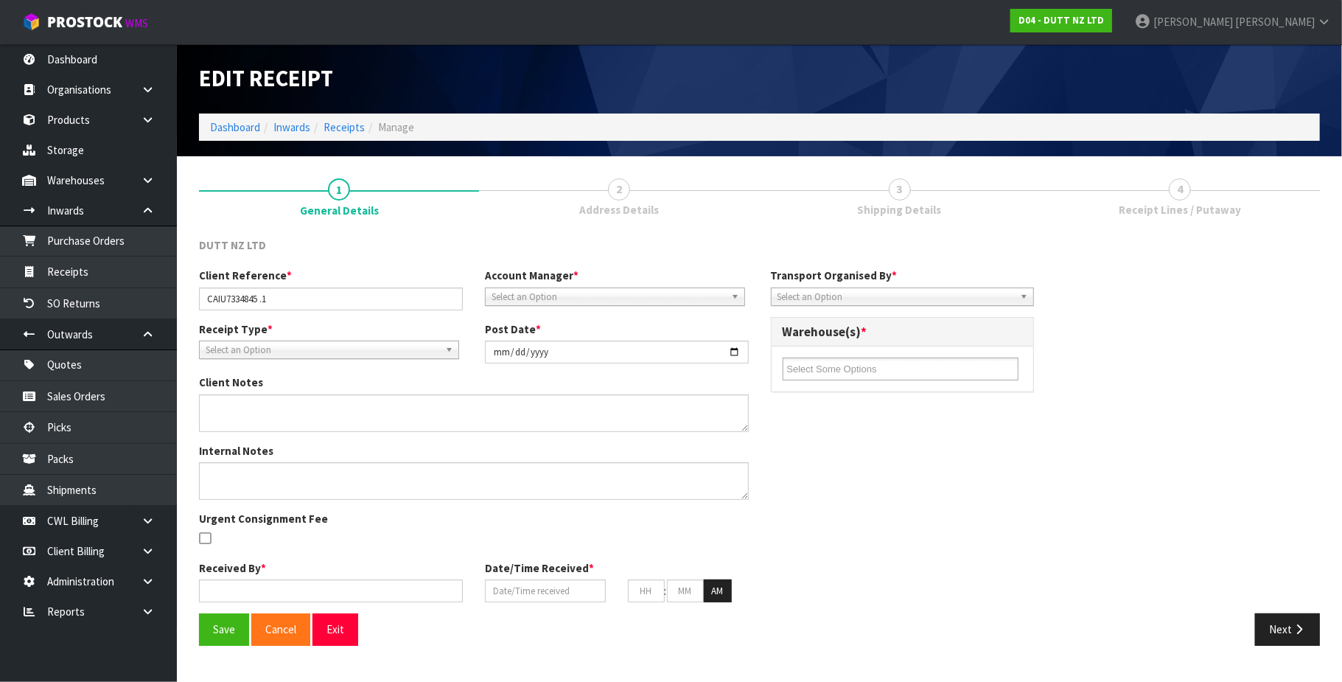
type input "08"
type input "57"
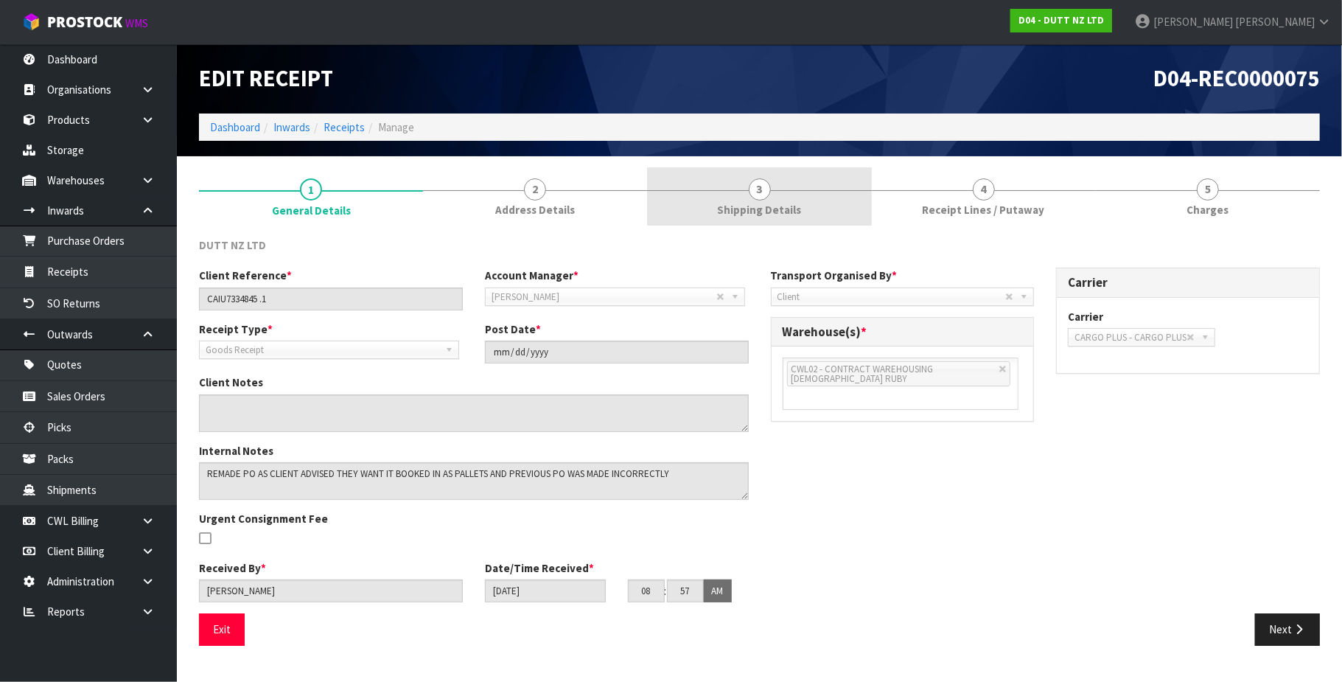
click at [769, 192] on span "3" at bounding box center [760, 189] width 22 height 22
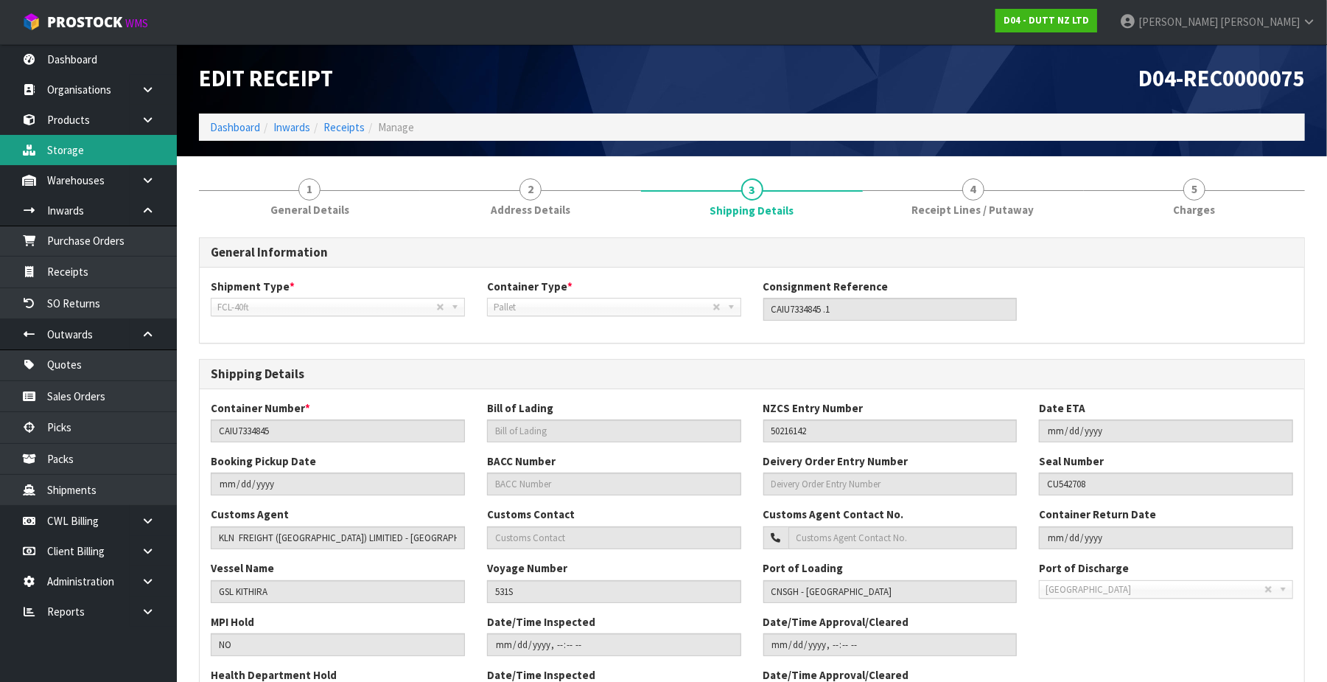
click at [77, 147] on link "Storage" at bounding box center [88, 150] width 177 height 30
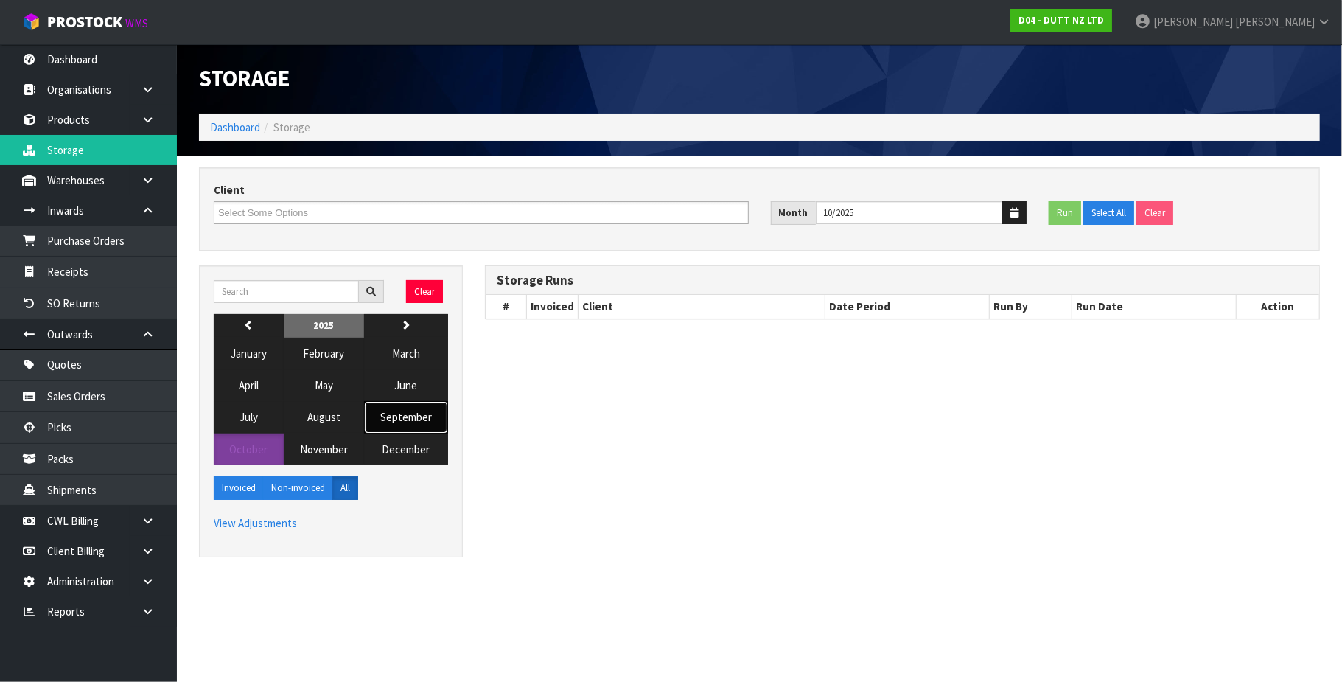
click at [422, 419] on span "September" at bounding box center [406, 417] width 52 height 14
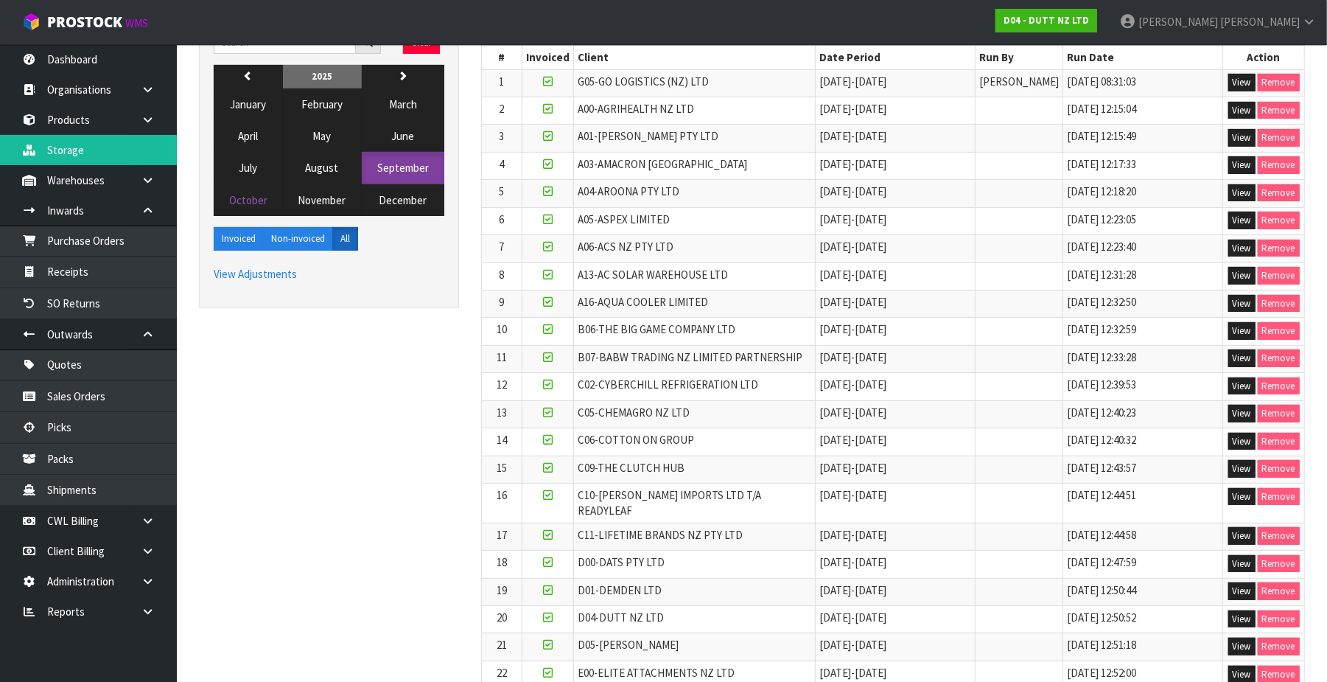
scroll to position [393, 0]
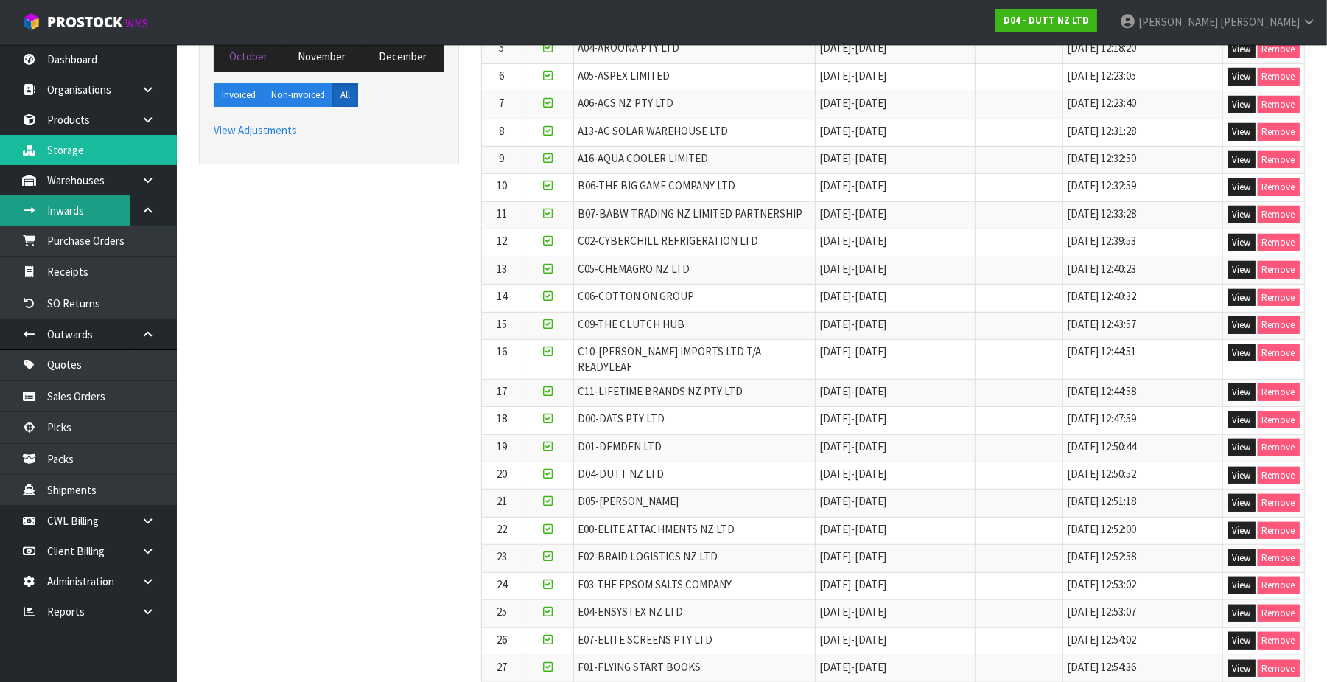
click at [90, 206] on link "Inwards" at bounding box center [88, 210] width 177 height 30
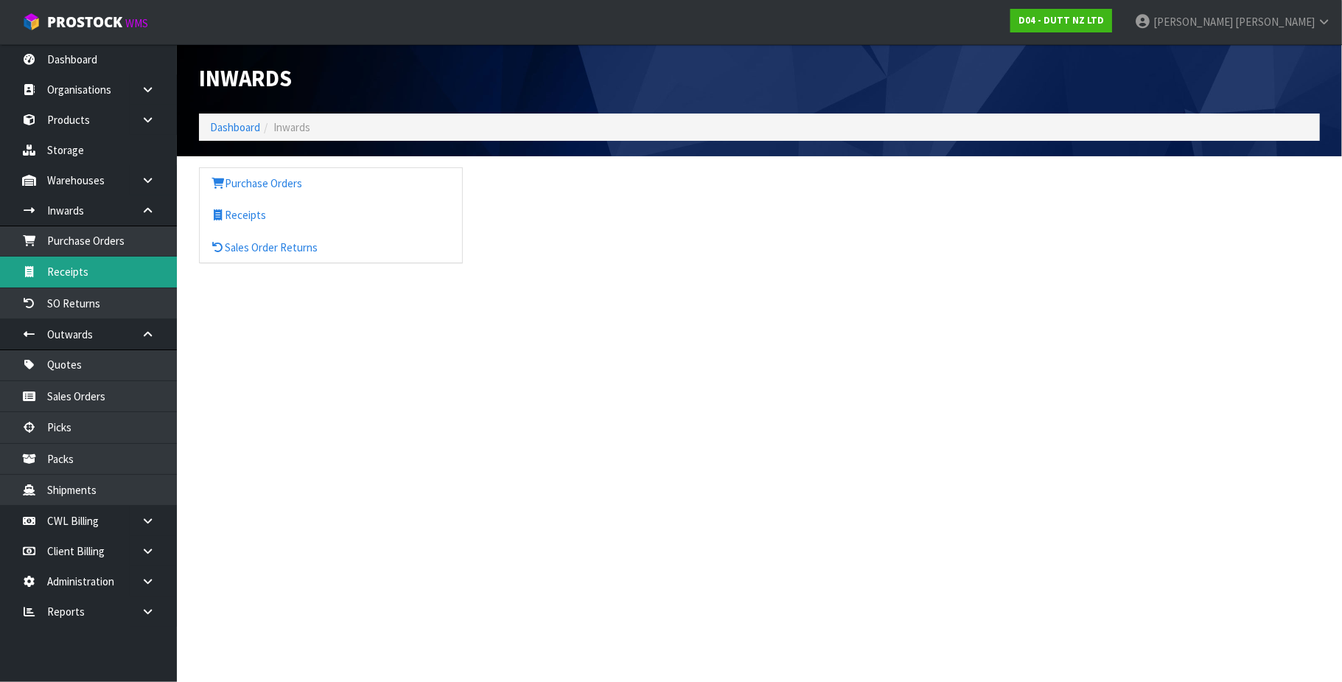
click at [77, 276] on link "Receipts" at bounding box center [88, 271] width 177 height 30
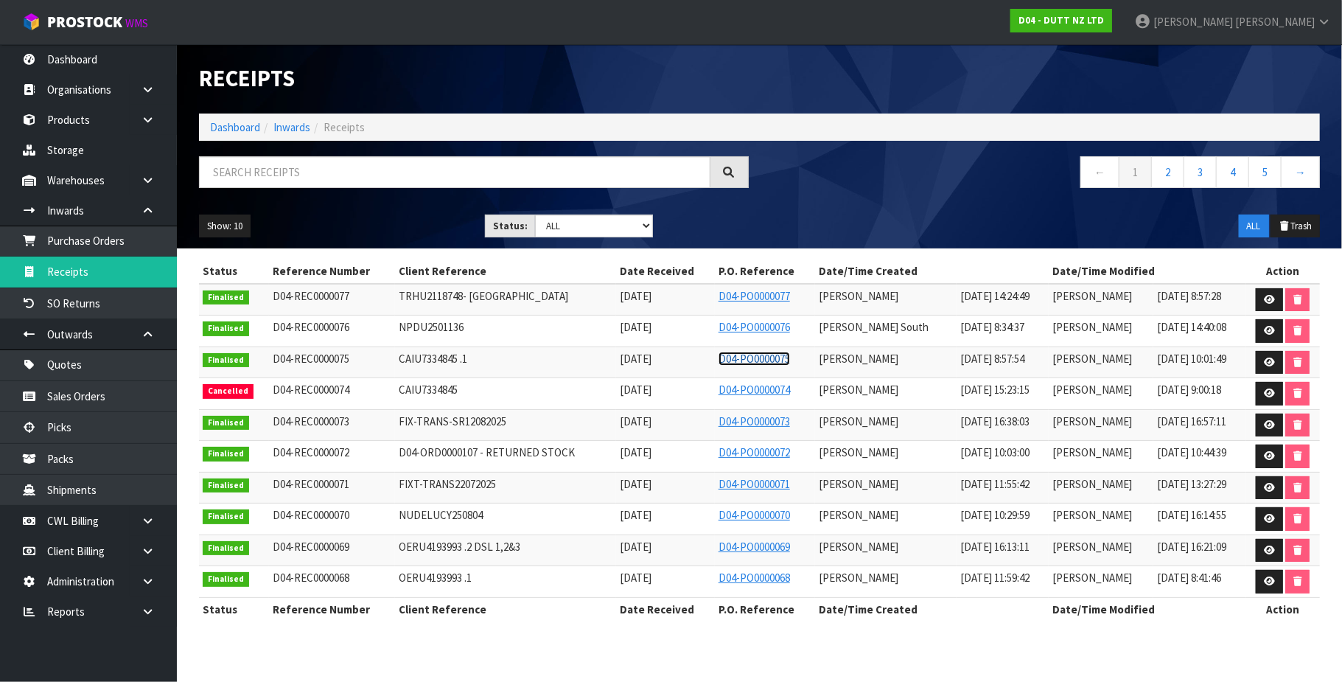
click at [747, 357] on link "D04-PO0000075" at bounding box center [754, 359] width 71 height 14
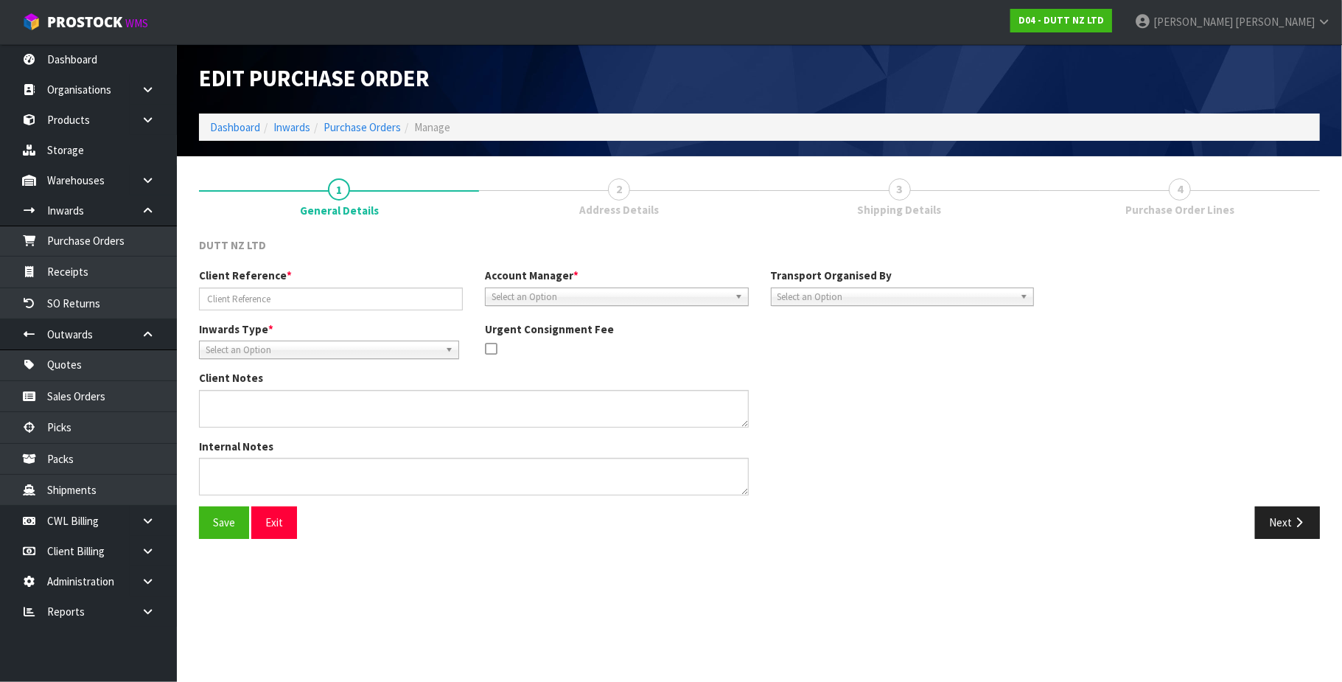
type input "CAIU7334845 .1"
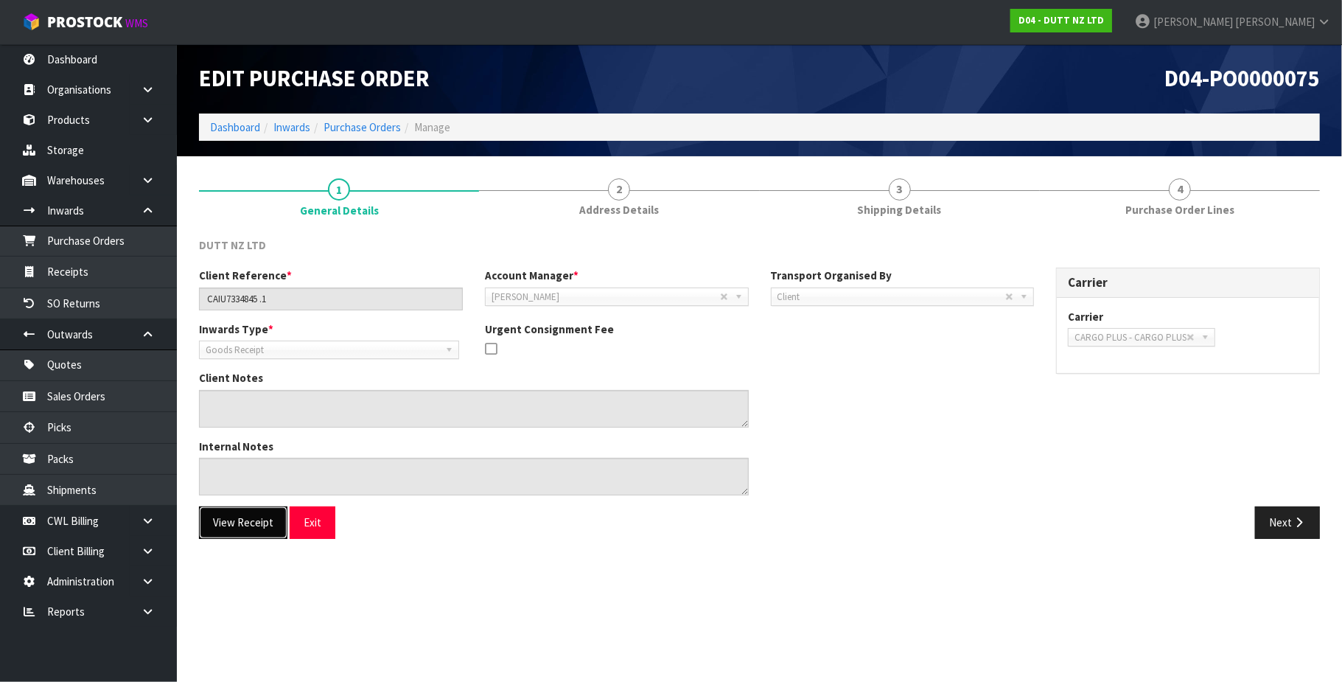
click at [251, 519] on button "View Receipt" at bounding box center [243, 522] width 88 height 32
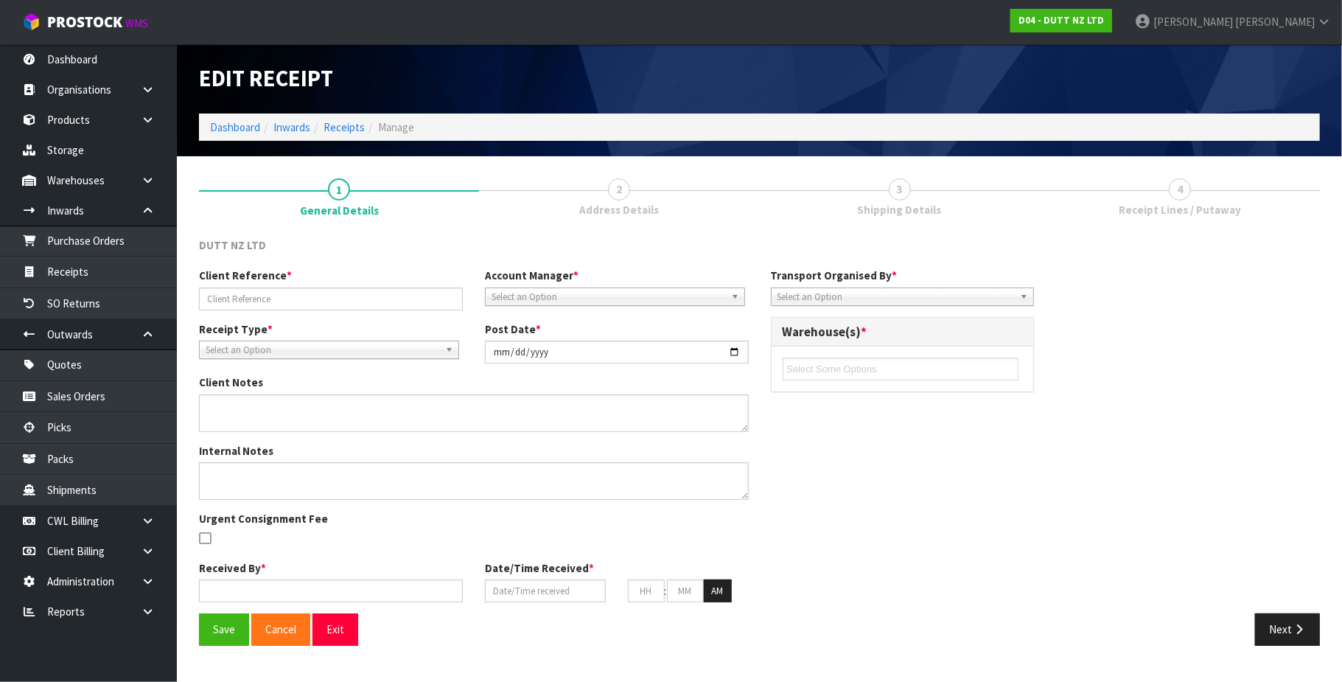
type input "CAIU7334845 .1"
type input "[DATE]"
type textarea "REMADE PO AS CLIENT ADVISED THEY WANT IT BOOKED IN AS PALLETS AND PREVIOUS PO W…"
type input "[PERSON_NAME]"
type input "[DATE]"
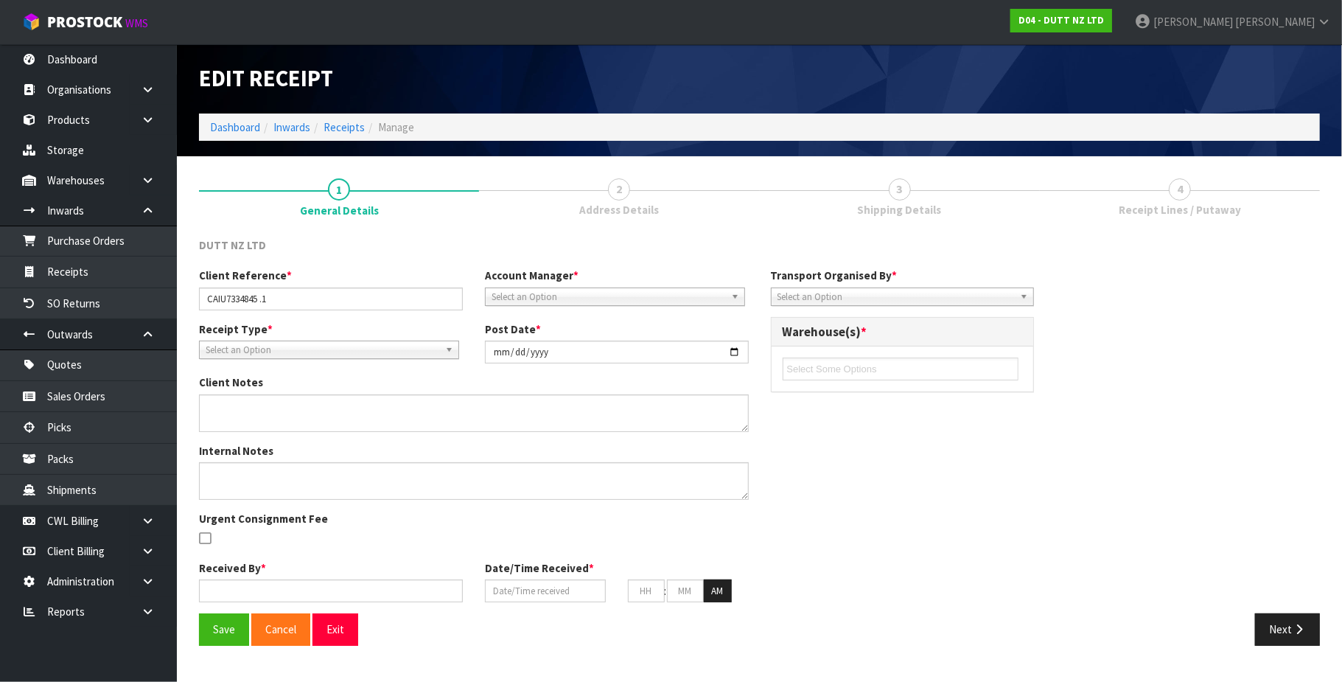
type input "08"
type input "57"
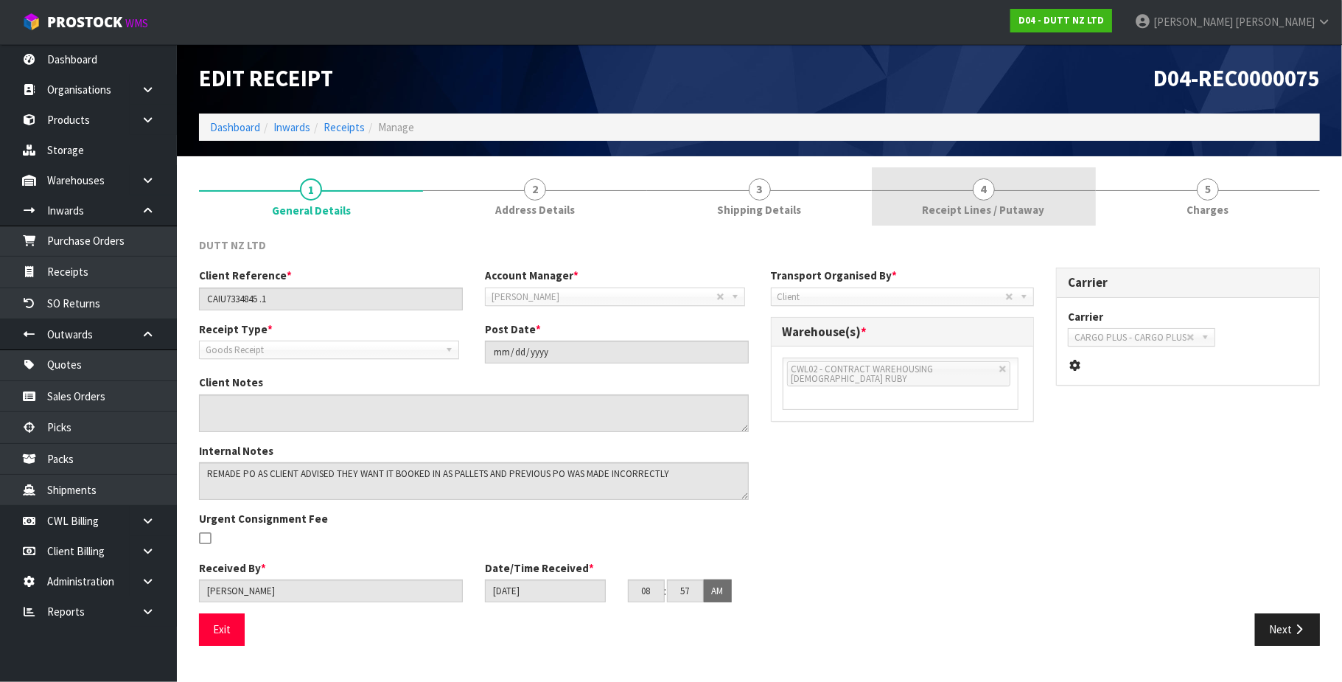
click at [1178, 190] on link "5 [GEOGRAPHIC_DATA]" at bounding box center [1208, 196] width 224 height 58
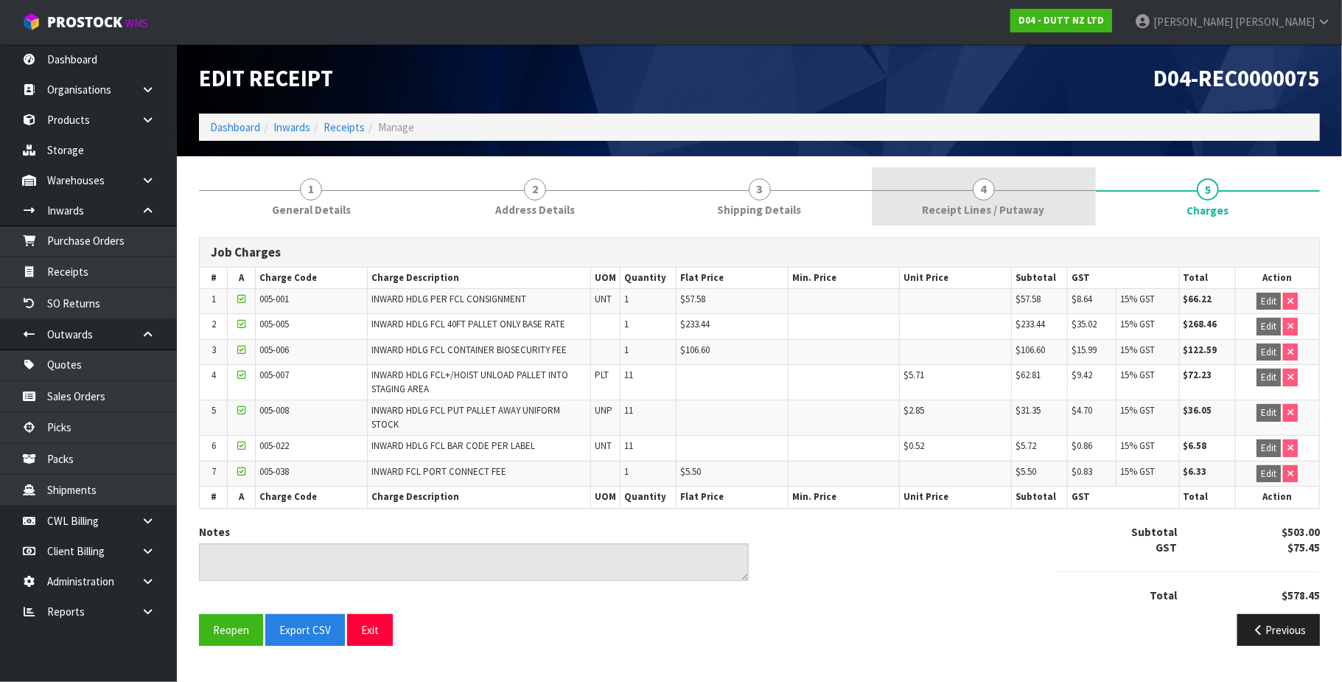
click at [983, 190] on span "4" at bounding box center [984, 189] width 22 height 22
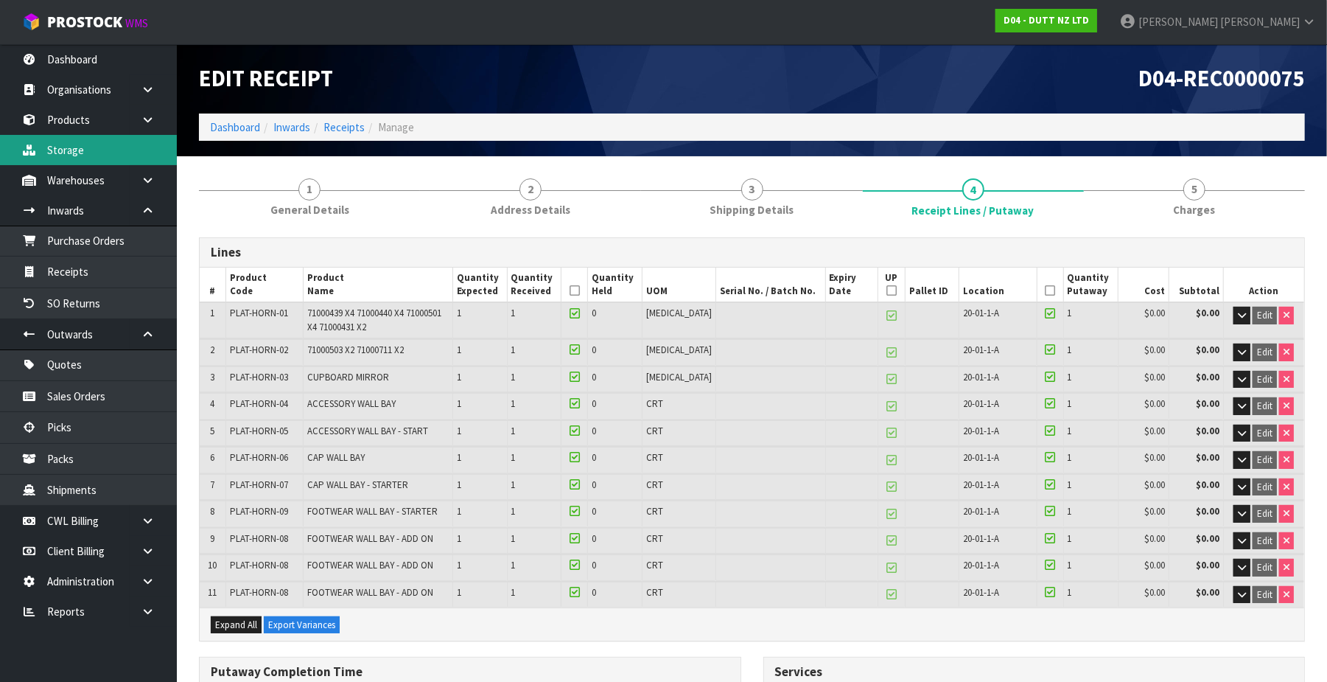
click at [98, 150] on link "Storage" at bounding box center [88, 150] width 177 height 30
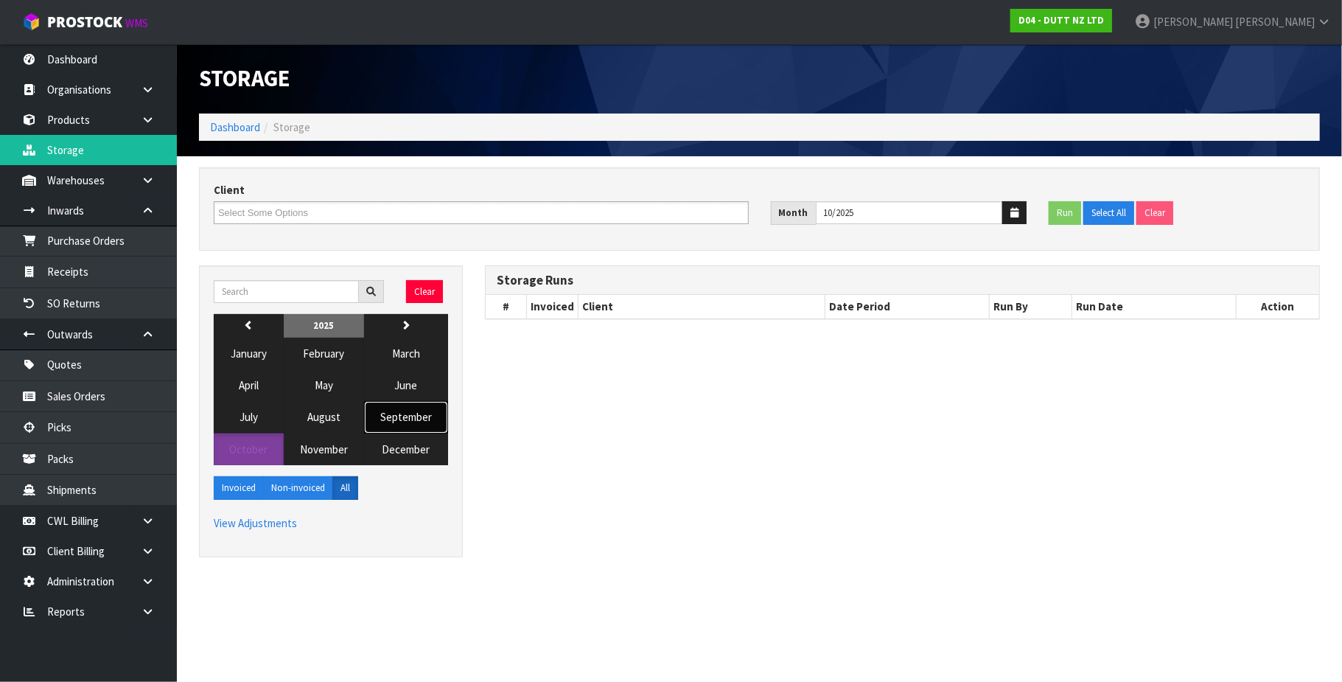
click at [419, 416] on span "September" at bounding box center [406, 417] width 52 height 14
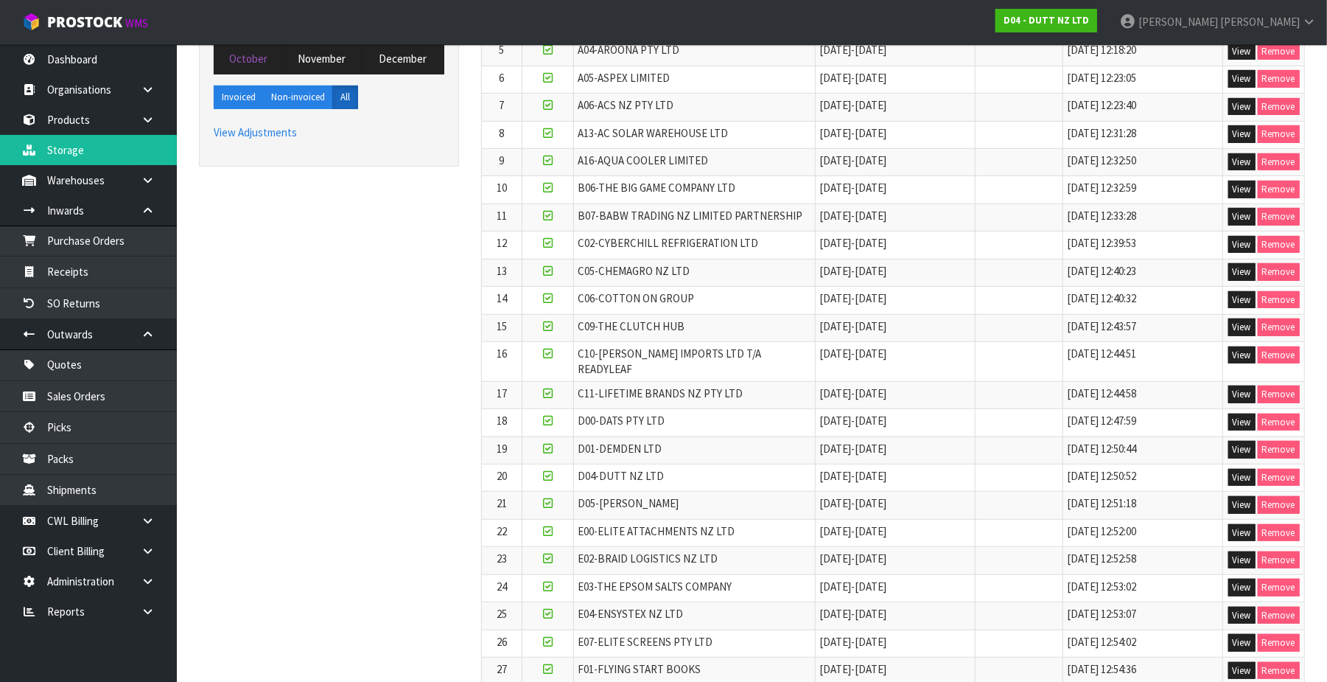
scroll to position [393, 0]
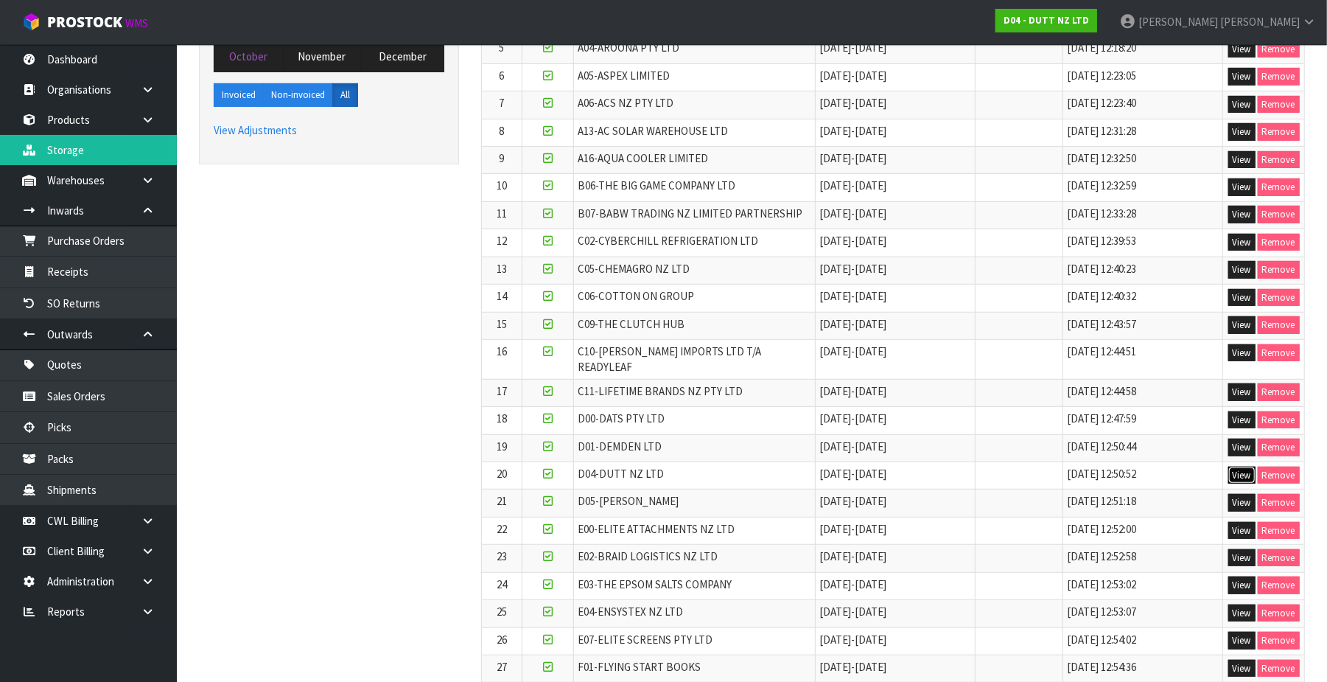
click at [1235, 469] on button "View" at bounding box center [1242, 476] width 27 height 18
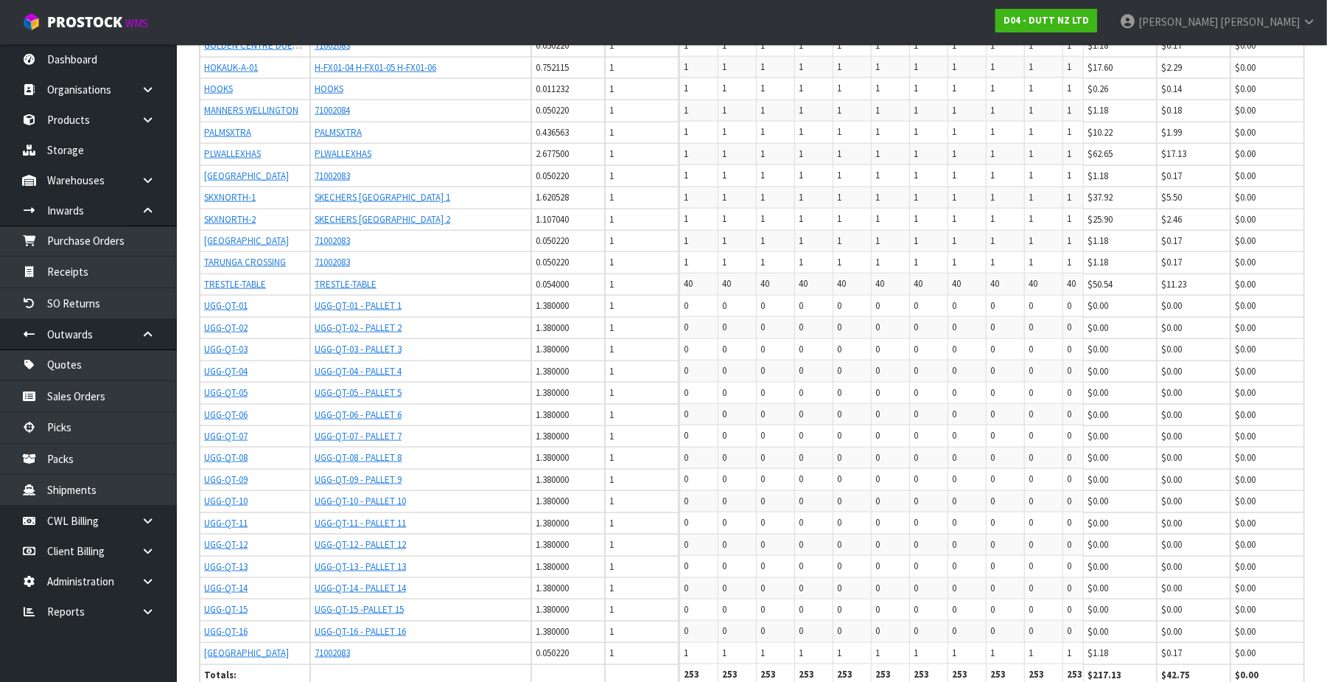
scroll to position [1291, 0]
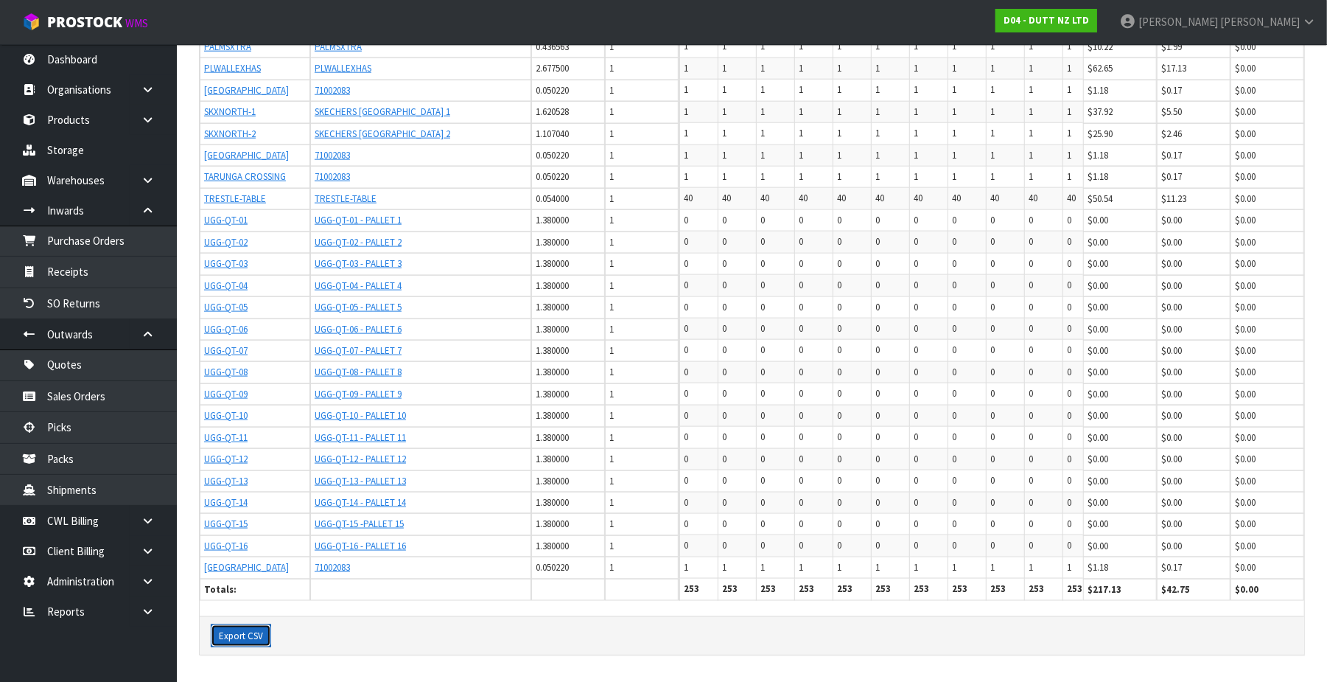
click at [245, 634] on button "Export CSV" at bounding box center [241, 636] width 60 height 24
click at [88, 517] on link "CWL Billing" at bounding box center [88, 521] width 177 height 30
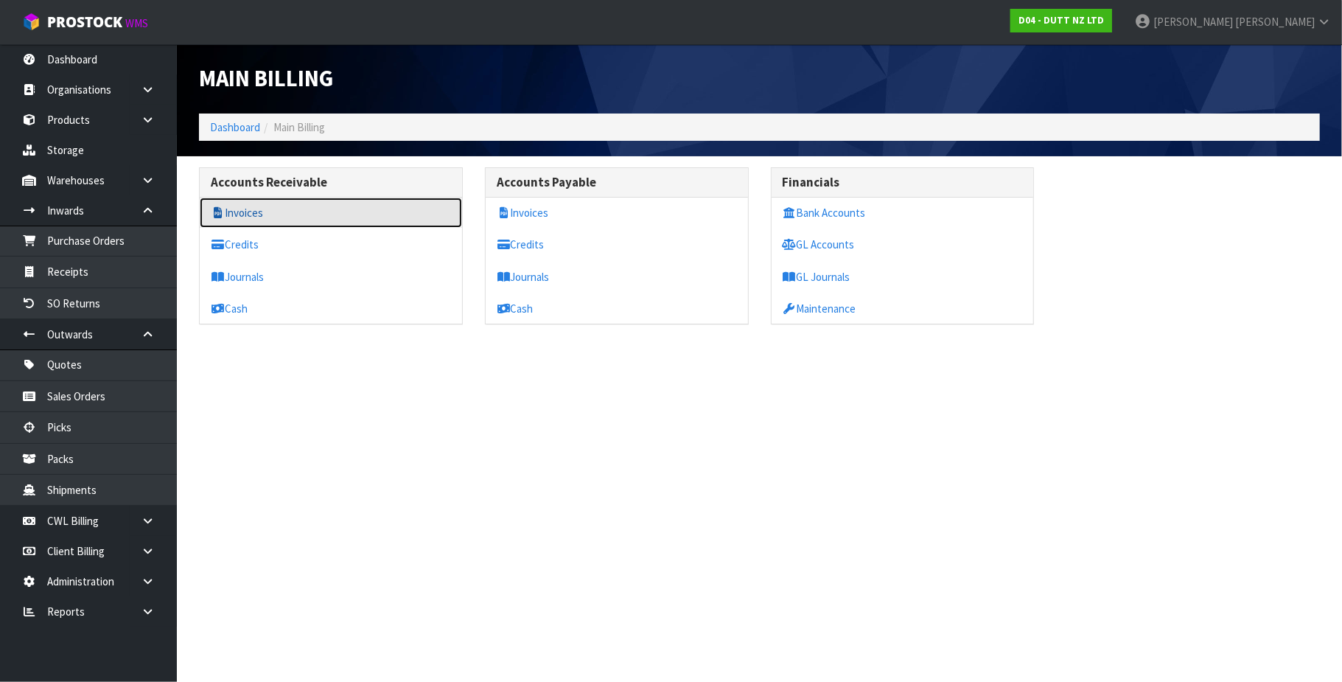
click at [259, 213] on link "Invoices" at bounding box center [331, 213] width 262 height 30
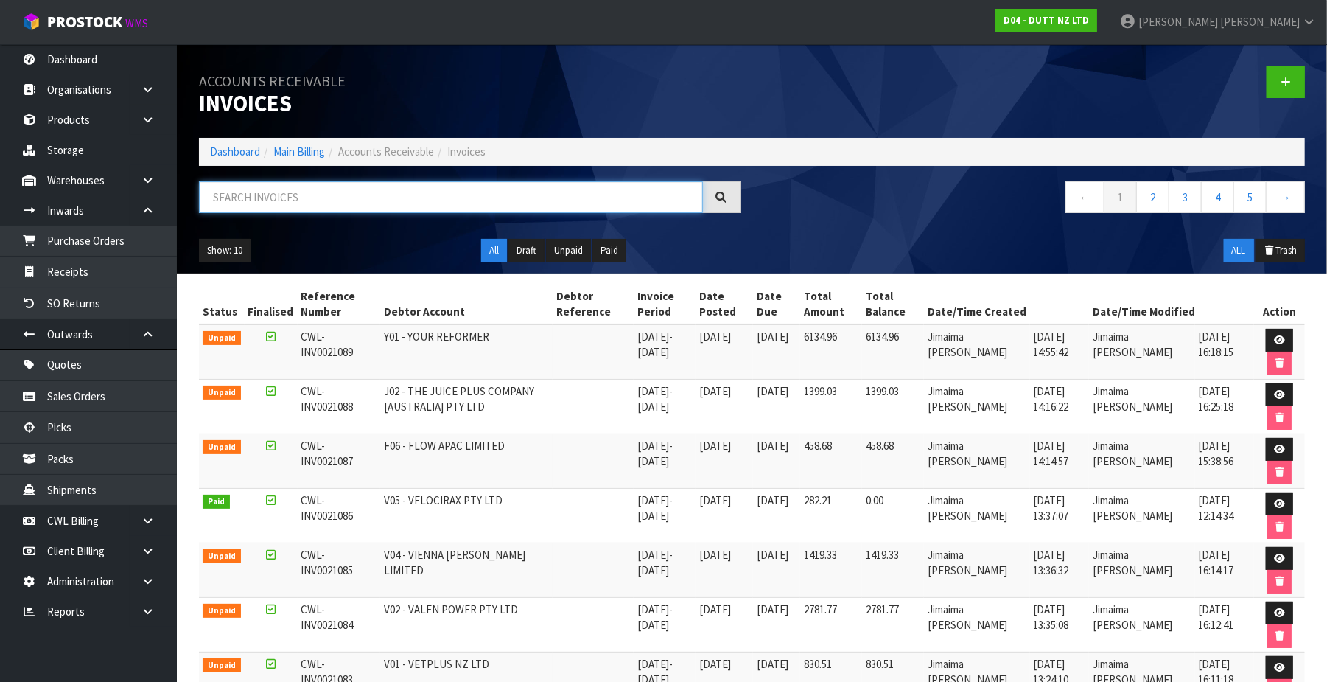
click at [261, 200] on input "text" at bounding box center [451, 197] width 504 height 32
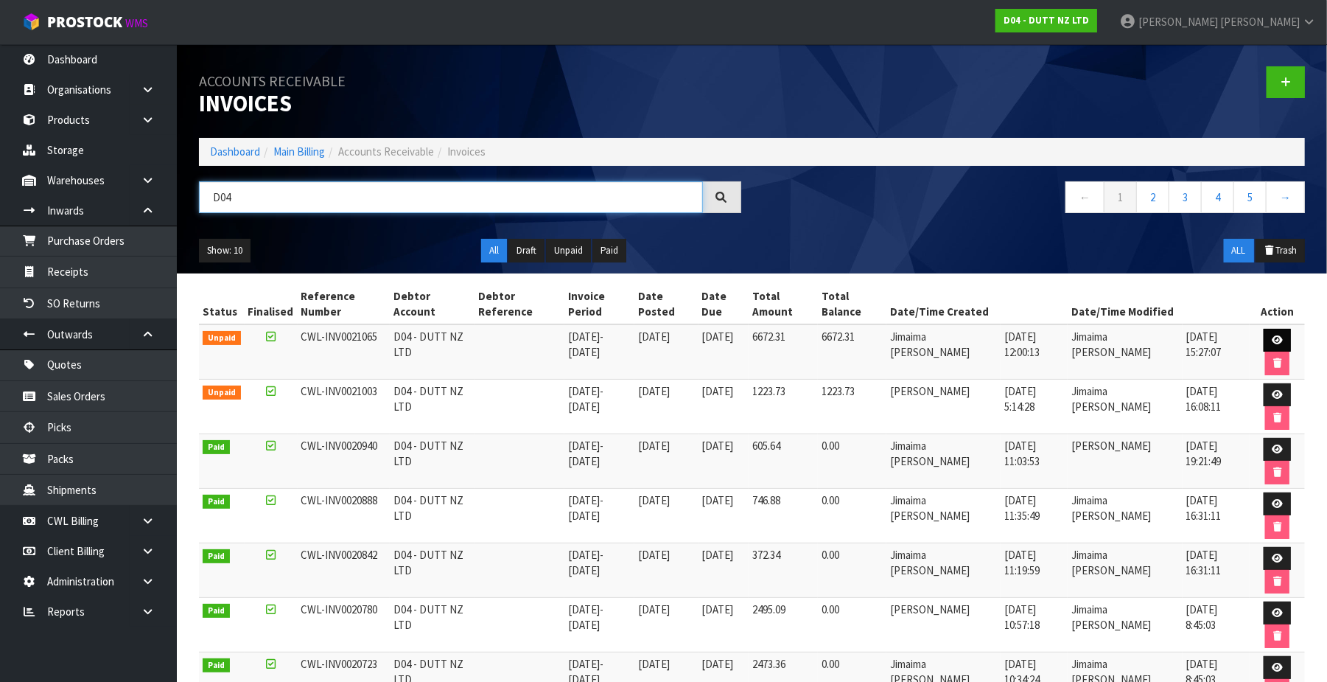
type input "D04"
click at [1279, 336] on icon at bounding box center [1277, 340] width 11 height 10
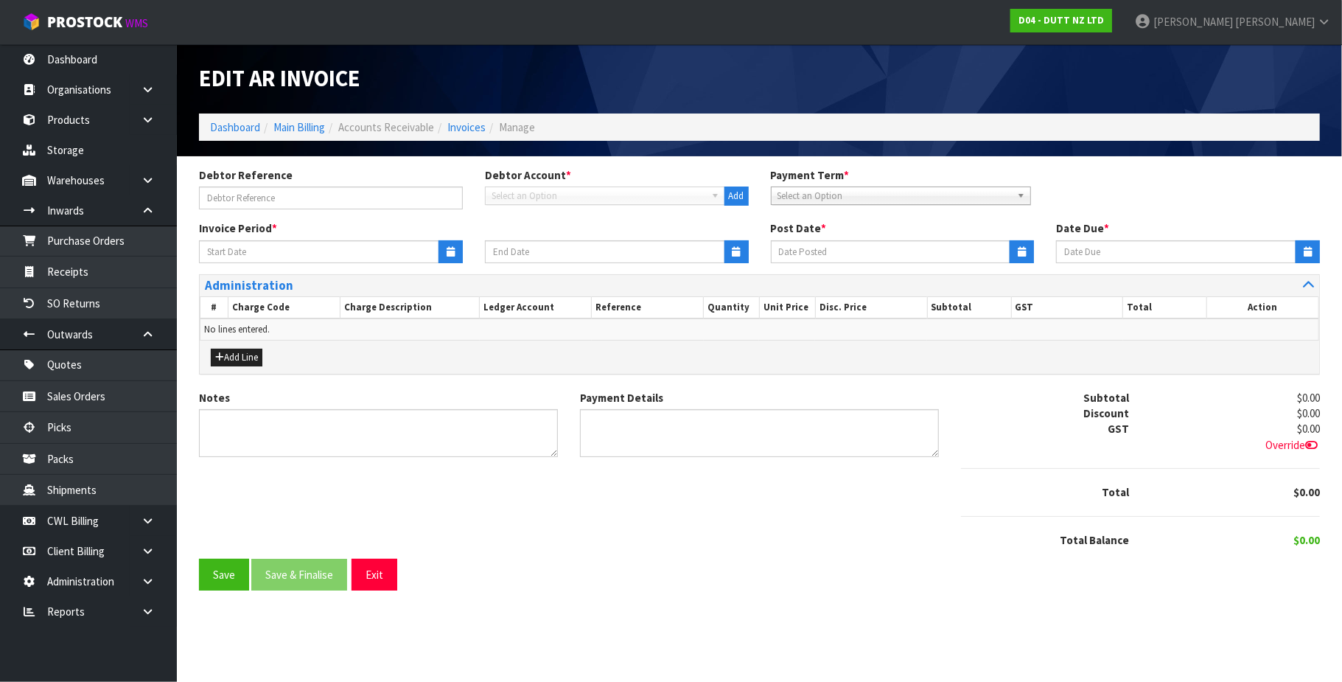
type input "[DATE]"
type textarea "Please contact us [DATE] should there be any discrepancies."
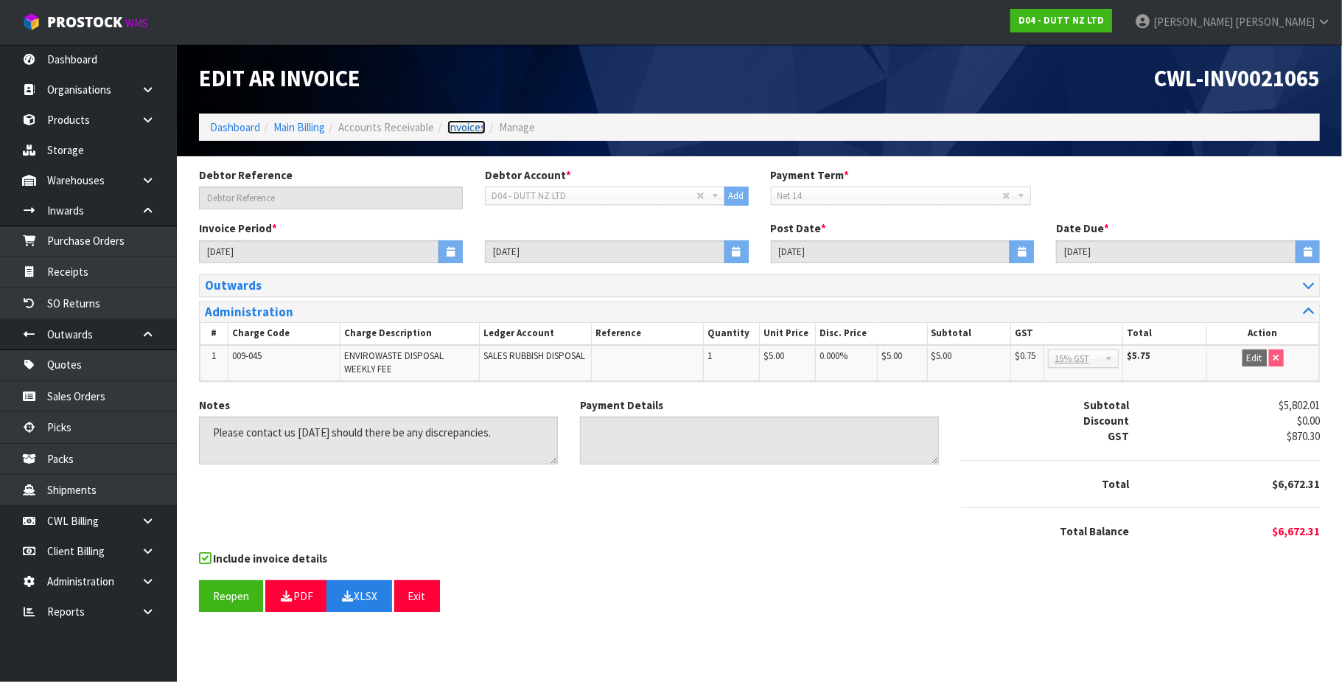
click at [467, 124] on link "Invoices" at bounding box center [466, 127] width 38 height 14
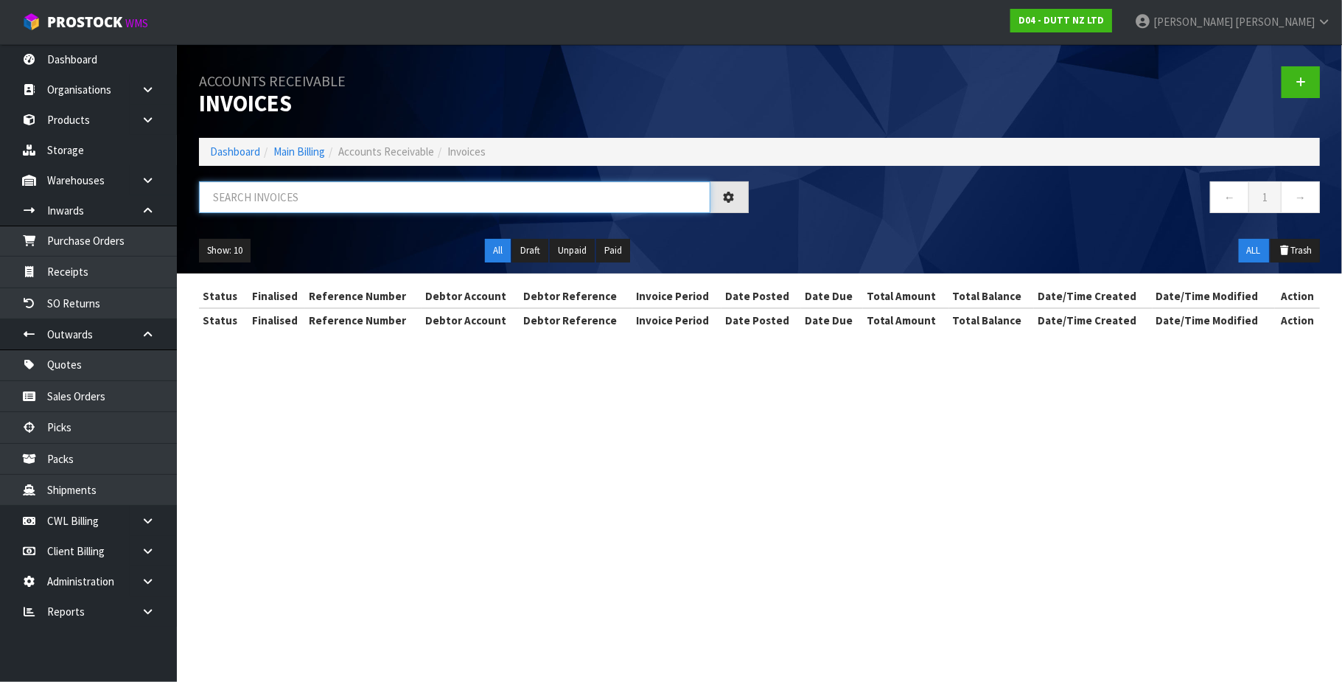
click at [372, 186] on input "text" at bounding box center [454, 197] width 511 height 32
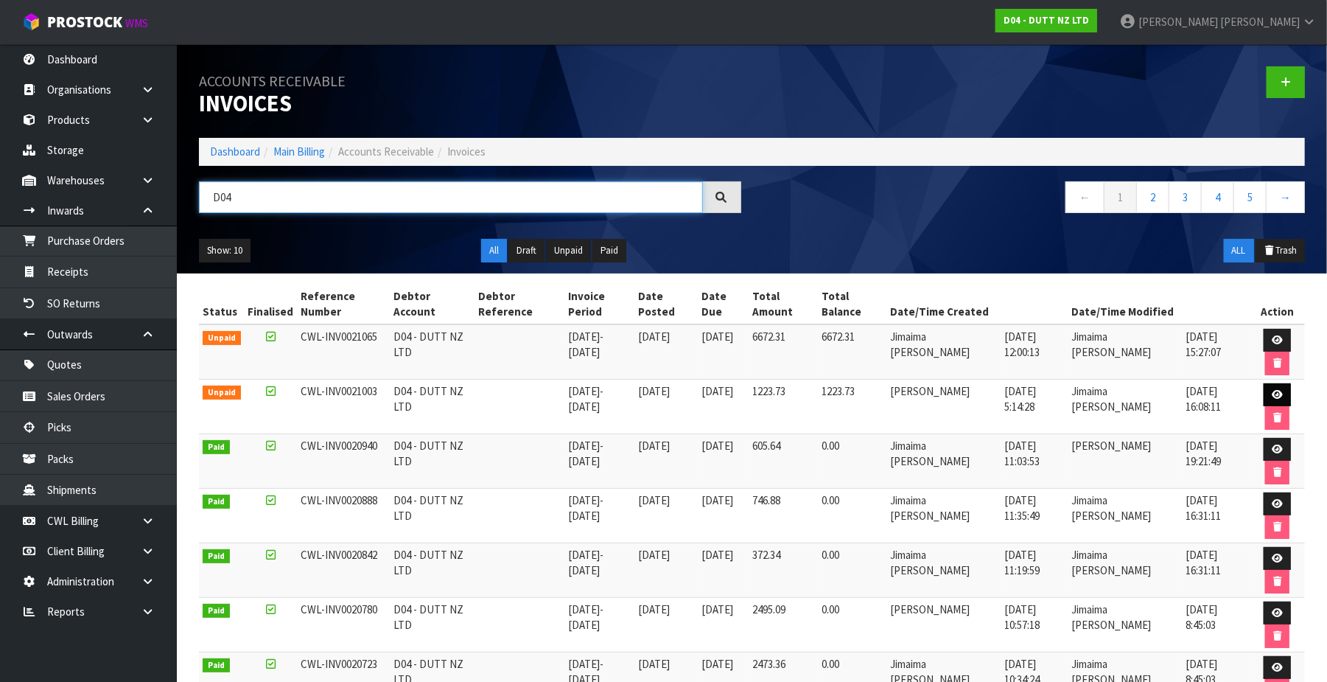
type input "D04"
click at [1274, 396] on icon at bounding box center [1277, 395] width 11 height 10
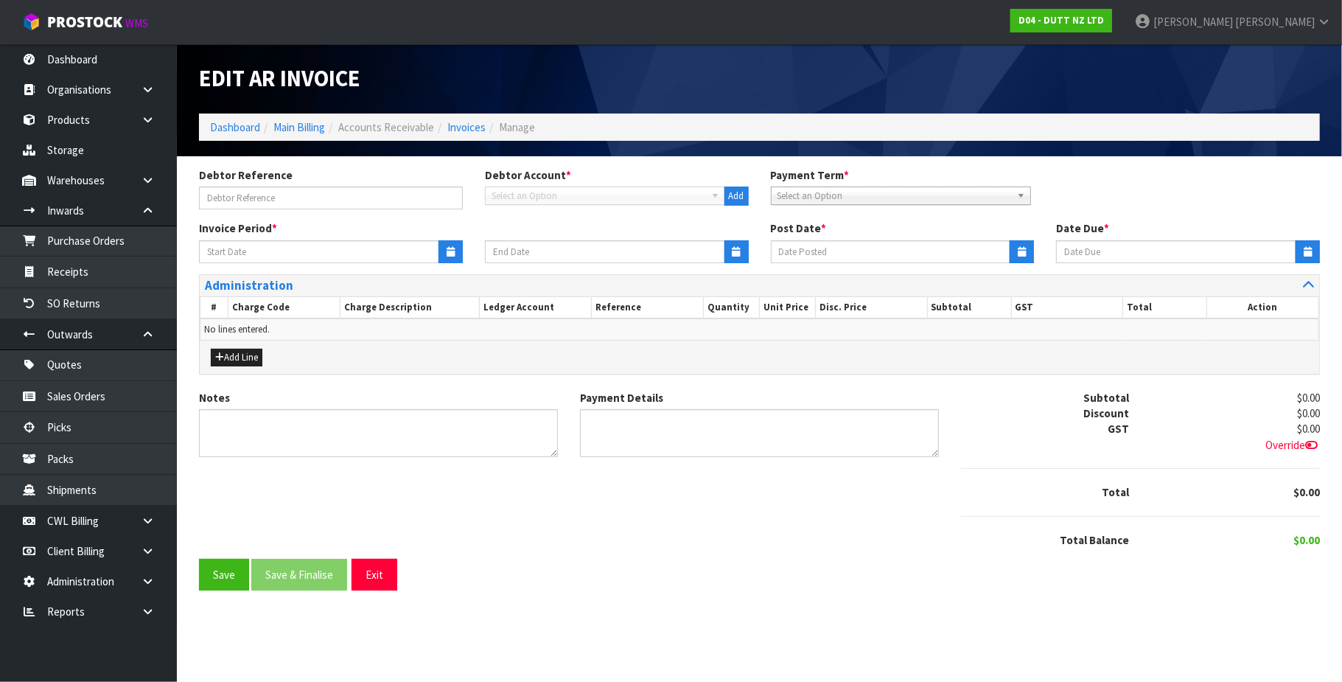
type input "[DATE]"
type textarea "Please contact us [DATE] should there be any discrepancies."
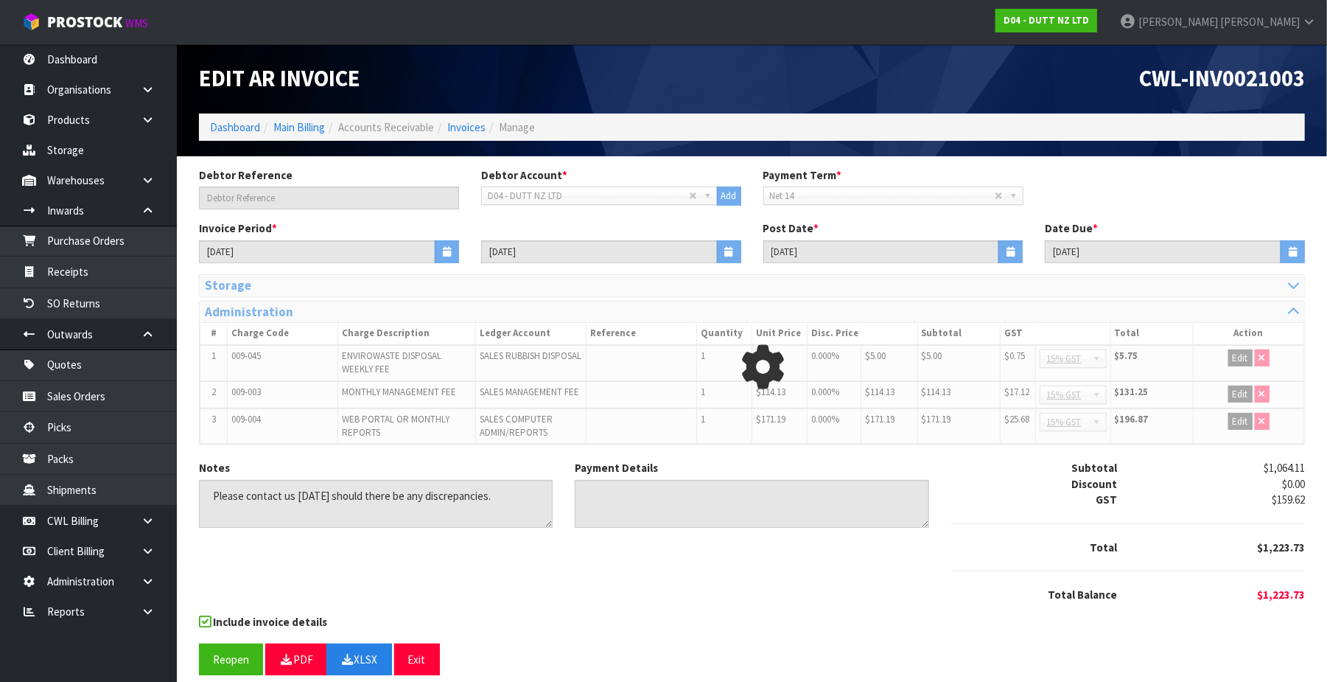
click at [1289, 290] on div at bounding box center [763, 367] width 1128 height 186
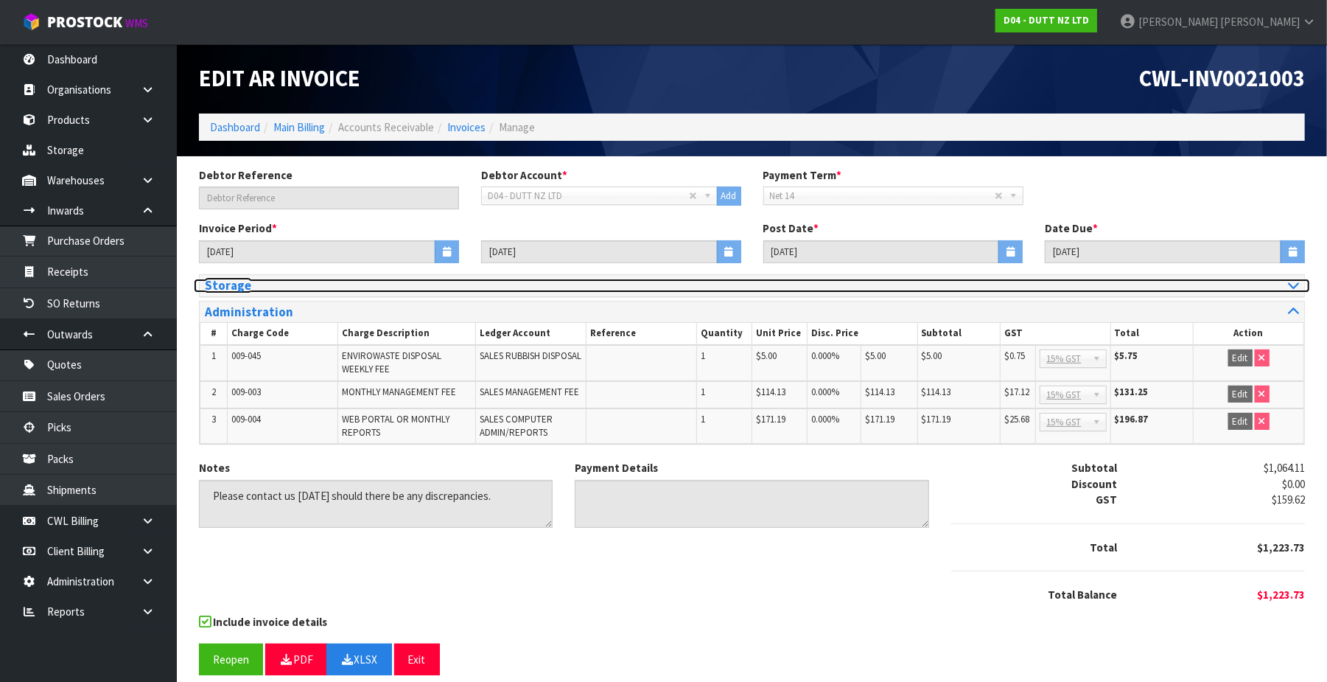
click at [1296, 287] on icon at bounding box center [1293, 285] width 11 height 13
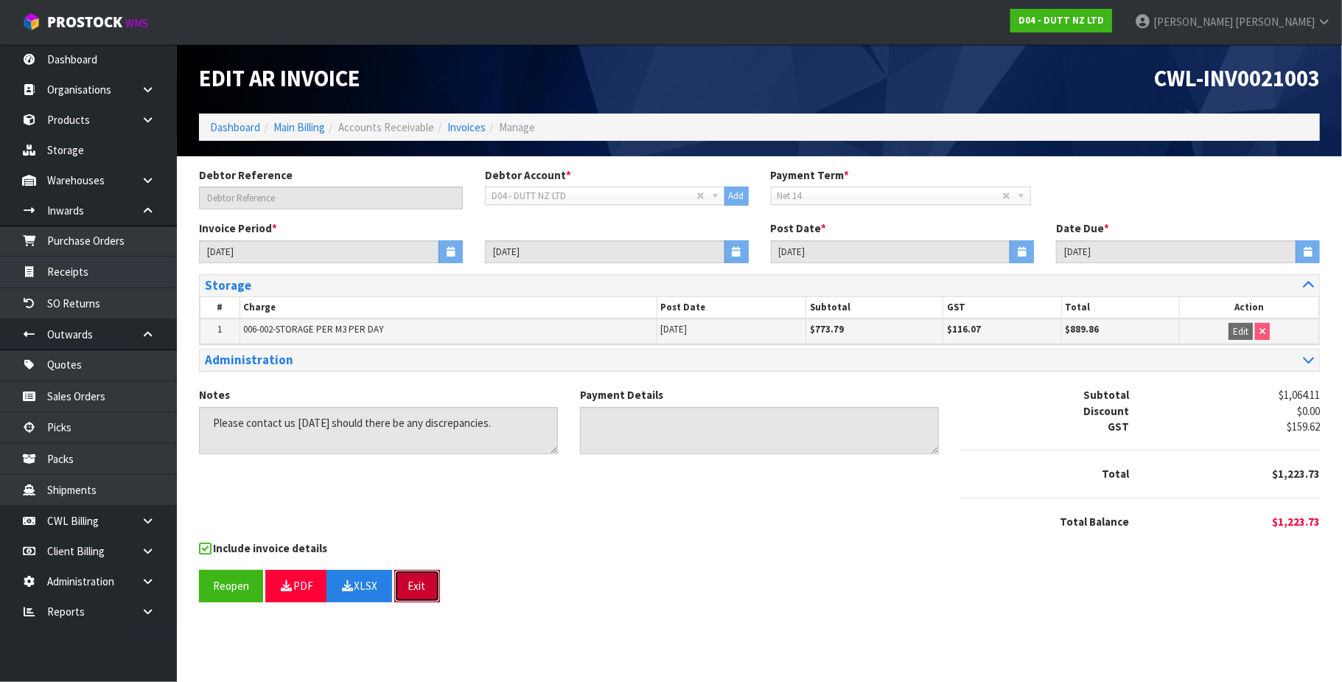
click at [427, 593] on button "Exit" at bounding box center [417, 586] width 46 height 32
